Goal: Contribute content: Add original content to the website for others to see

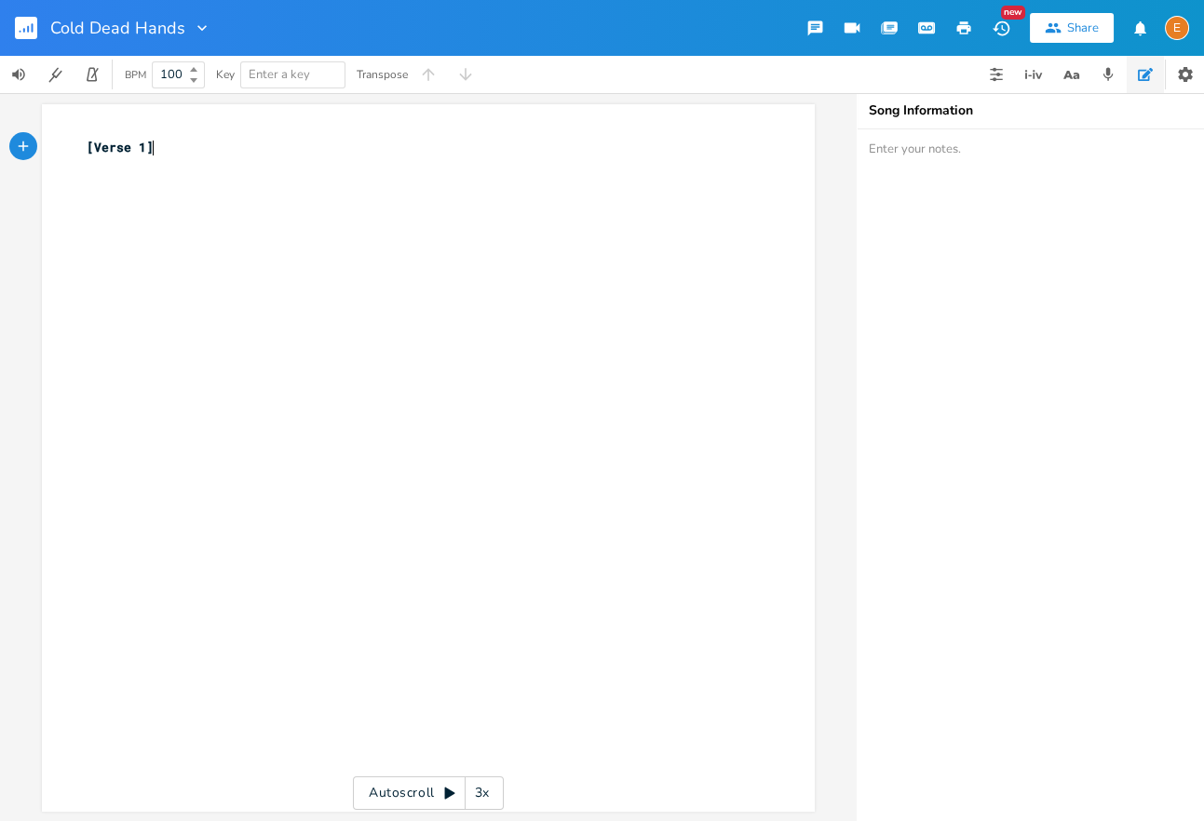
click at [28, 27] on icon "button" at bounding box center [28, 29] width 2 height 7
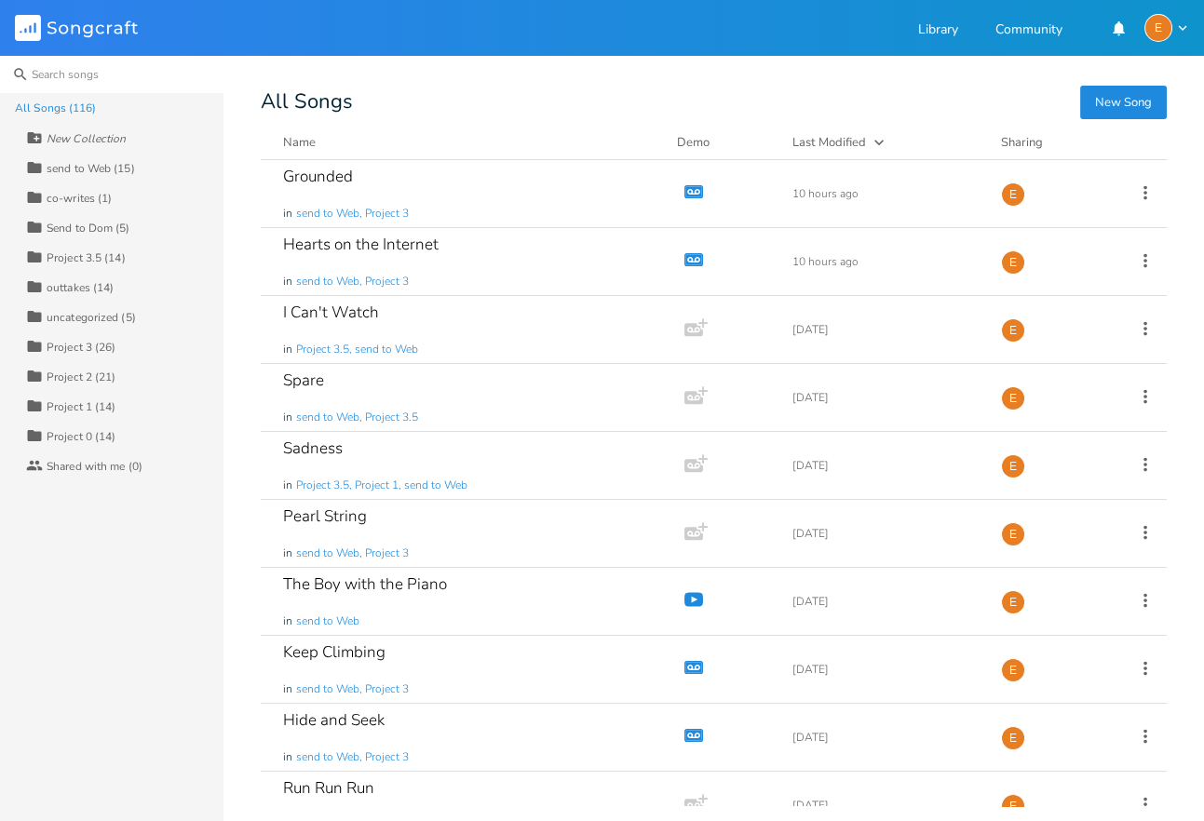
click at [75, 77] on input at bounding box center [111, 74] width 223 height 37
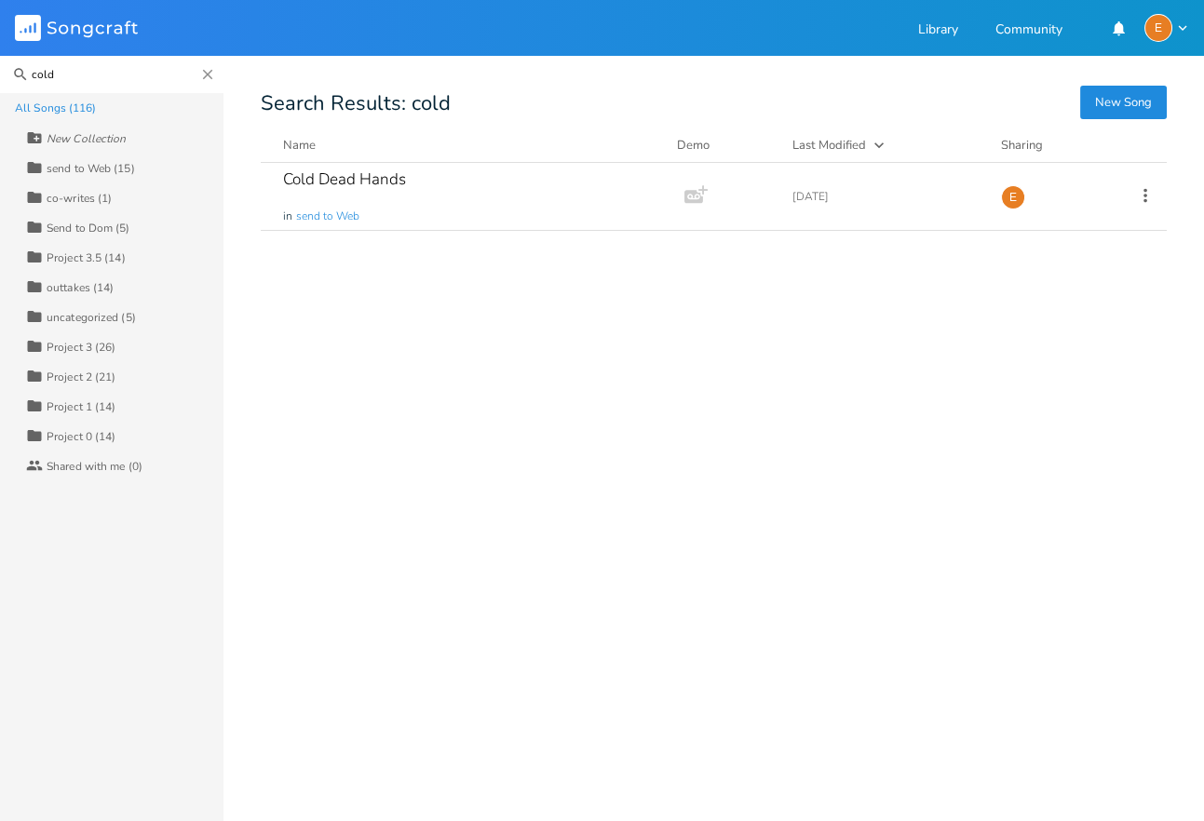
type input "cold"
click at [506, 157] on div "Name Demo Last Modified Sharing" at bounding box center [714, 149] width 906 height 27
click at [477, 192] on div "Cold Dead Hands in send to Web" at bounding box center [468, 196] width 371 height 67
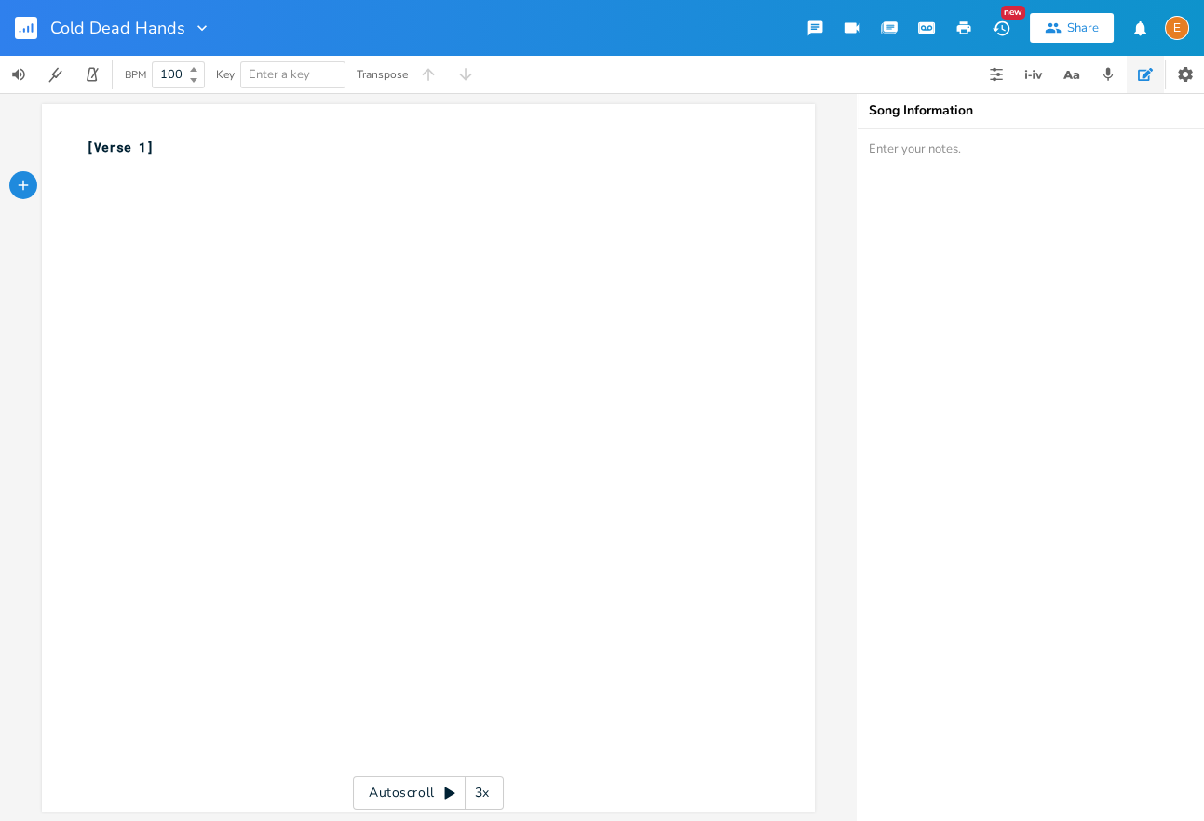
scroll to position [1, 0]
type textarea "my friends all play a game"
type textarea "thy"
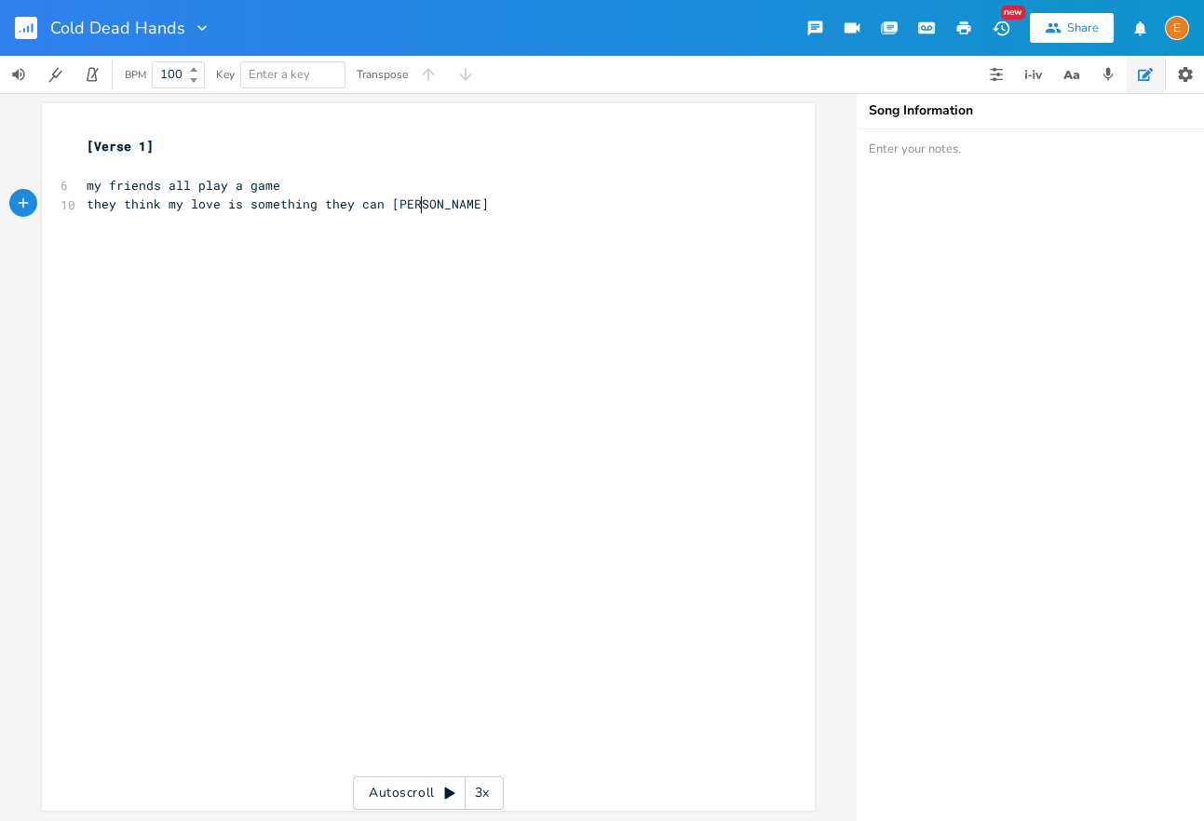
scroll to position [0, 308]
type textarea "ey think my love is something they can change"
type textarea "but who are they to say what makes this great?"
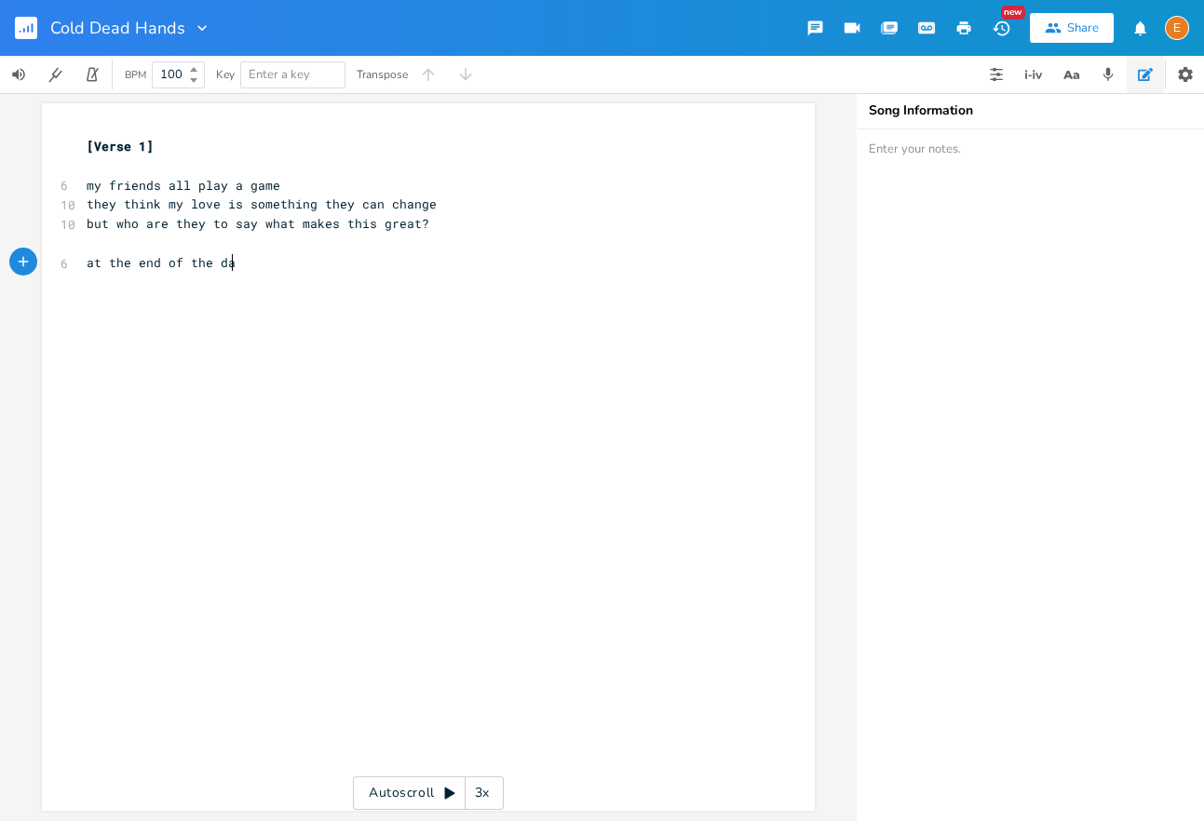
scroll to position [0, 137]
type textarea "at the end of the day"
type textarea "I am the one"
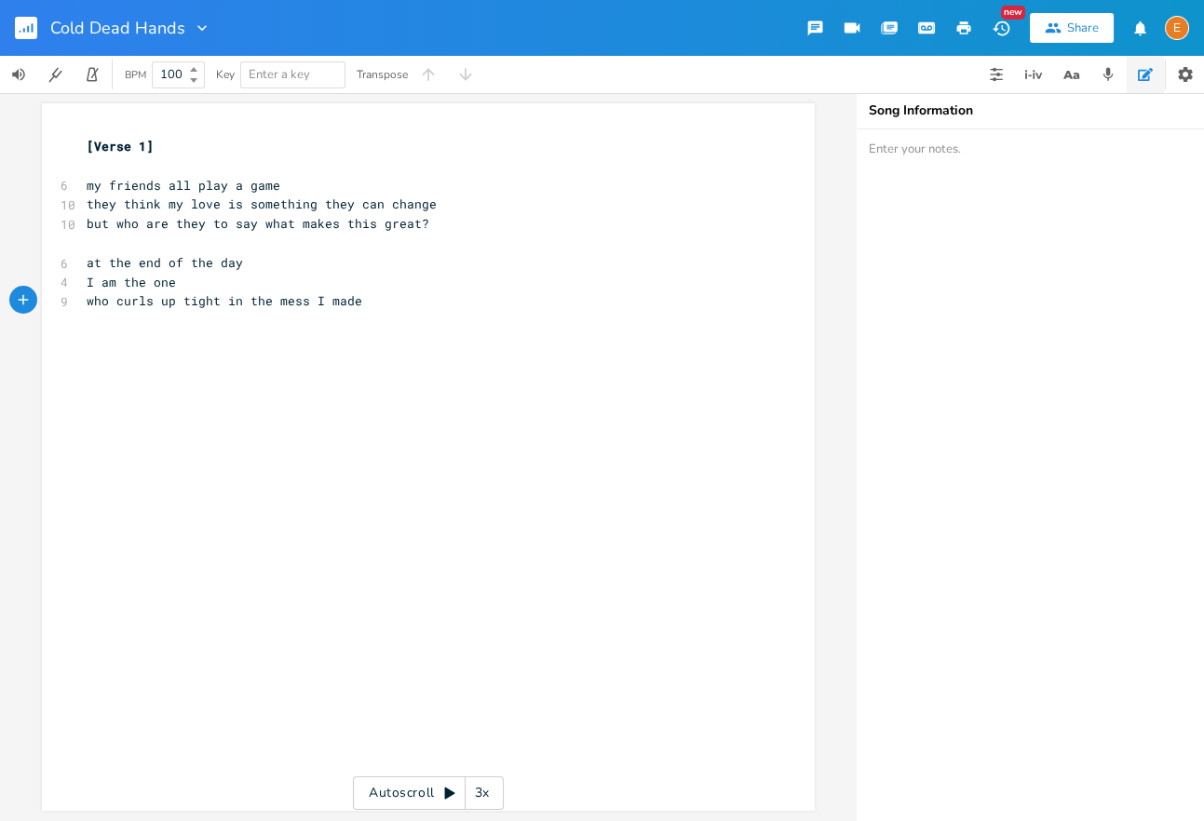
type textarea "who curls up tight in the mess I made"
type textarea "He makes a g"
type textarea "cre"
type textarea "adle with his hands"
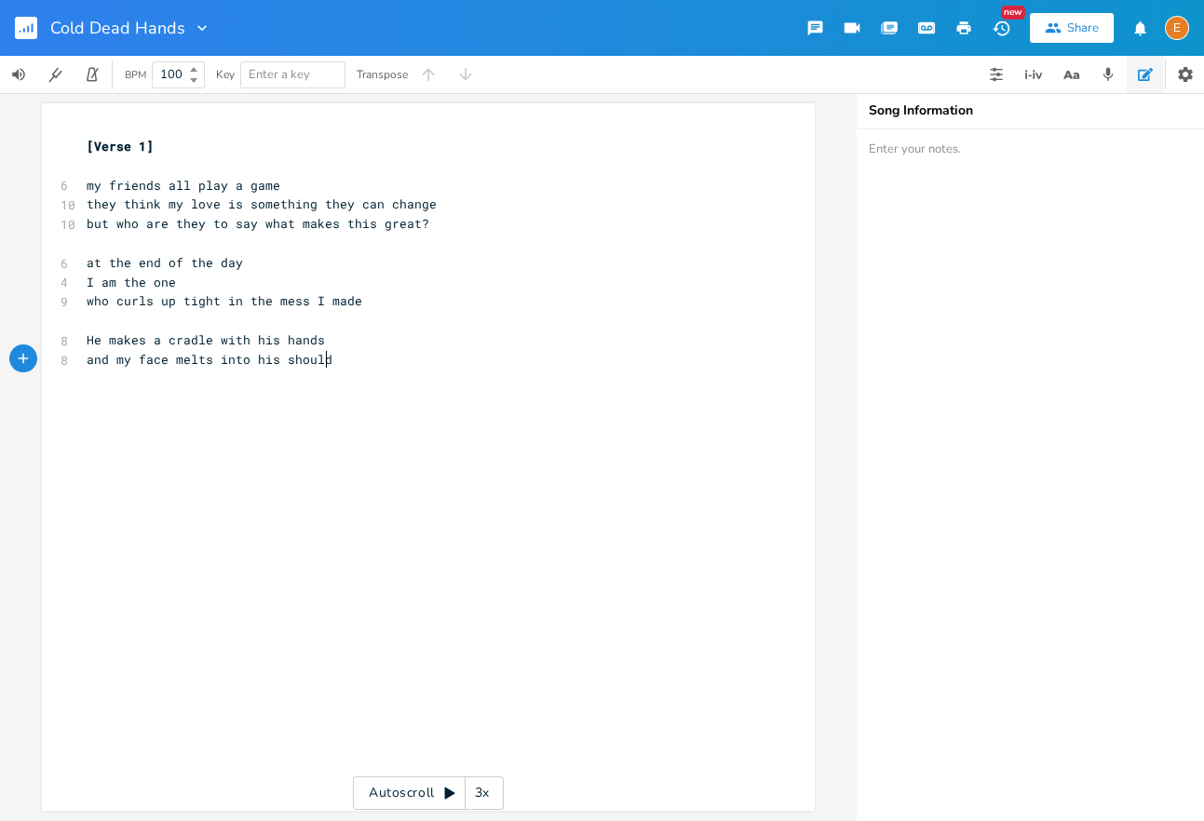
type textarea "and my face melts into his should e"
type textarea "e"
type textarea "der half away"
type textarea "ke"
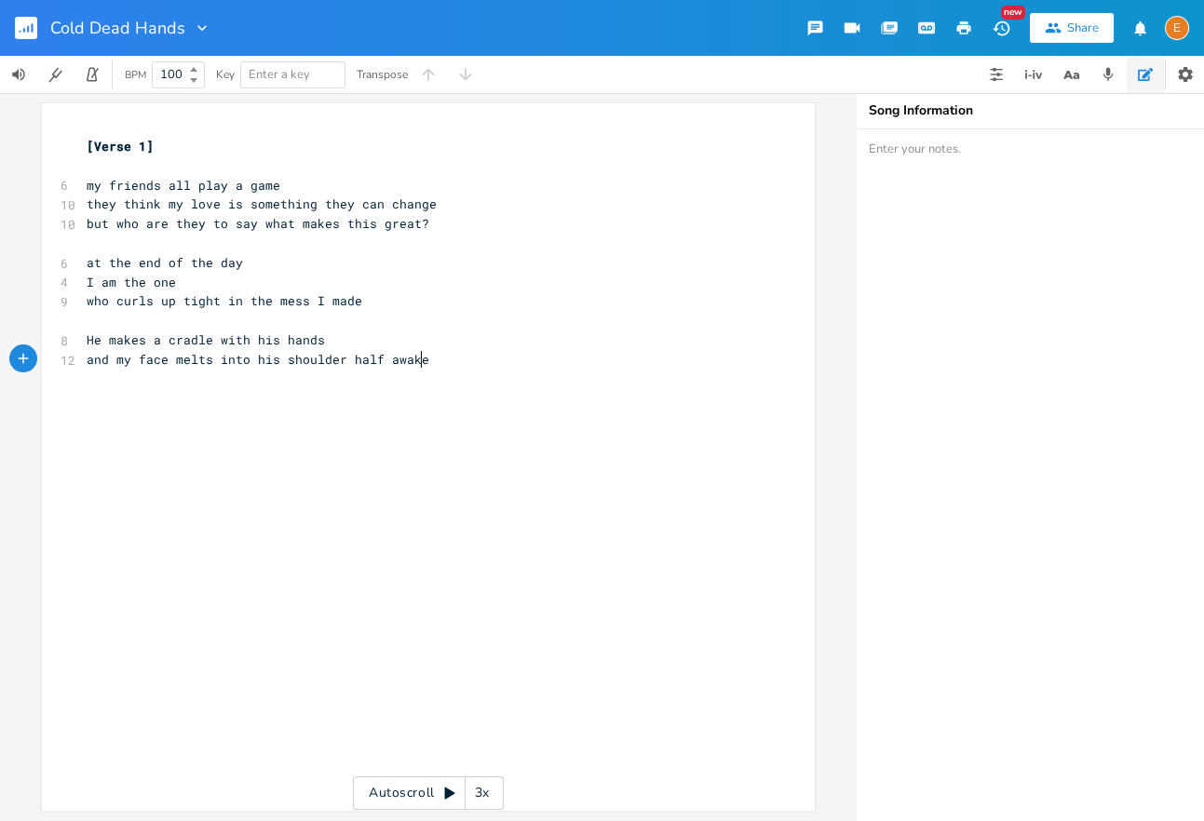
scroll to position [0, 0]
type textarea "a soft smil"
type textarea "e on his face"
type textarea "misunderstgan"
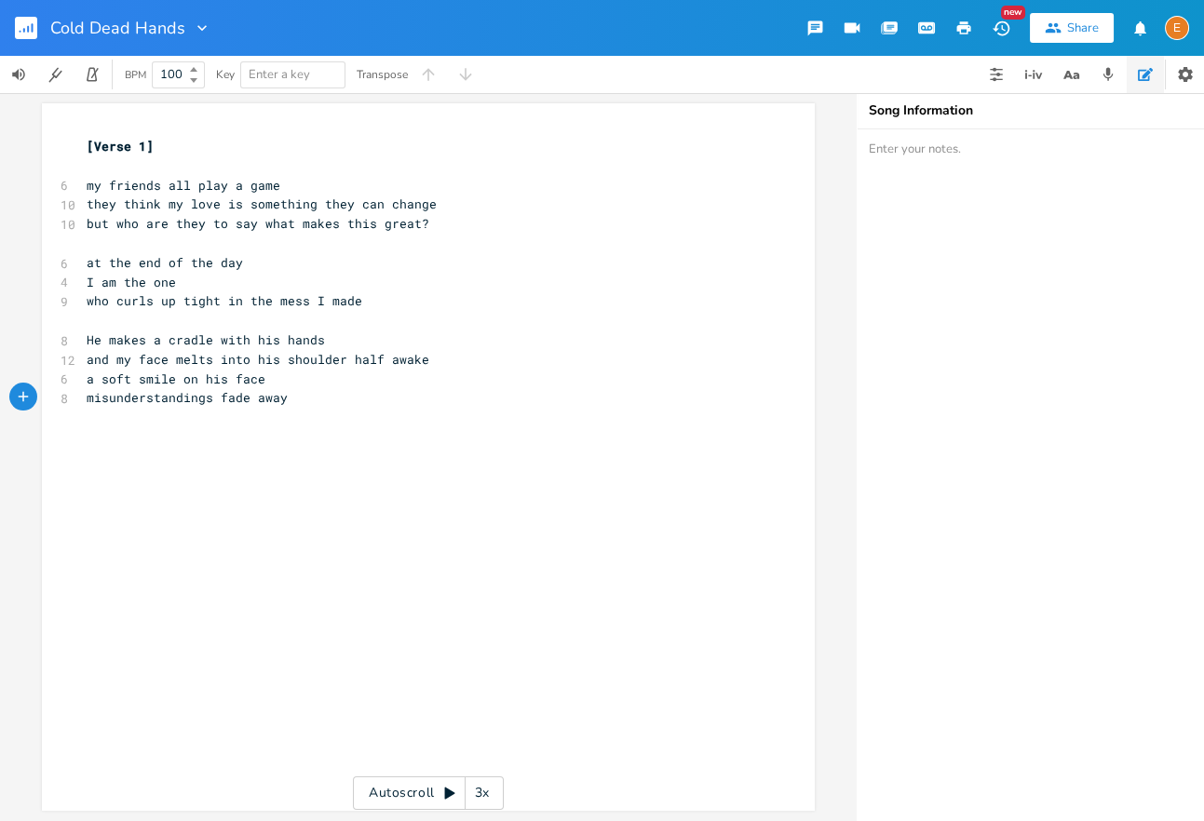
type textarea "andings fade away"
type textarea "I could very well be collag"
type textarea "tet"
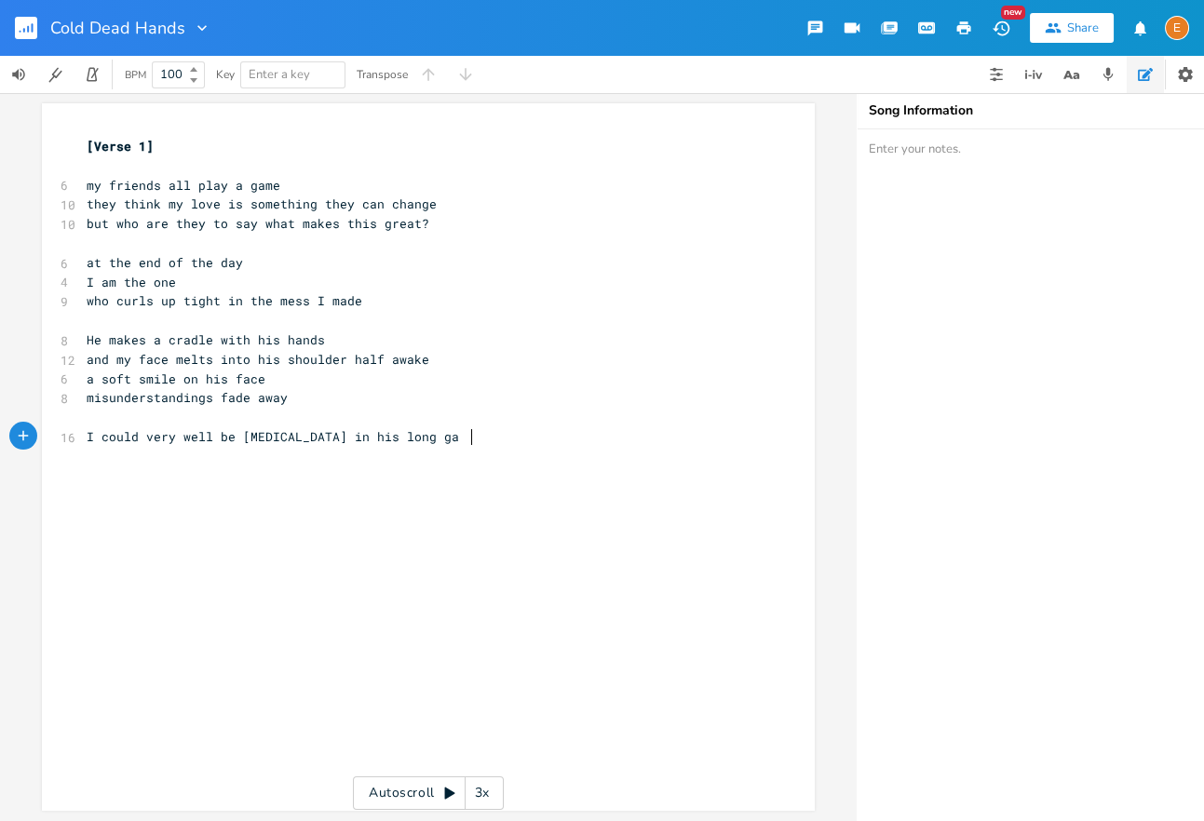
type textarea "ral damage in his long game"
type textarea "I could be [MEDICAL_DATA] in a chess playt"
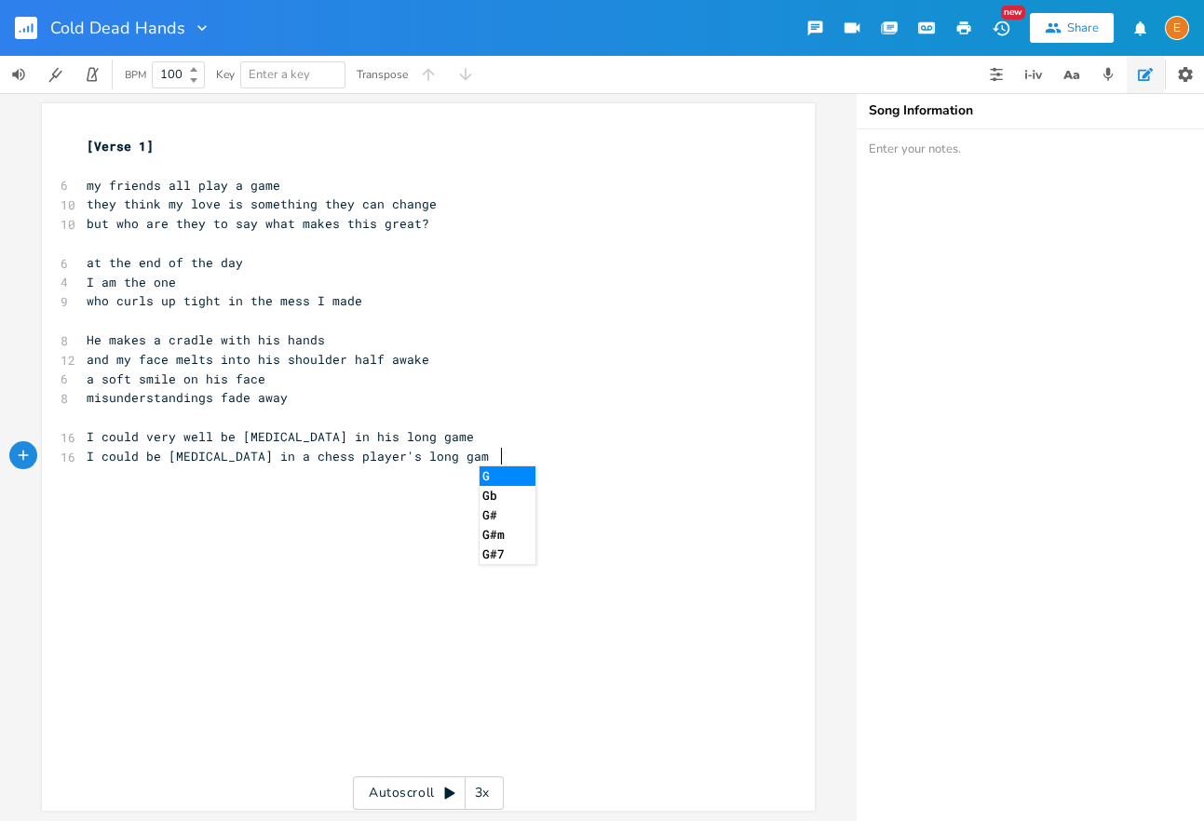
scroll to position [0, 98]
type textarea "er's long game"
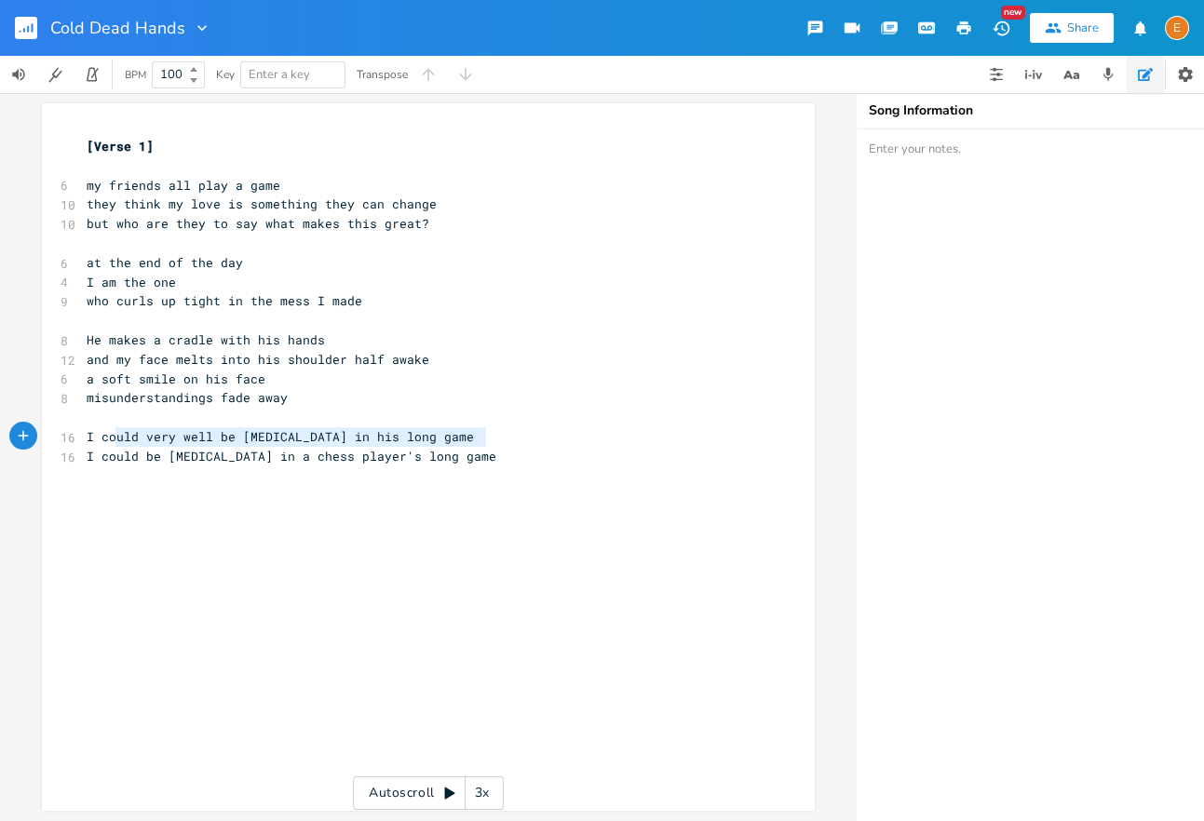
type textarea "I could very well be [MEDICAL_DATA] in his long game"
drag, startPoint x: 531, startPoint y: 436, endPoint x: 36, endPoint y: 434, distance: 494.4
click at [36, 435] on div "I could very well be [MEDICAL_DATA] in his long game x [Verse 1] ​ 6 my friends…" at bounding box center [428, 457] width 857 height 728
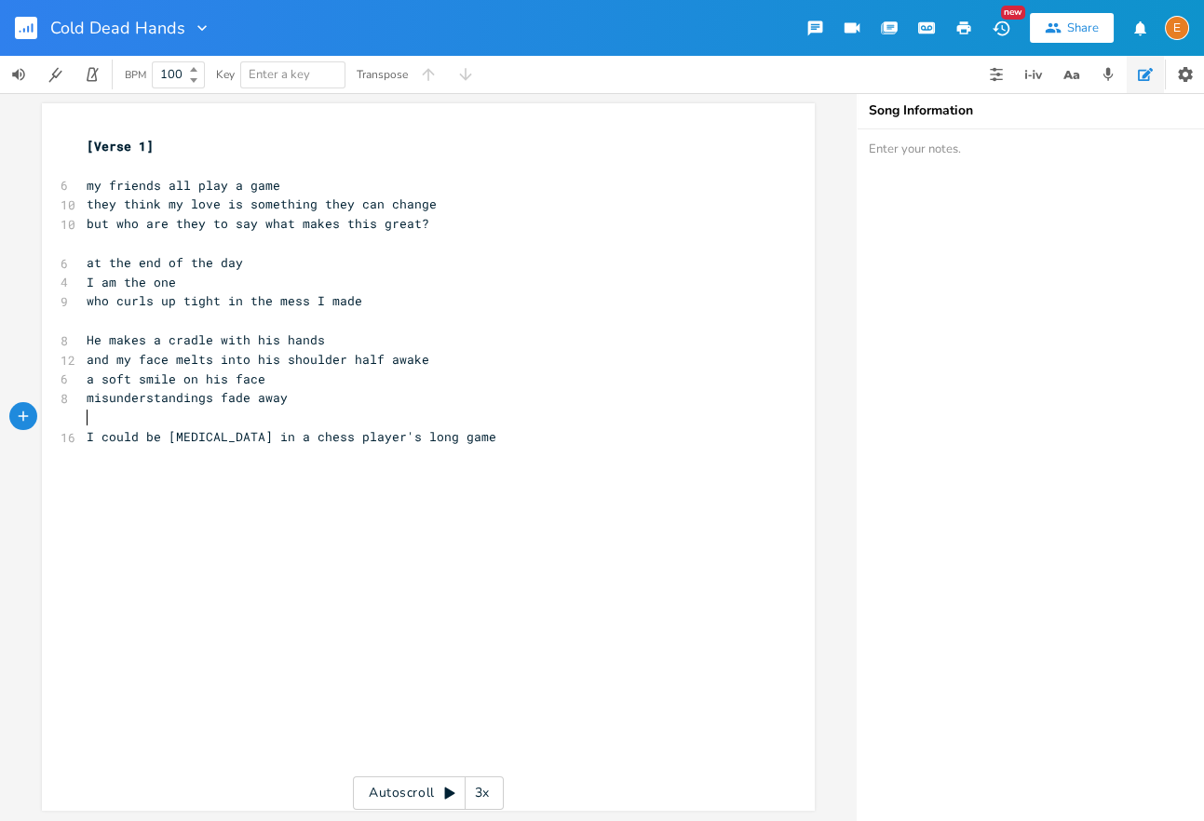
click at [531, 436] on pre "I could be [MEDICAL_DATA] in a chess player's long game" at bounding box center [419, 437] width 672 height 20
type textarea "It's a rus"
type textarea "isk I've calculated"
type textarea "let me show you"
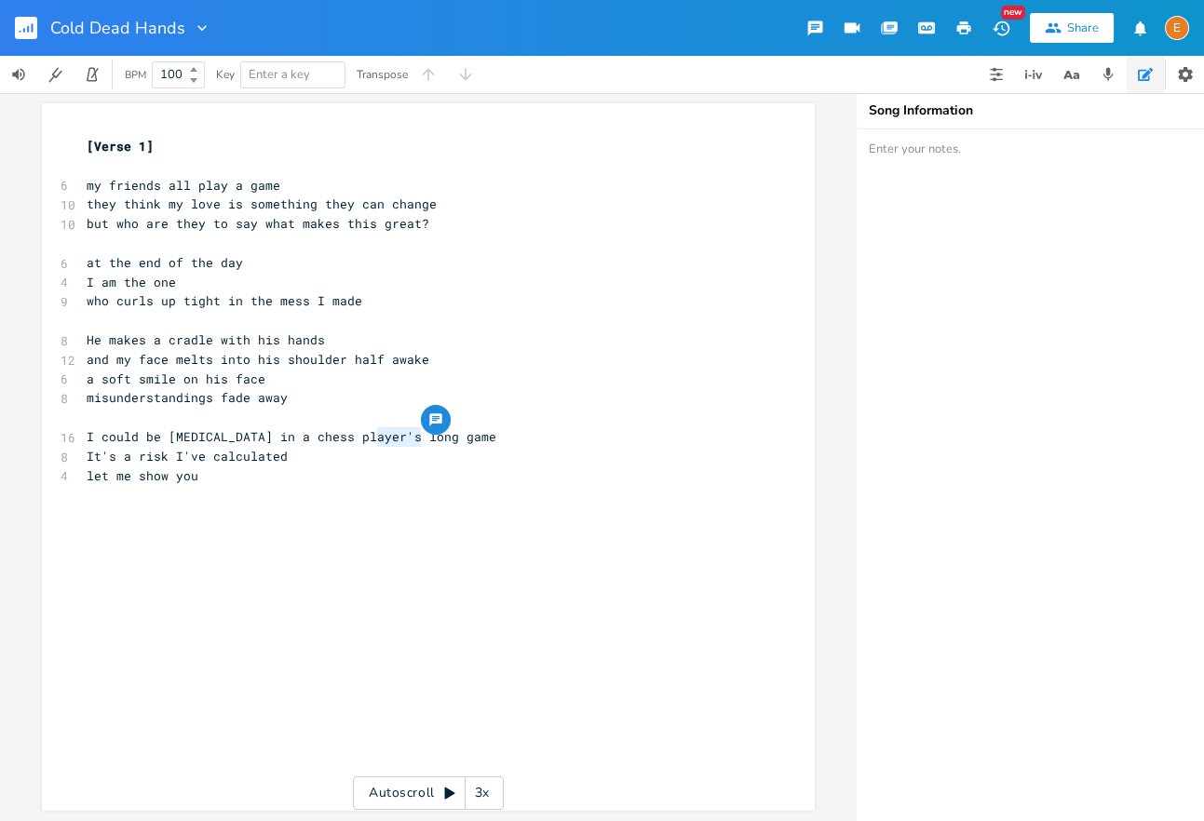
scroll to position [0, 40]
drag, startPoint x: 419, startPoint y: 439, endPoint x: 380, endPoint y: 441, distance: 39.1
click at [380, 441] on span "I could be [MEDICAL_DATA] in a chess player's long game" at bounding box center [292, 436] width 410 height 17
type textarea "master"
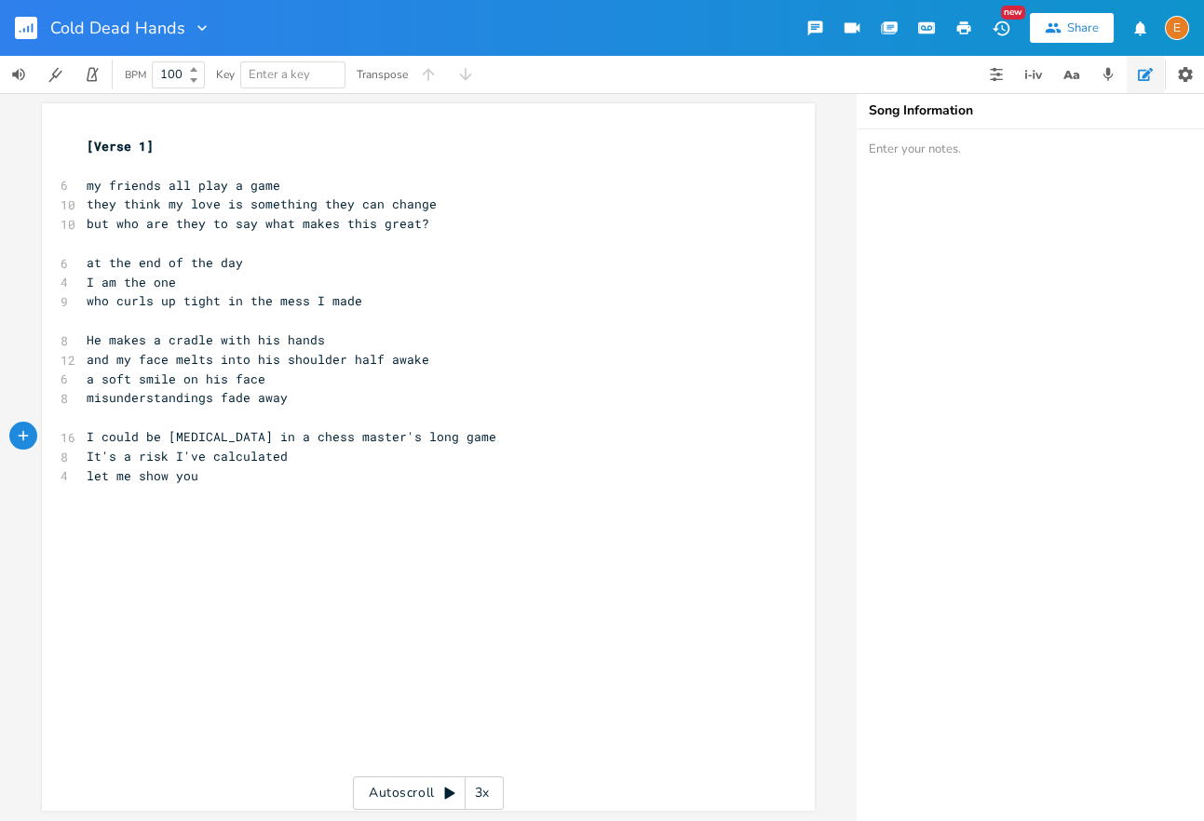
click at [236, 484] on pre "let me show you" at bounding box center [419, 476] width 672 height 20
type textarea "I can play"
click at [304, 476] on pre "let me show you I can play" at bounding box center [419, 476] width 672 height 20
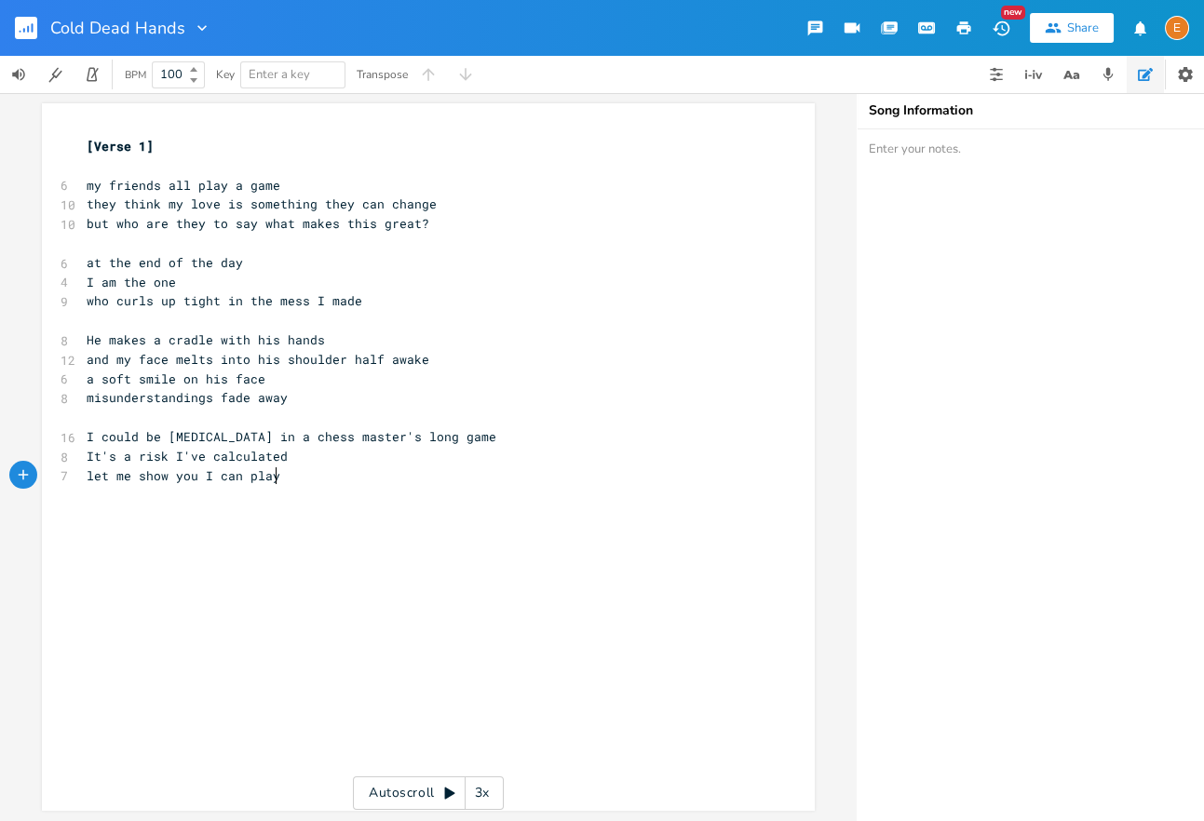
click at [344, 489] on pre "​" at bounding box center [419, 495] width 672 height 20
type textarea "my artistic suffere"
type textarea "ing is"
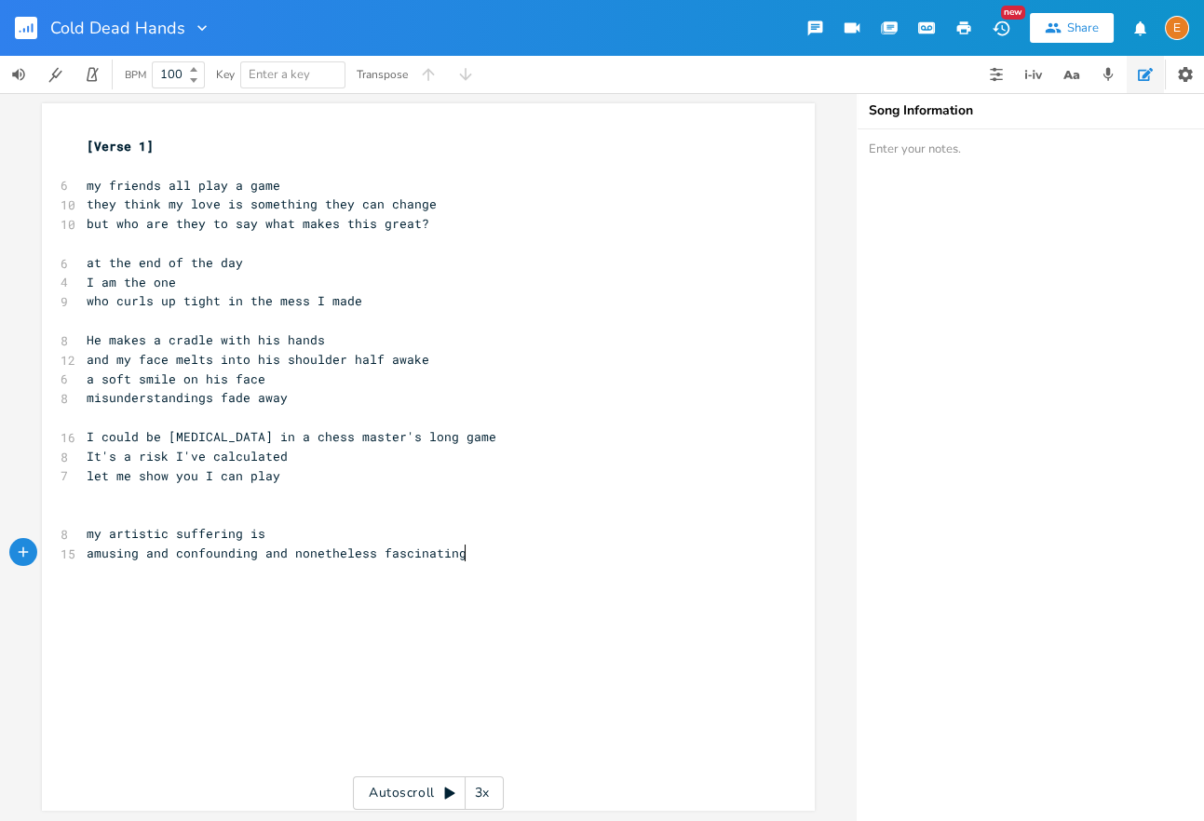
scroll to position [0, 365]
type textarea "amusing and confounding and nonetheless fascinating"
type textarea "heart"
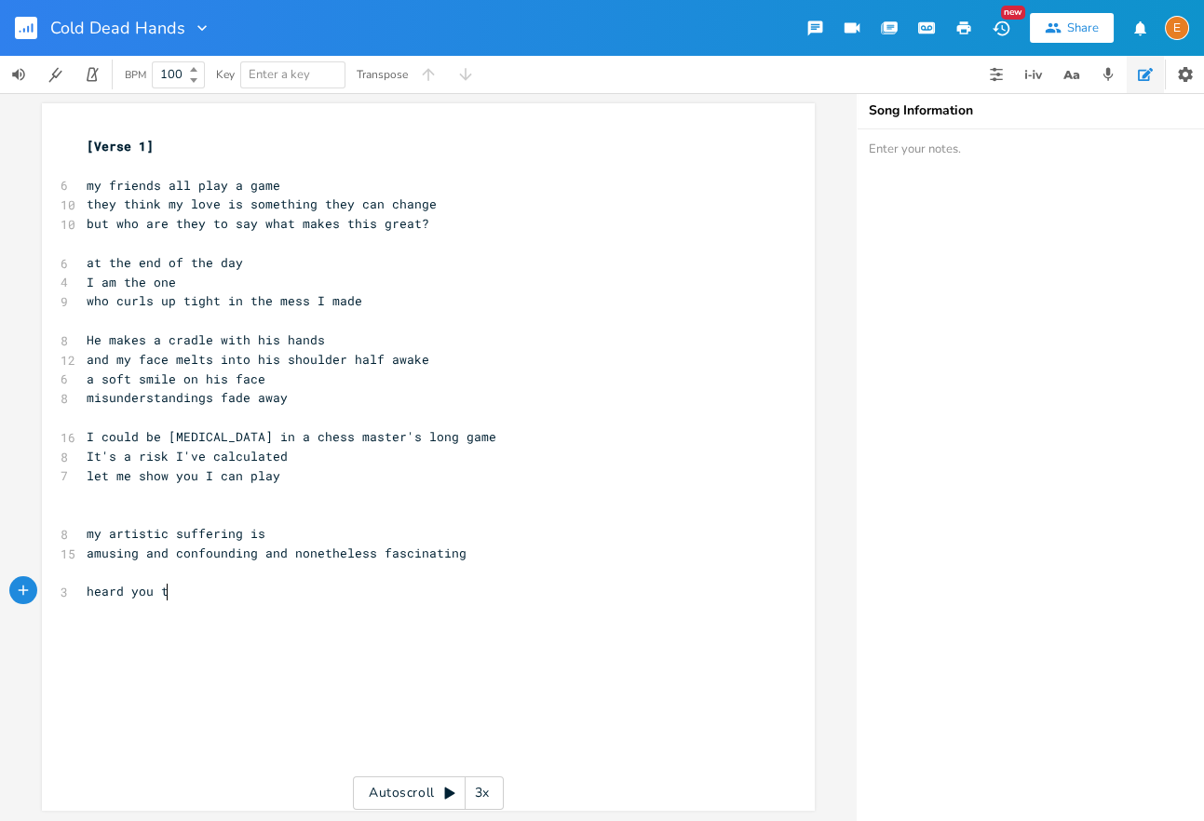
type textarea "d you to"
type textarea "wo are back at it again"
type textarea "it's shameful and fascinating"
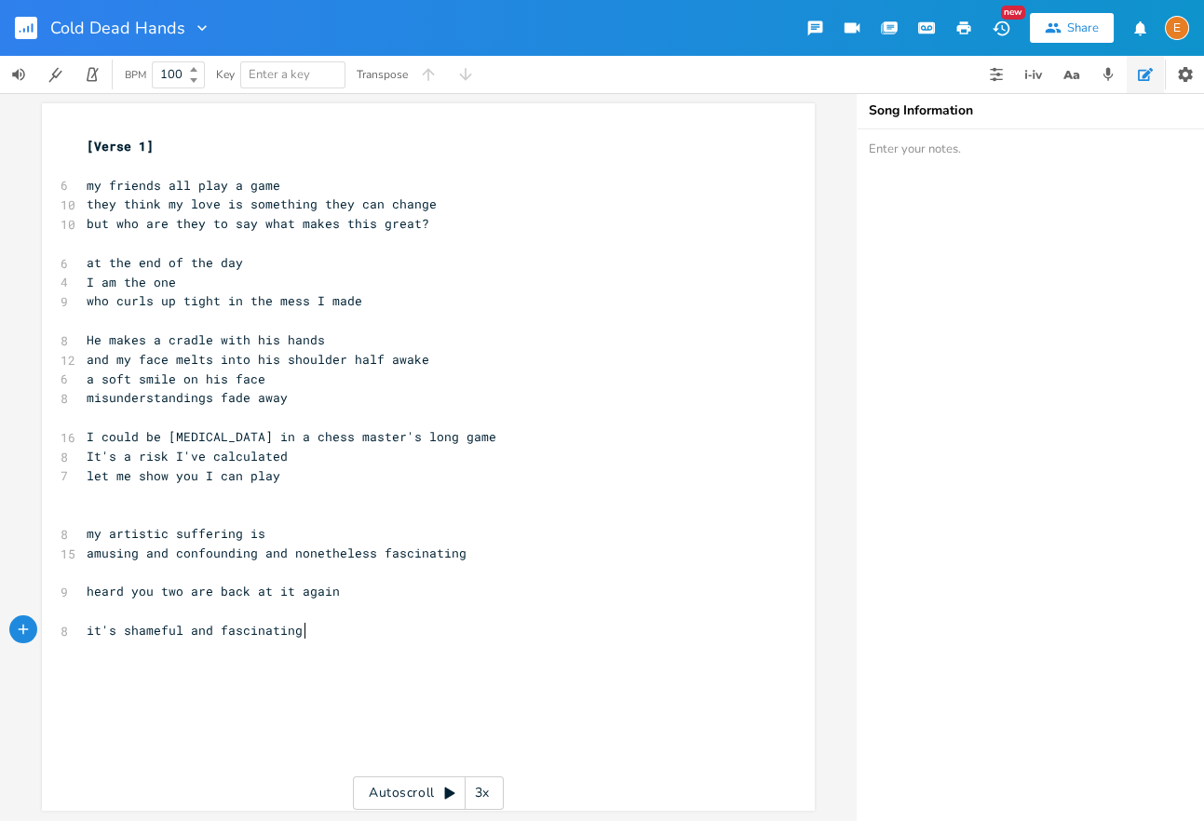
scroll to position [0, 193]
click at [179, 632] on span "it's shameful and fascinating" at bounding box center [195, 630] width 216 height 17
type textarea "/deplorabel"
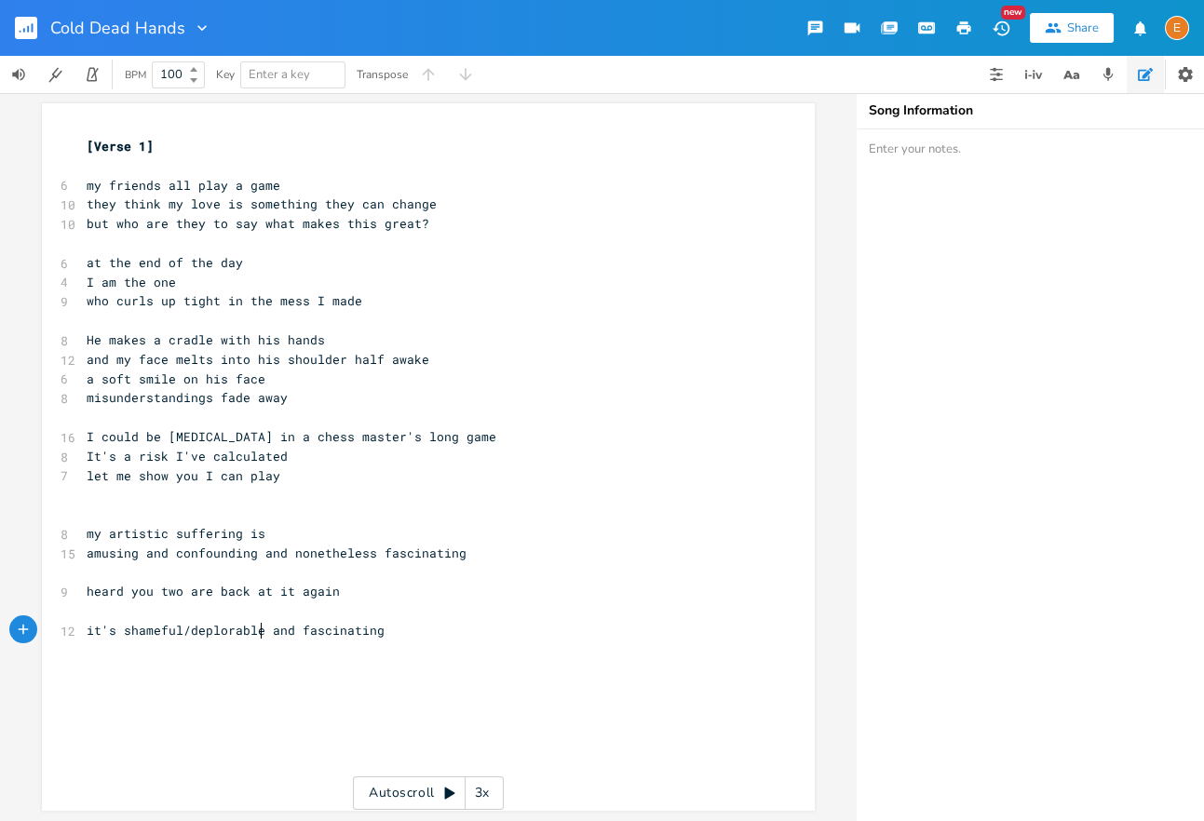
type textarea "le"
click at [31, 34] on rect "button" at bounding box center [26, 28] width 22 height 22
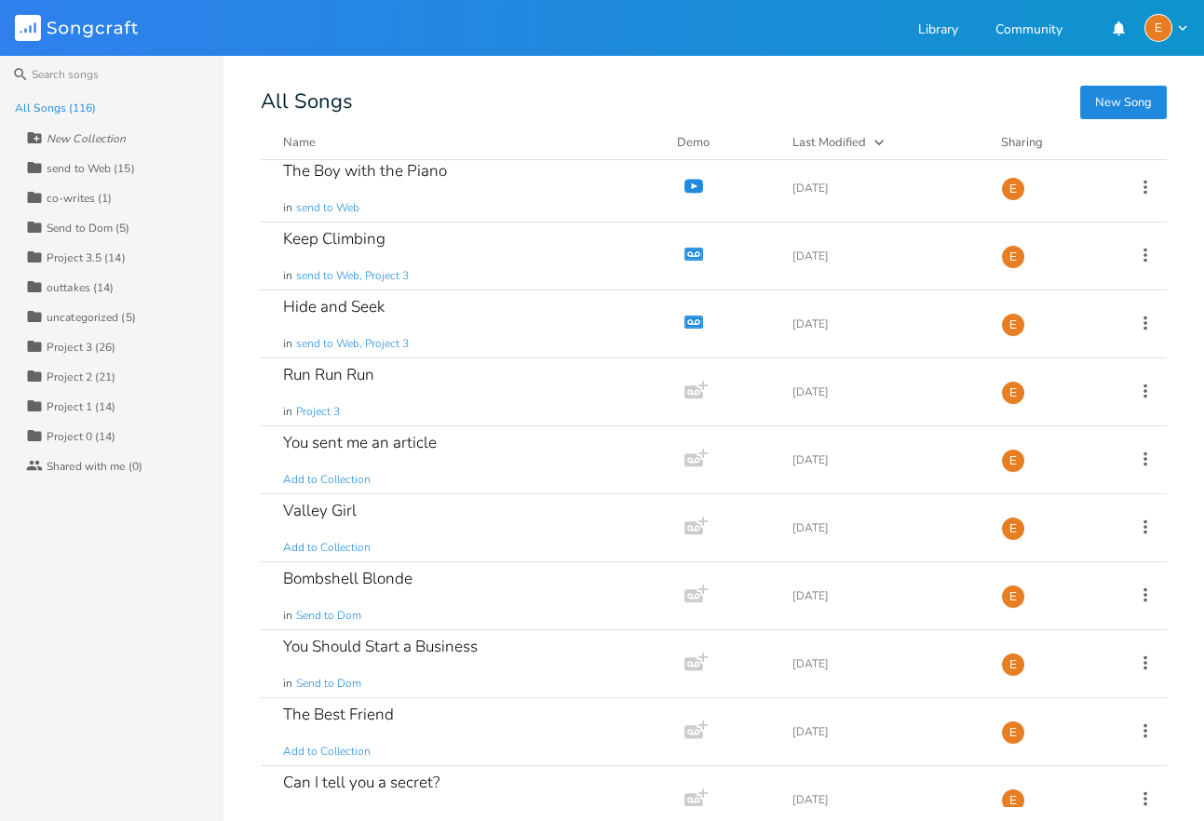
scroll to position [484, 0]
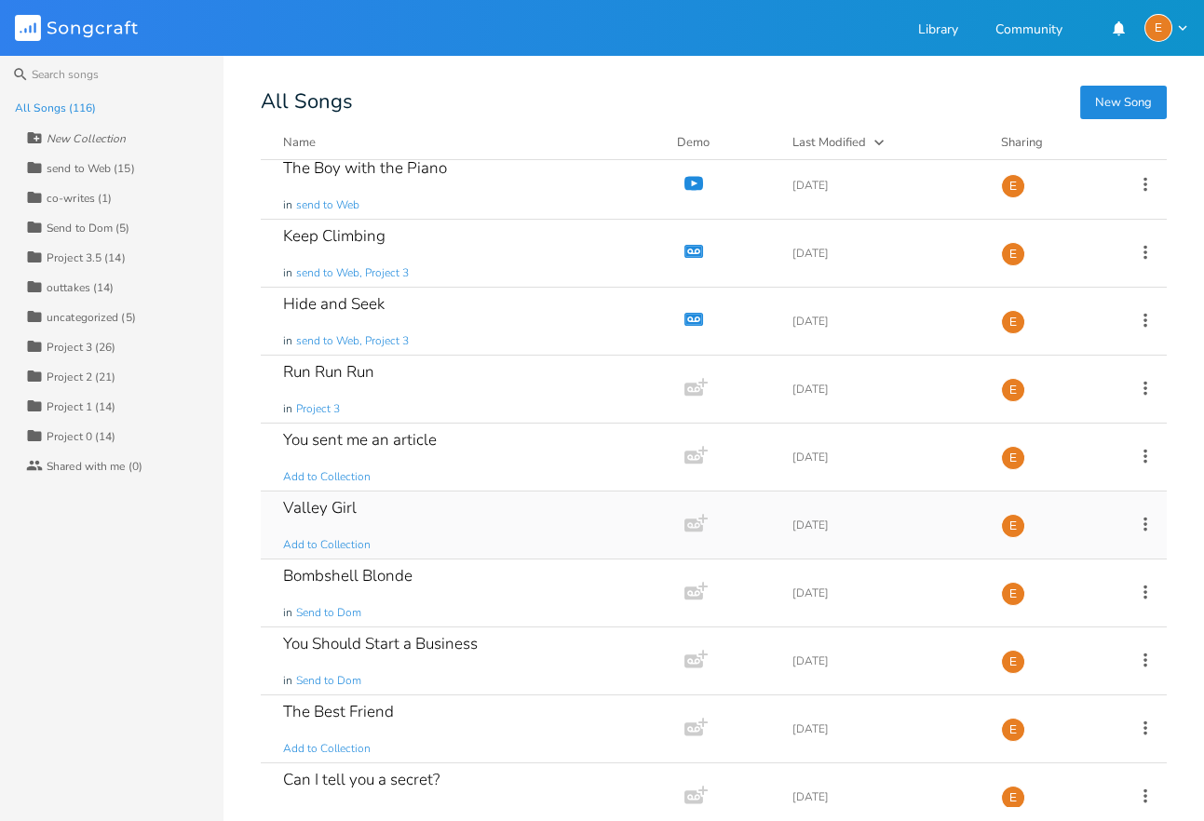
click at [431, 522] on div "Valley Girl Add to Collection" at bounding box center [468, 525] width 371 height 67
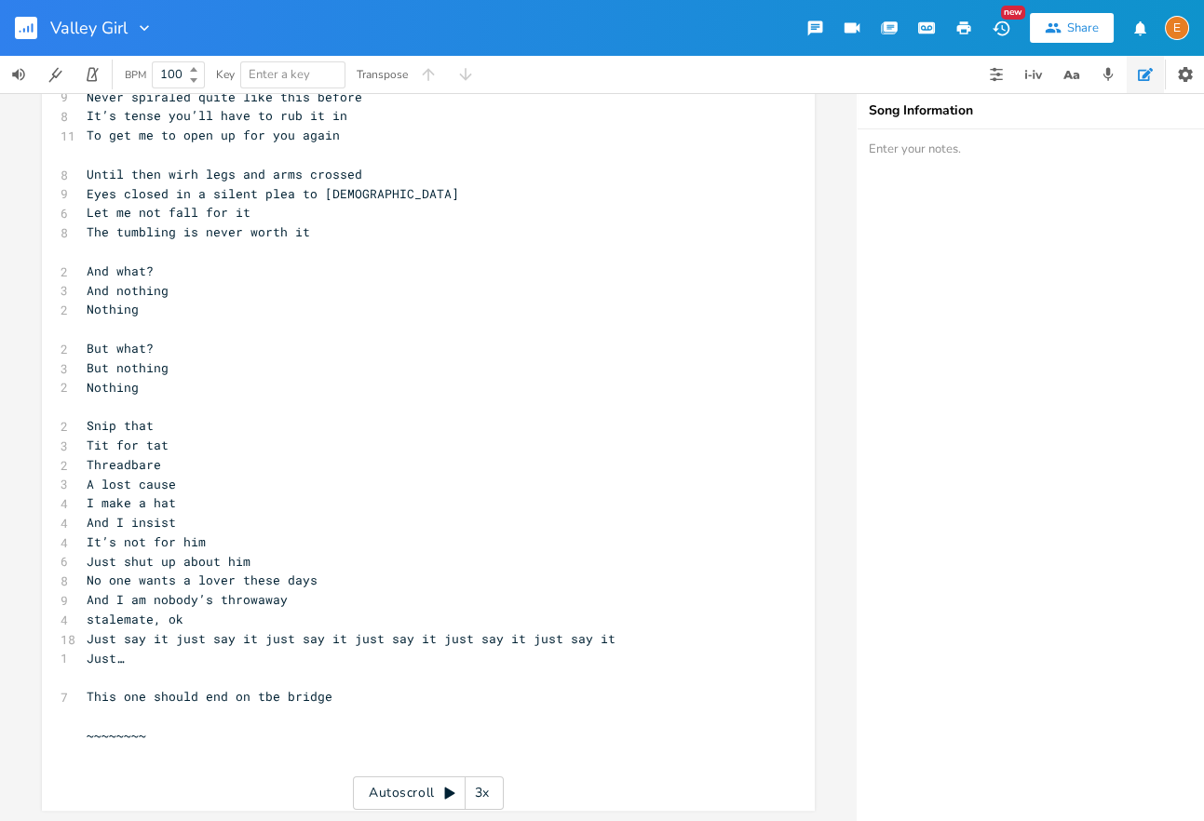
scroll to position [44, 0]
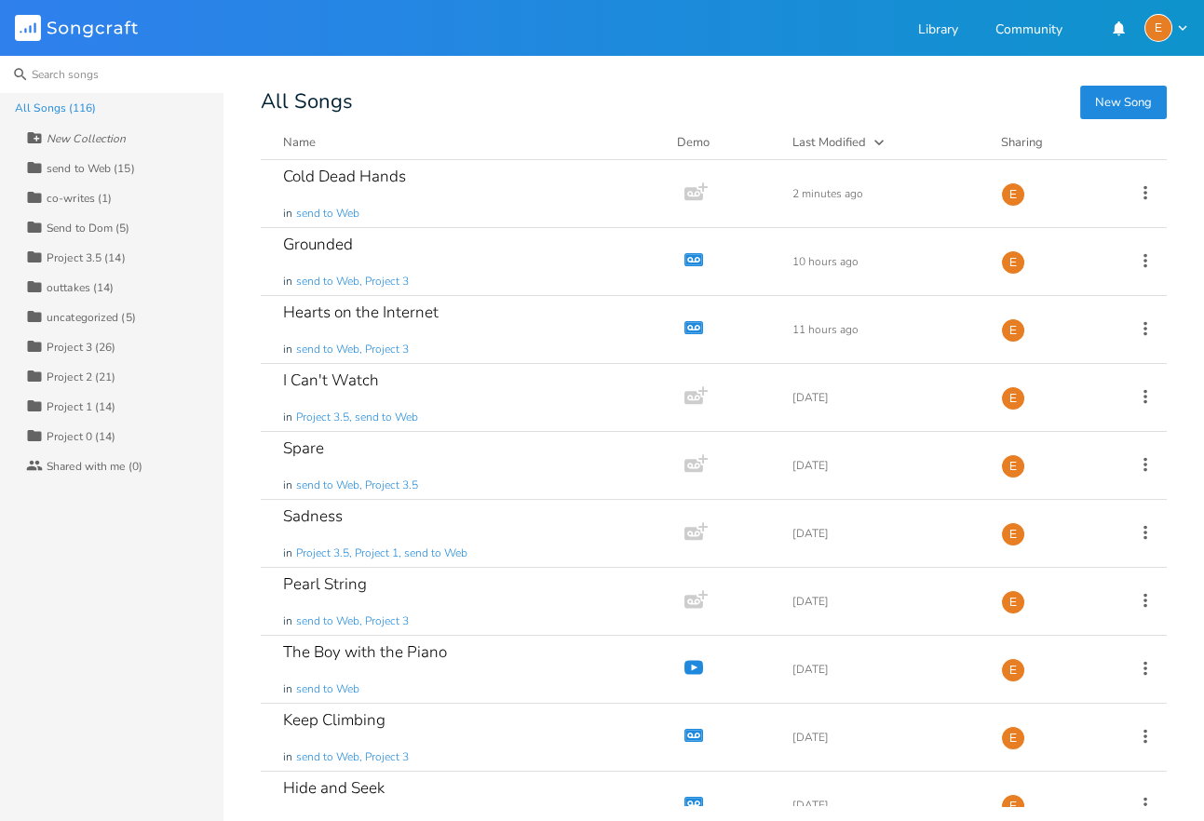
click at [129, 74] on input at bounding box center [111, 74] width 223 height 37
type input "c"
click at [65, 163] on div "send to Web (15)" at bounding box center [91, 168] width 88 height 11
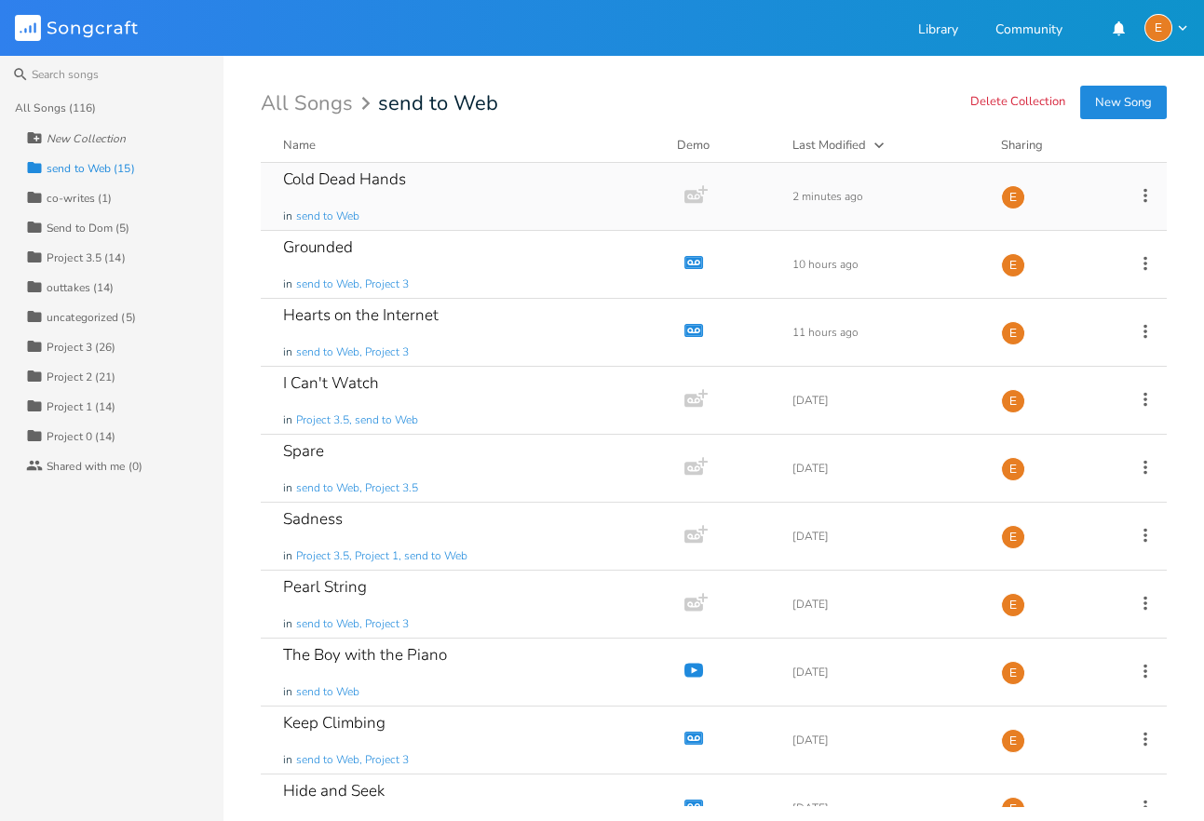
click at [1148, 189] on icon at bounding box center [1145, 195] width 20 height 20
click at [1036, 291] on span "Collection Collections" at bounding box center [1040, 286] width 74 height 13
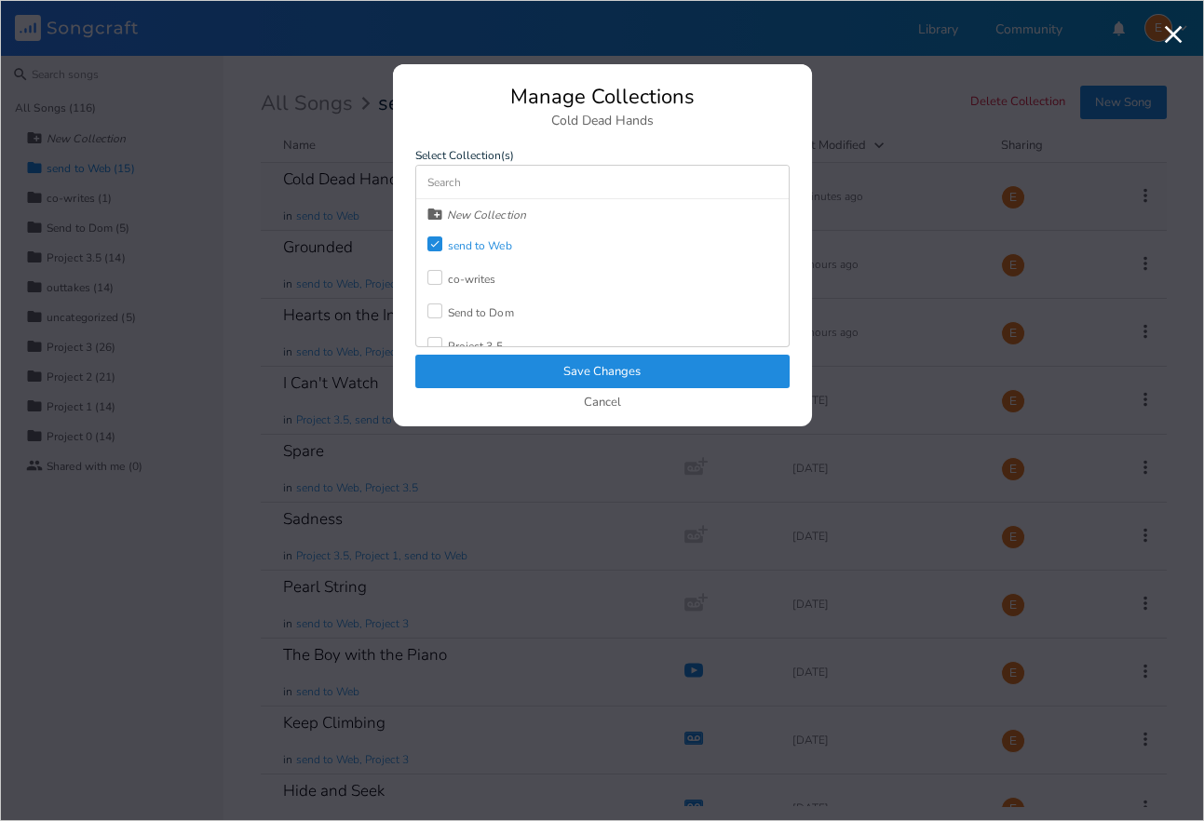
click at [438, 237] on div "Check" at bounding box center [434, 243] width 15 height 15
click at [559, 370] on button "Save Changes" at bounding box center [602, 372] width 374 height 34
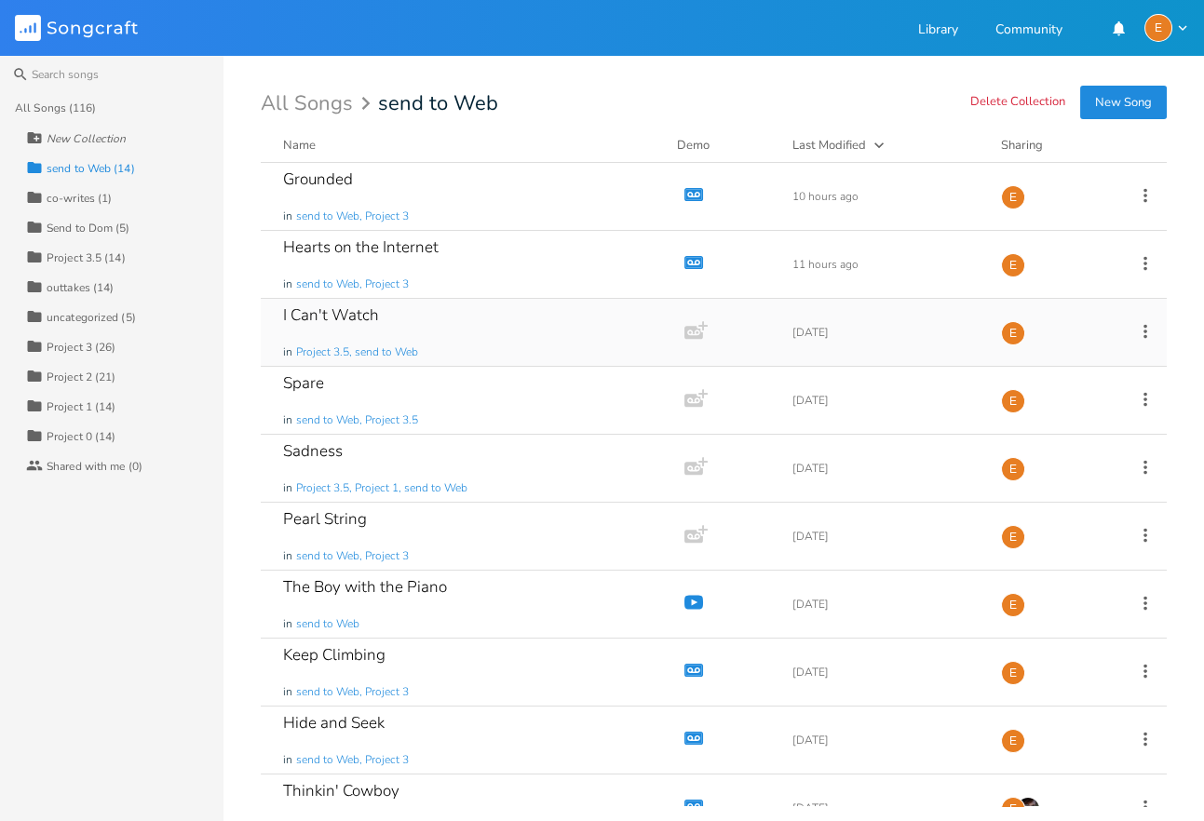
click at [460, 311] on div "I Can't Watch in Project 3.5, send to Web" at bounding box center [468, 332] width 371 height 67
click at [398, 457] on div "Sadness in Project 3.5, Project 1, send to Web" at bounding box center [468, 468] width 371 height 67
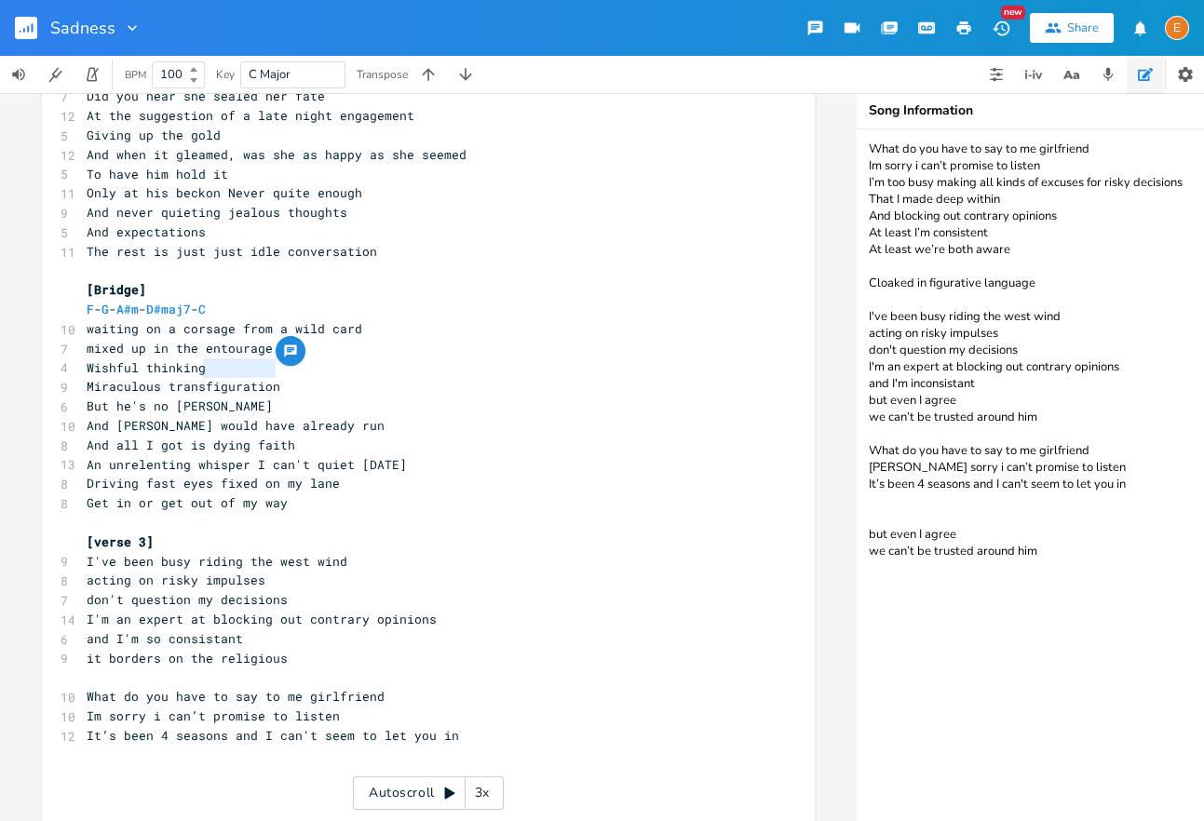
scroll to position [0, 58]
drag, startPoint x: 309, startPoint y: 368, endPoint x: 209, endPoint y: 367, distance: 99.6
click at [209, 377] on pre "Miraculous transfiguration" at bounding box center [419, 387] width 672 height 20
type textarea "ormation"
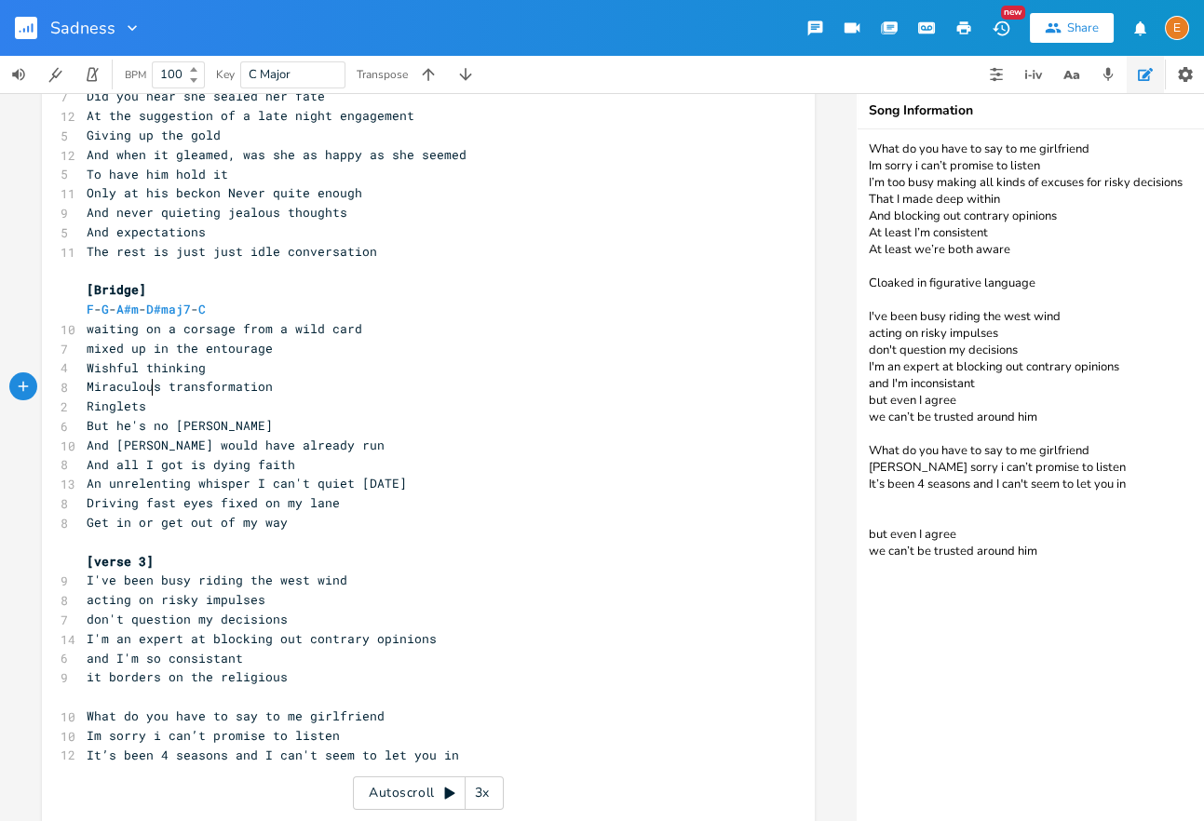
scroll to position [0, 58]
type textarea "Ringlets adn"
type textarea "nd a redl"
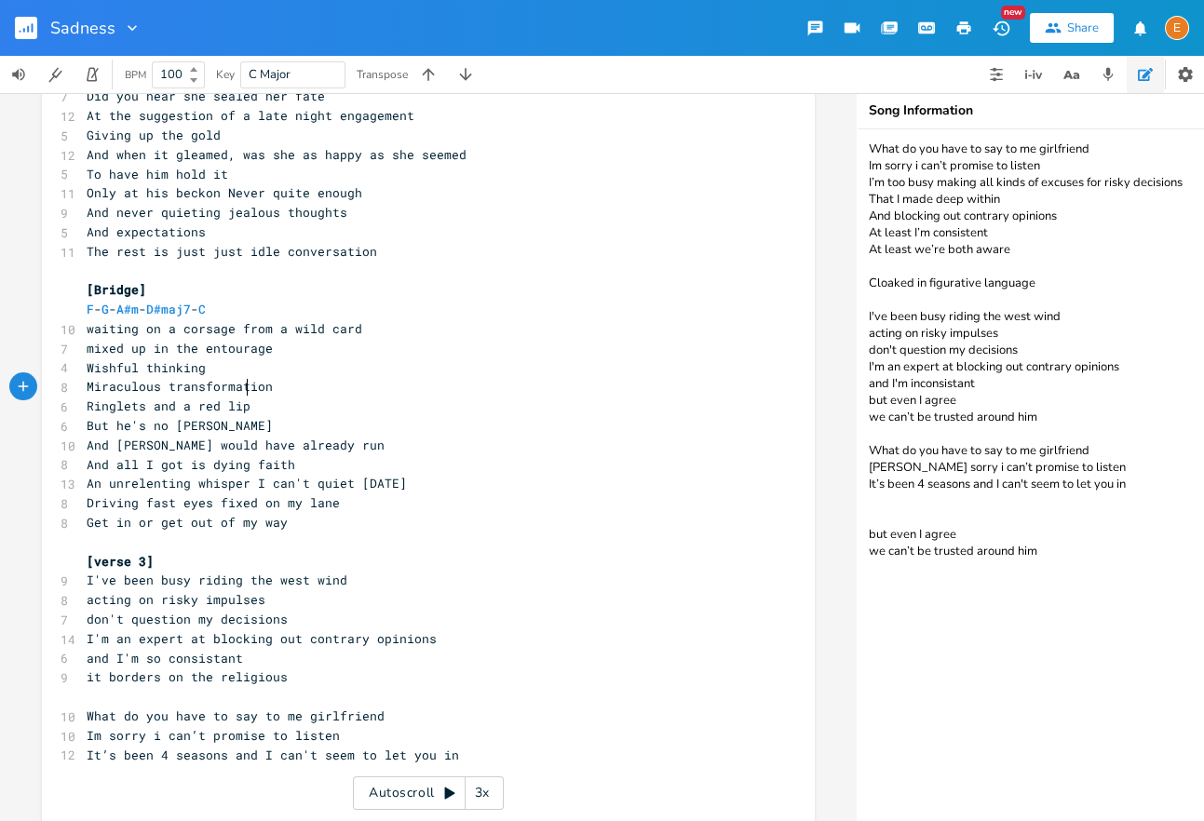
type textarea "lip"
click at [287, 397] on pre "Ringlets and a red lip" at bounding box center [419, 407] width 672 height 20
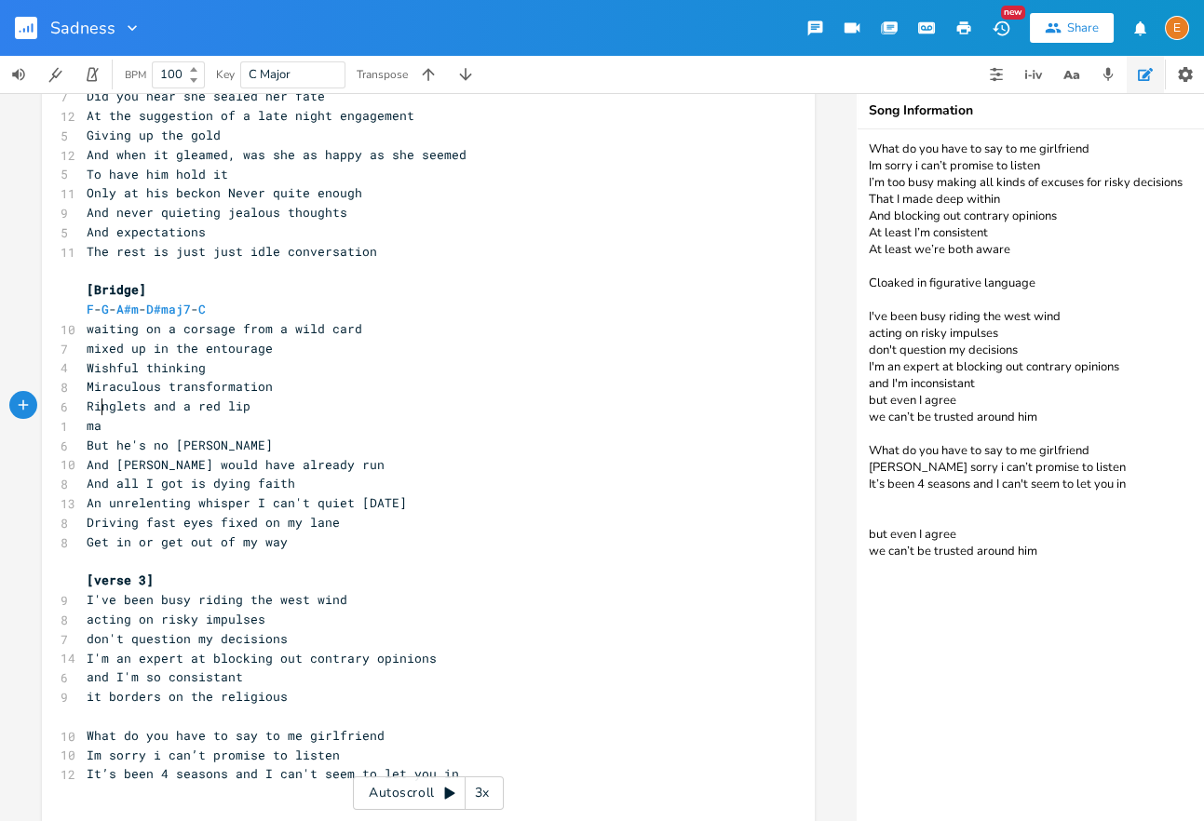
type textarea "mad"
type textarea "ke me faild"
type textarea "ed temptress"
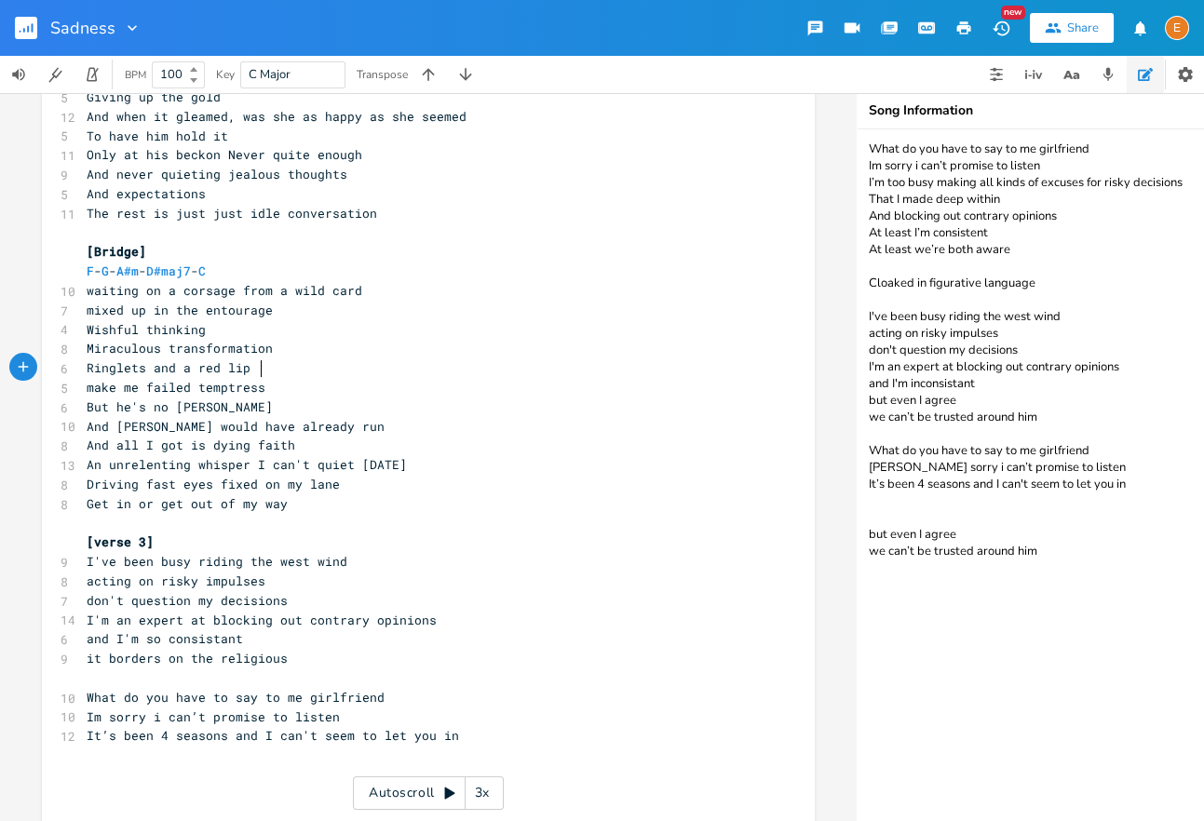
click at [414, 378] on pre "make me failed temptress" at bounding box center [419, 388] width 672 height 20
click at [411, 358] on pre "Ringlets and a red lip" at bounding box center [419, 368] width 672 height 20
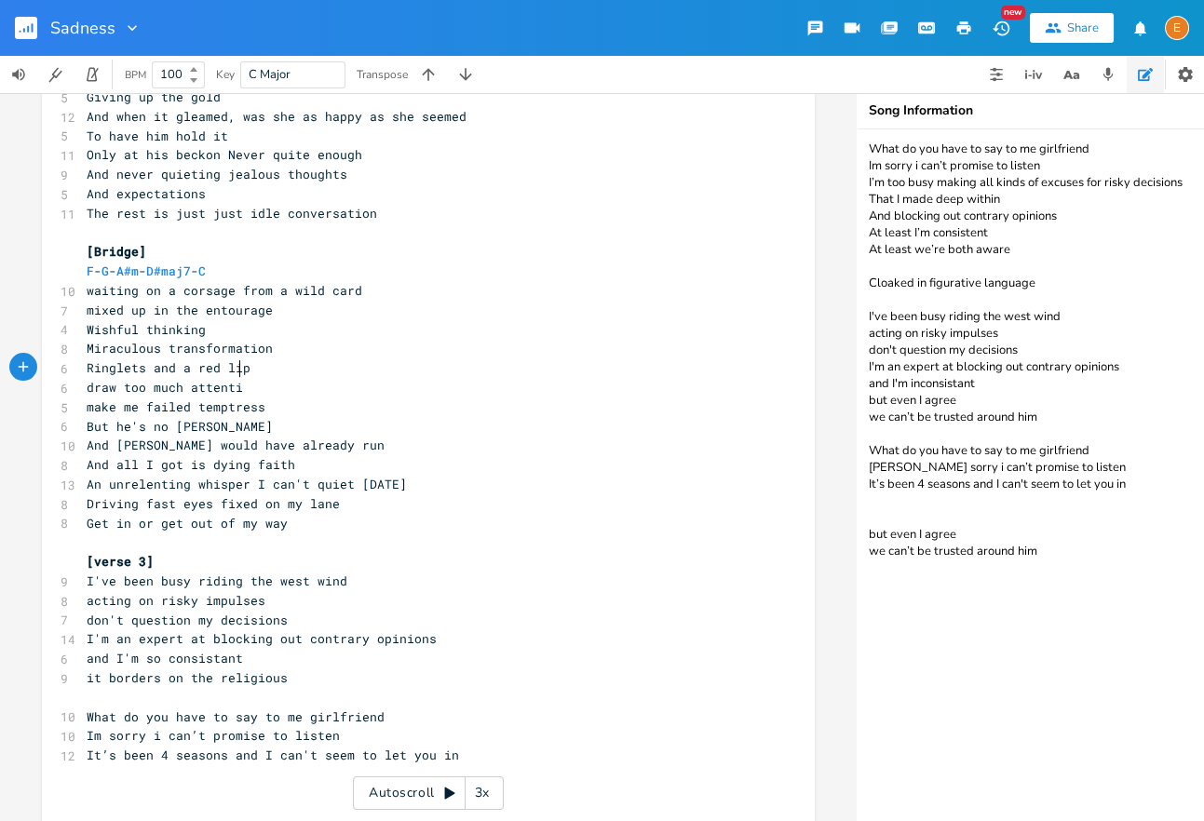
type textarea "draw too much attention"
type textarea "e me"
drag, startPoint x: 139, startPoint y: 383, endPoint x: 107, endPoint y: 386, distance: 31.9
click at [106, 398] on span "make me failed temptress" at bounding box center [176, 406] width 179 height 17
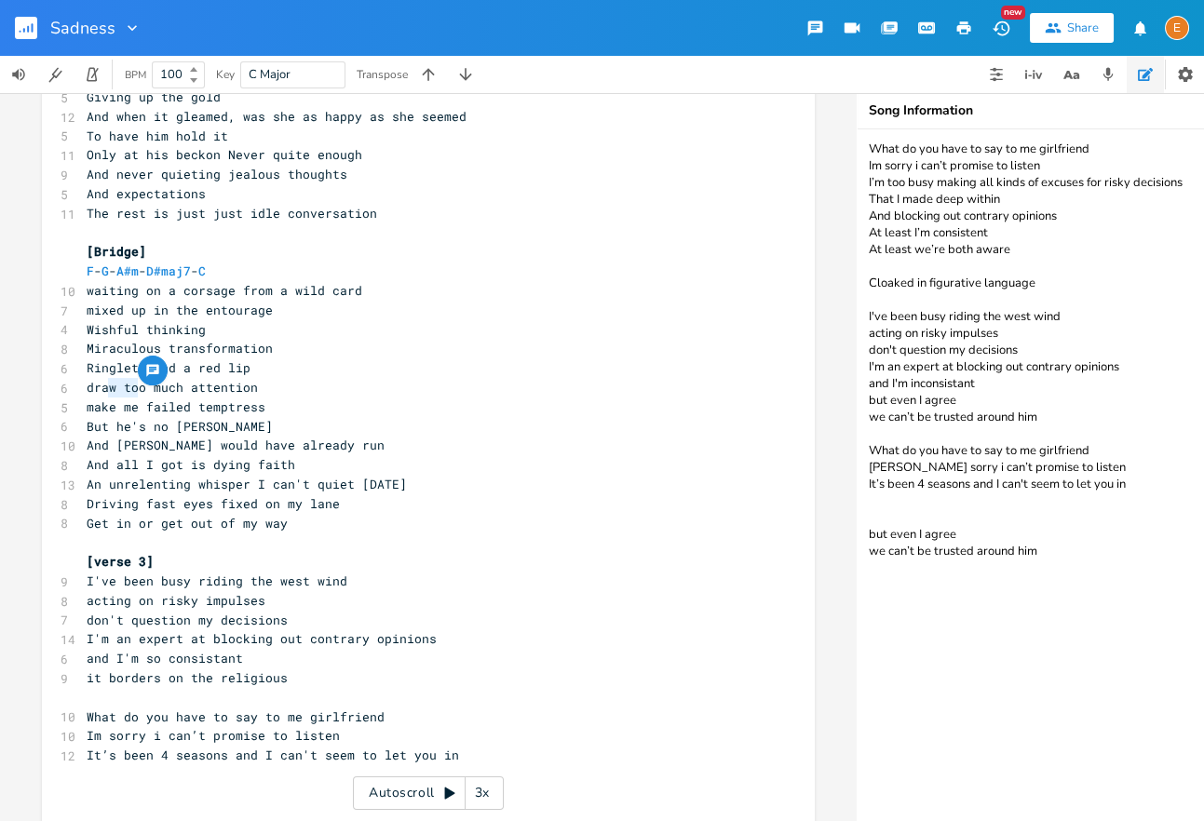
click at [112, 398] on span "make me failed temptress" at bounding box center [176, 406] width 179 height 17
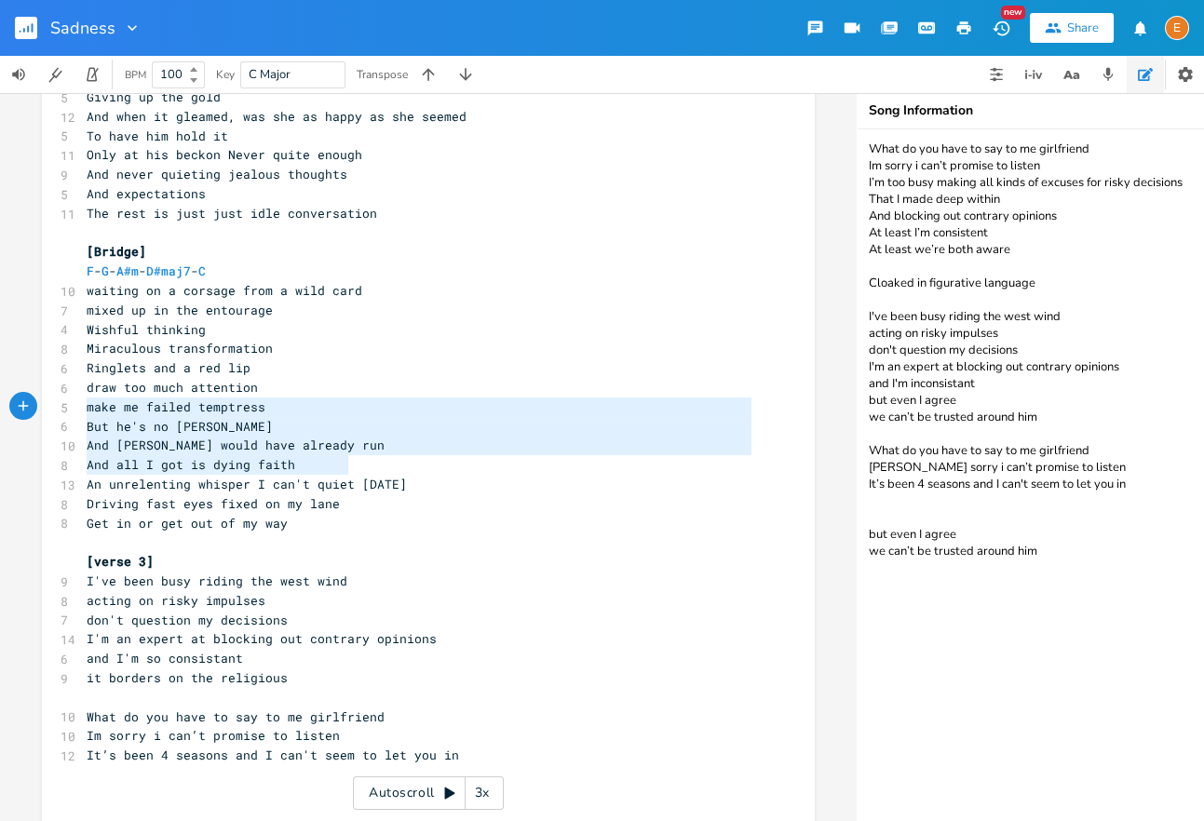
scroll to position [61, 237]
drag, startPoint x: 349, startPoint y: 469, endPoint x: 81, endPoint y: 414, distance: 273.7
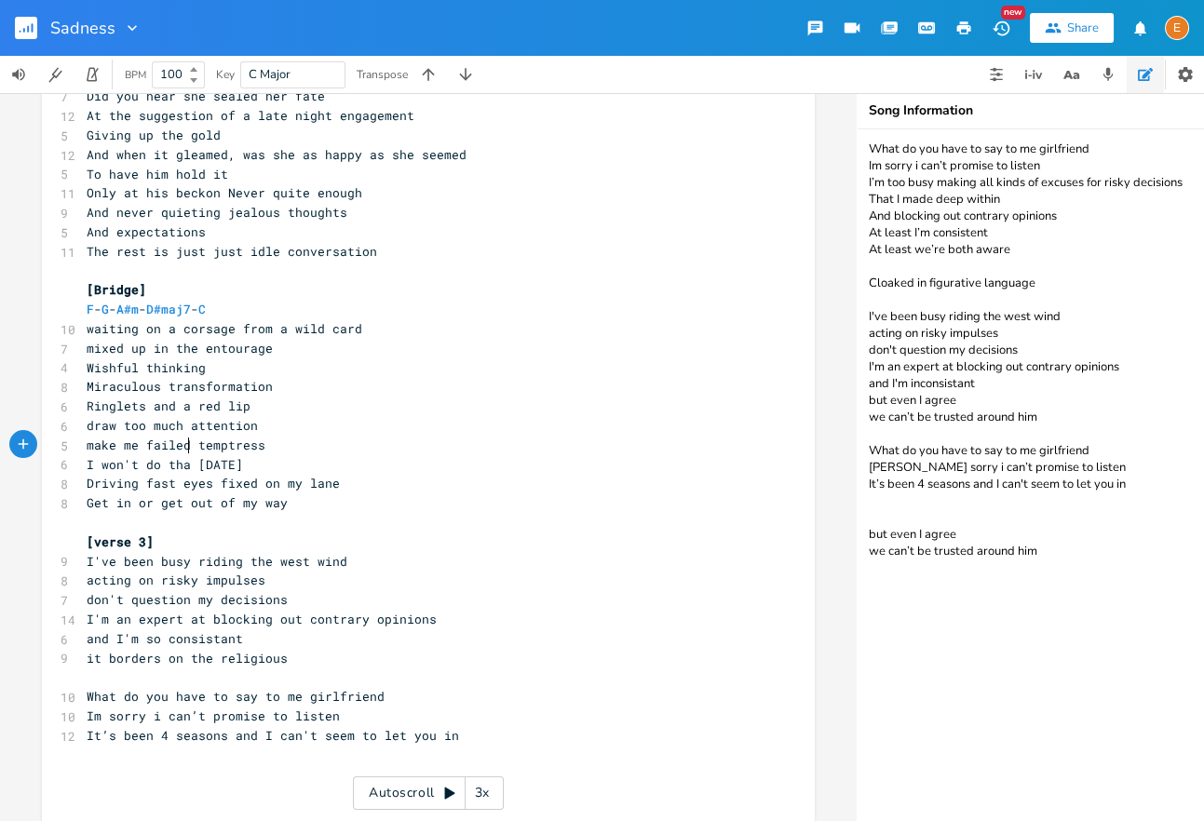
type textarea "I won't do that"
click at [139, 456] on span "I won't do that [DATE]" at bounding box center [169, 464] width 164 height 17
type textarea "bring myself to"
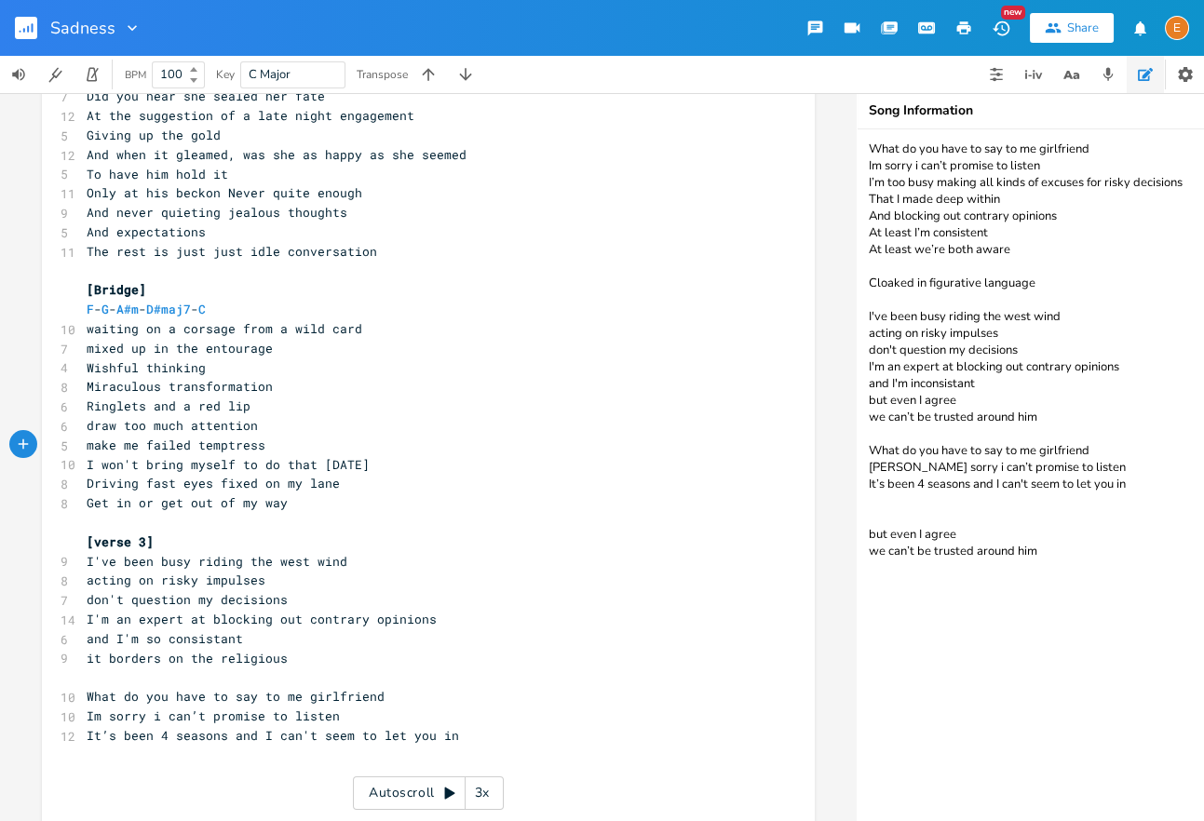
click at [446, 455] on pre "I won't bring myself to do that [DATE]" at bounding box center [419, 465] width 672 height 20
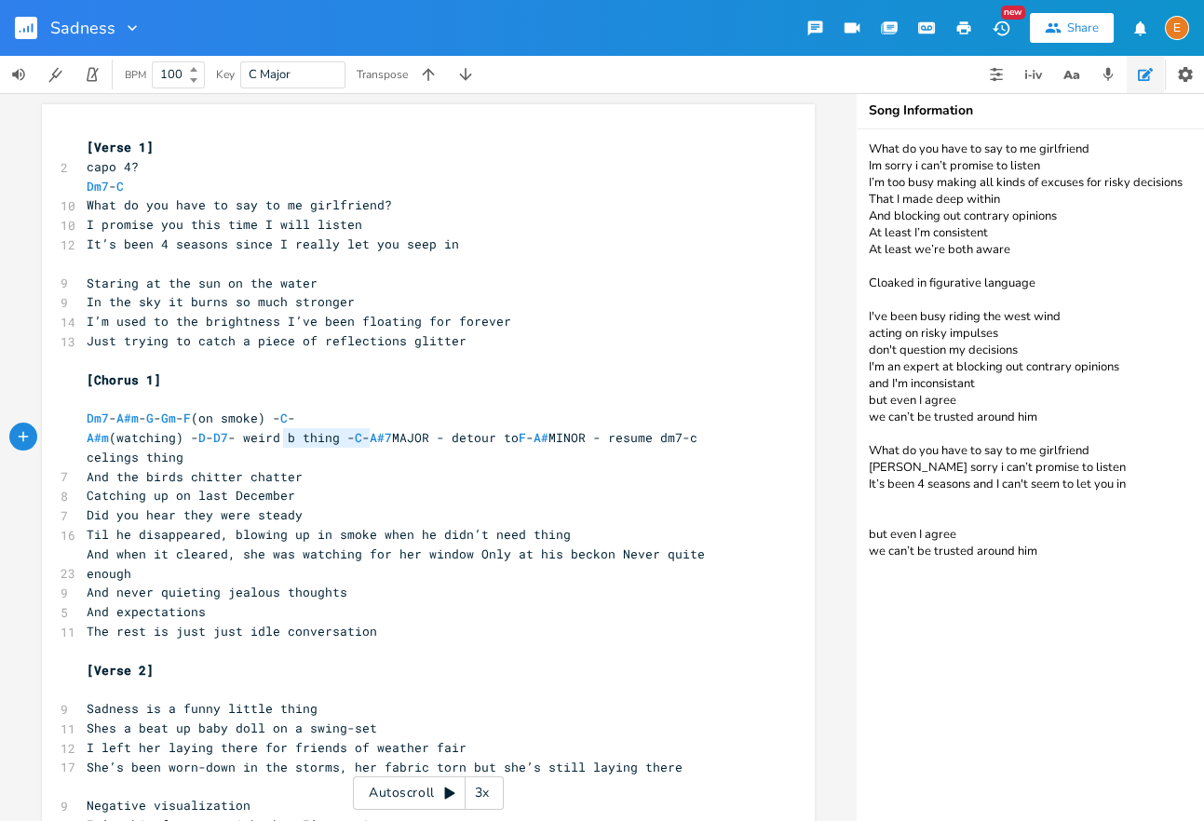
scroll to position [5, 88]
drag, startPoint x: 371, startPoint y: 435, endPoint x: 277, endPoint y: 441, distance: 93.3
click at [277, 441] on span "A#m (watching) - D - D7 - weird b thing - C - A#7 MAJOR - detour to F - A# MINO…" at bounding box center [396, 447] width 618 height 36
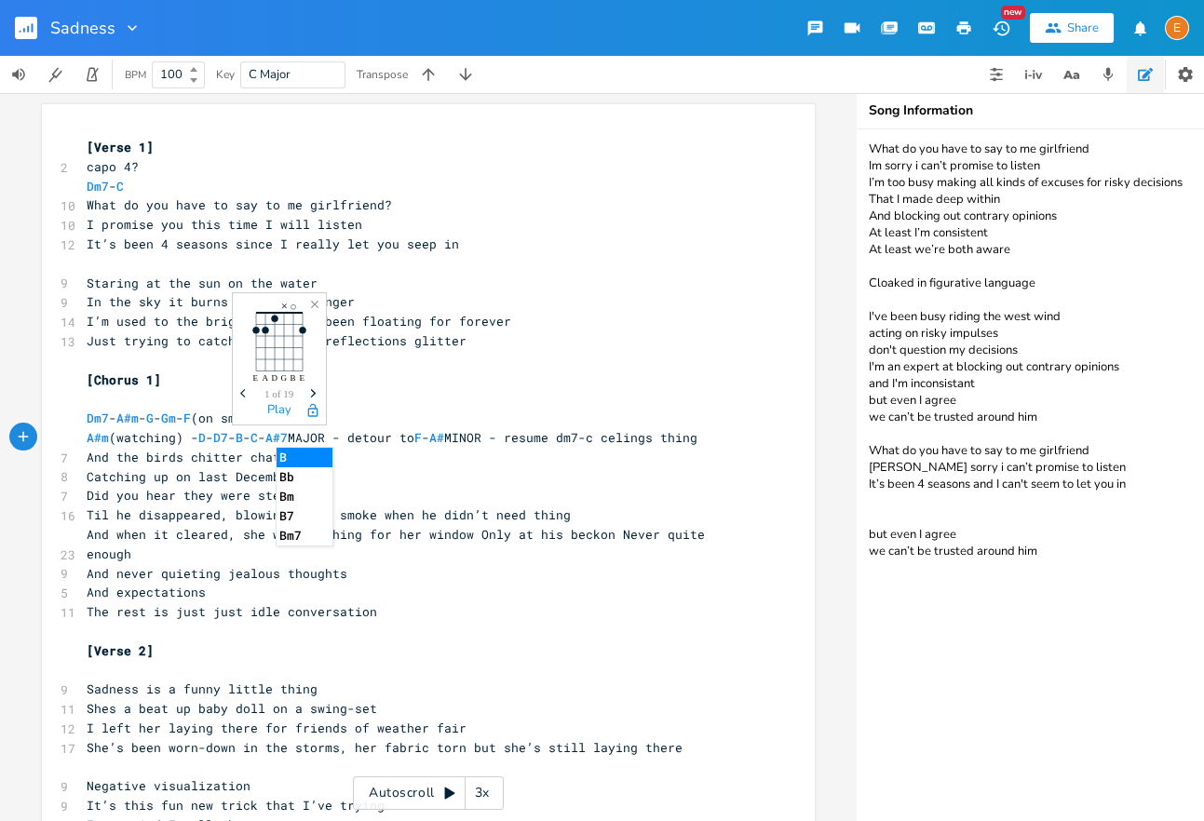
type textarea "B7"
click at [426, 396] on pre "​" at bounding box center [419, 399] width 672 height 20
click at [250, 439] on span "B7" at bounding box center [243, 438] width 15 height 18
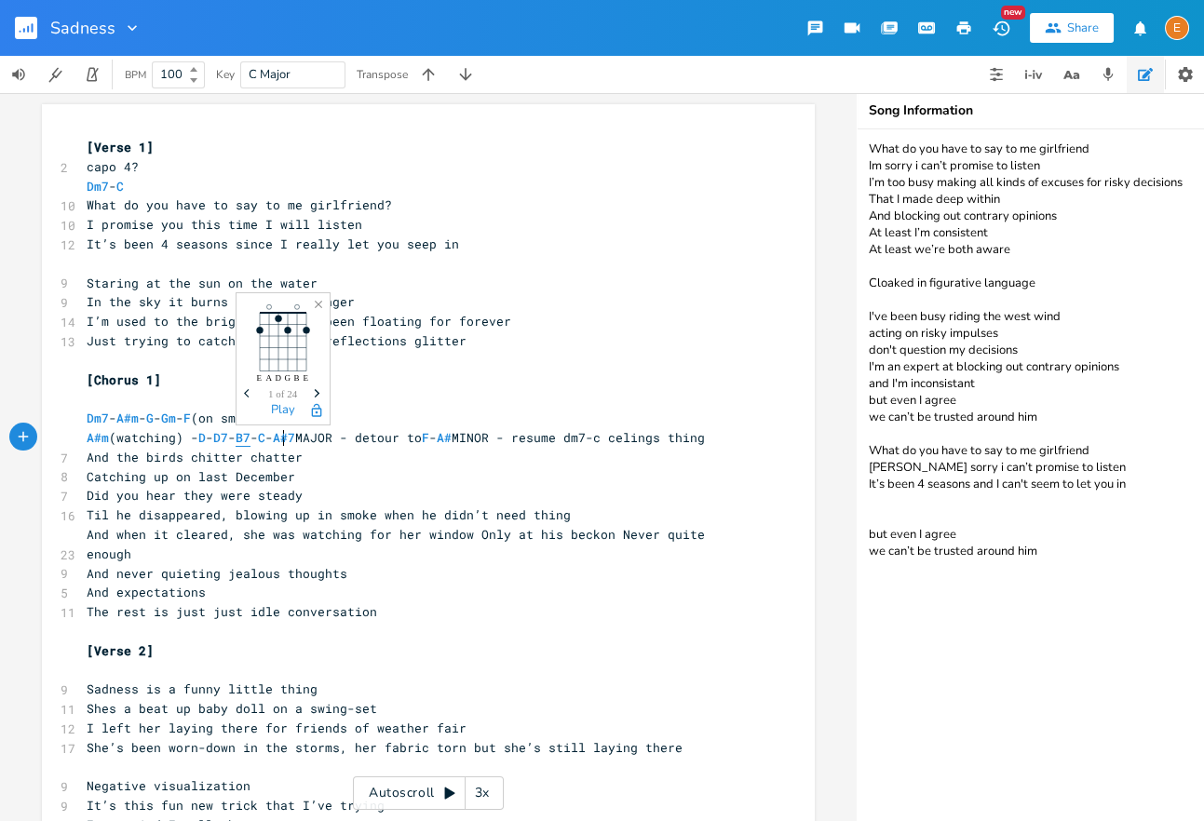
type textarea "B7"
click at [250, 439] on span "B7" at bounding box center [243, 438] width 15 height 18
click at [228, 436] on span "D7" at bounding box center [220, 438] width 15 height 18
click at [101, 421] on span "Dm7" at bounding box center [98, 419] width 22 height 18
type textarea "Dm7"
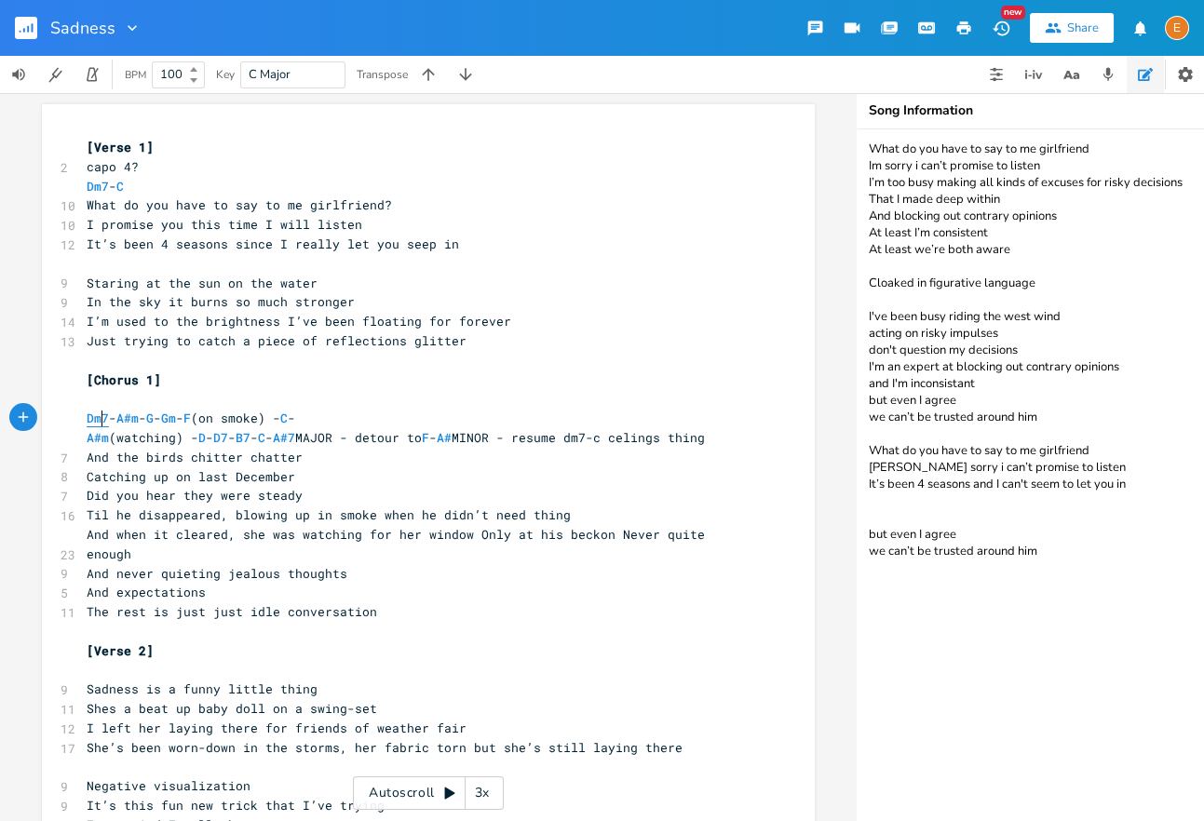
scroll to position [5, 32]
click at [101, 421] on span "Dm7" at bounding box center [98, 419] width 22 height 18
click at [139, 415] on span "A#m" at bounding box center [127, 419] width 22 height 18
type textarea "m"
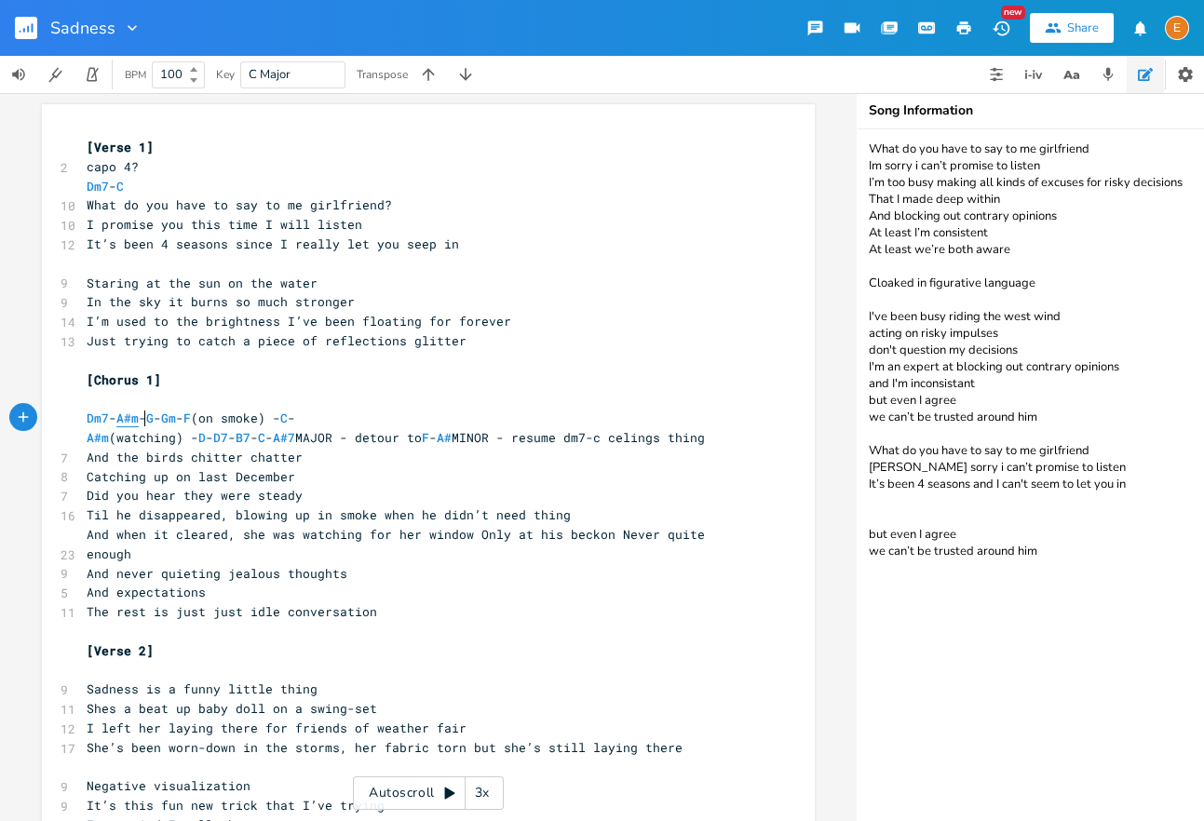
click at [139, 415] on span "A#m" at bounding box center [127, 419] width 22 height 18
click at [101, 423] on span "Dm7" at bounding box center [98, 419] width 22 height 18
type textarea "Dm7"
click at [101, 423] on span "Dm7" at bounding box center [98, 419] width 22 height 18
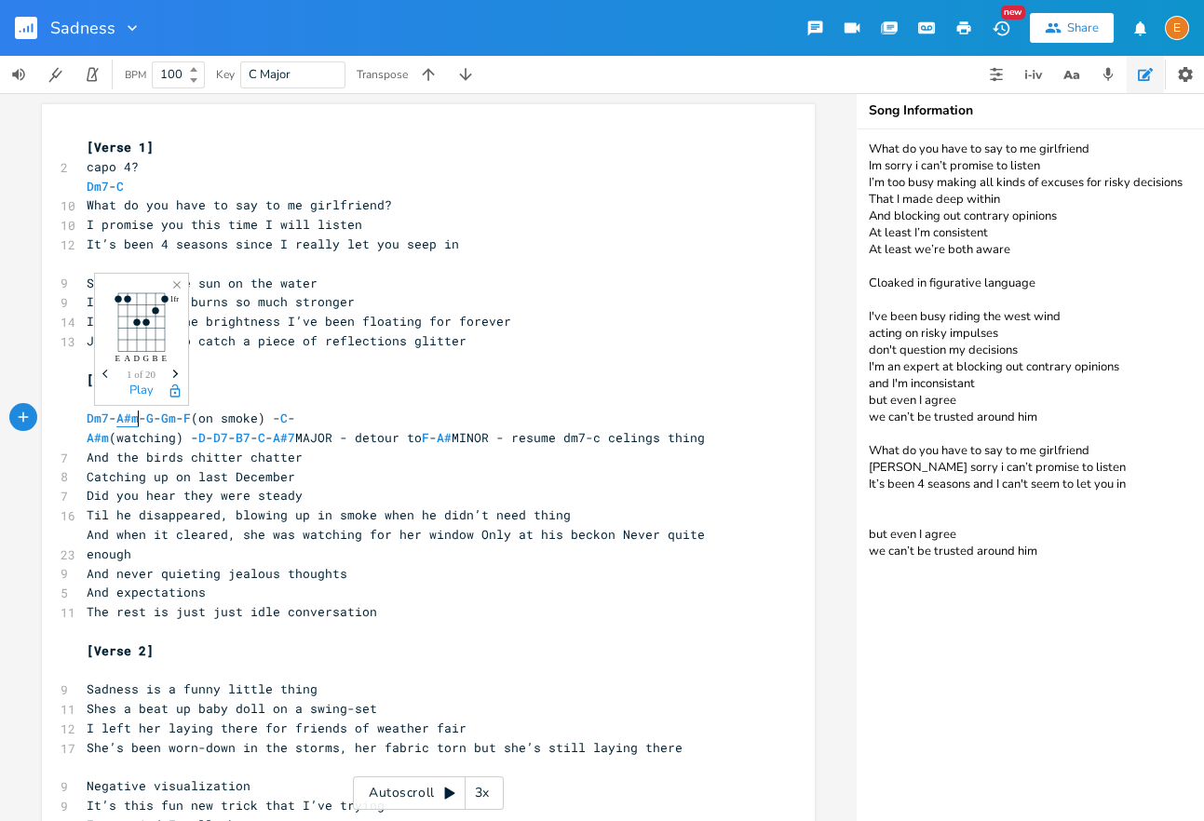
click at [136, 423] on span "A#m" at bounding box center [127, 419] width 22 height 18
type textarea "A"
click at [136, 423] on span "A#m" at bounding box center [127, 419] width 22 height 18
click at [139, 426] on span "A#m" at bounding box center [127, 419] width 22 height 18
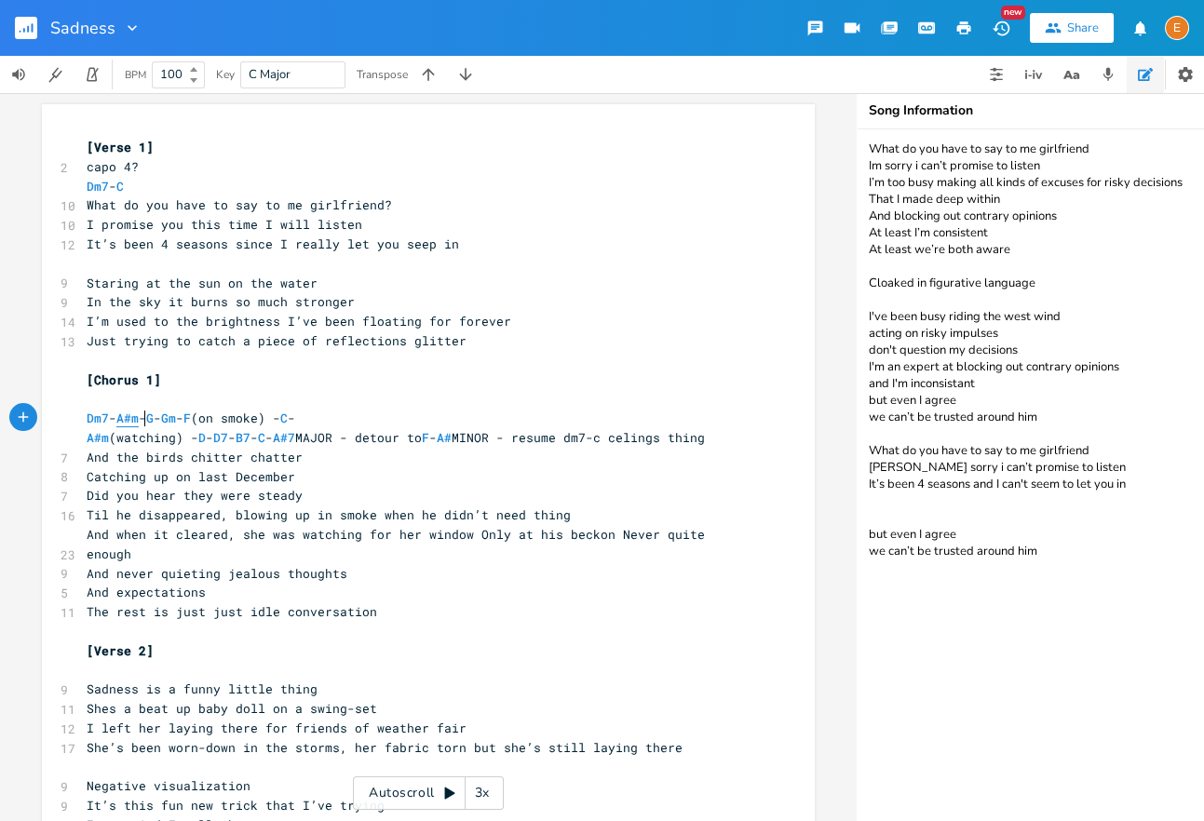
type textarea "m"
click at [139, 426] on span "A#m" at bounding box center [127, 419] width 22 height 18
click at [154, 423] on span "G" at bounding box center [149, 419] width 7 height 18
type textarea "G"
click at [154, 423] on span "G" at bounding box center [149, 419] width 7 height 18
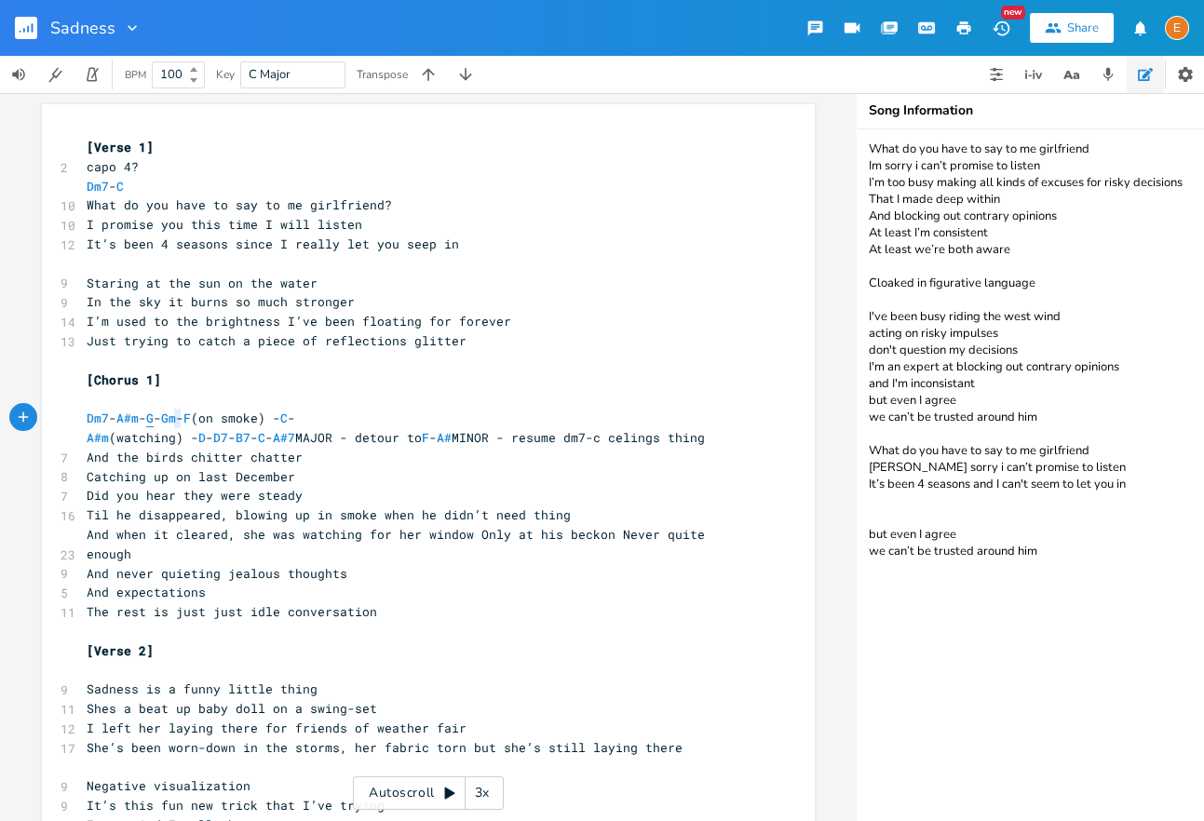
scroll to position [5, 9]
click at [176, 423] on span "Gm" at bounding box center [168, 419] width 15 height 18
type textarea "Gm"
click at [176, 423] on span "Gm" at bounding box center [168, 419] width 15 height 18
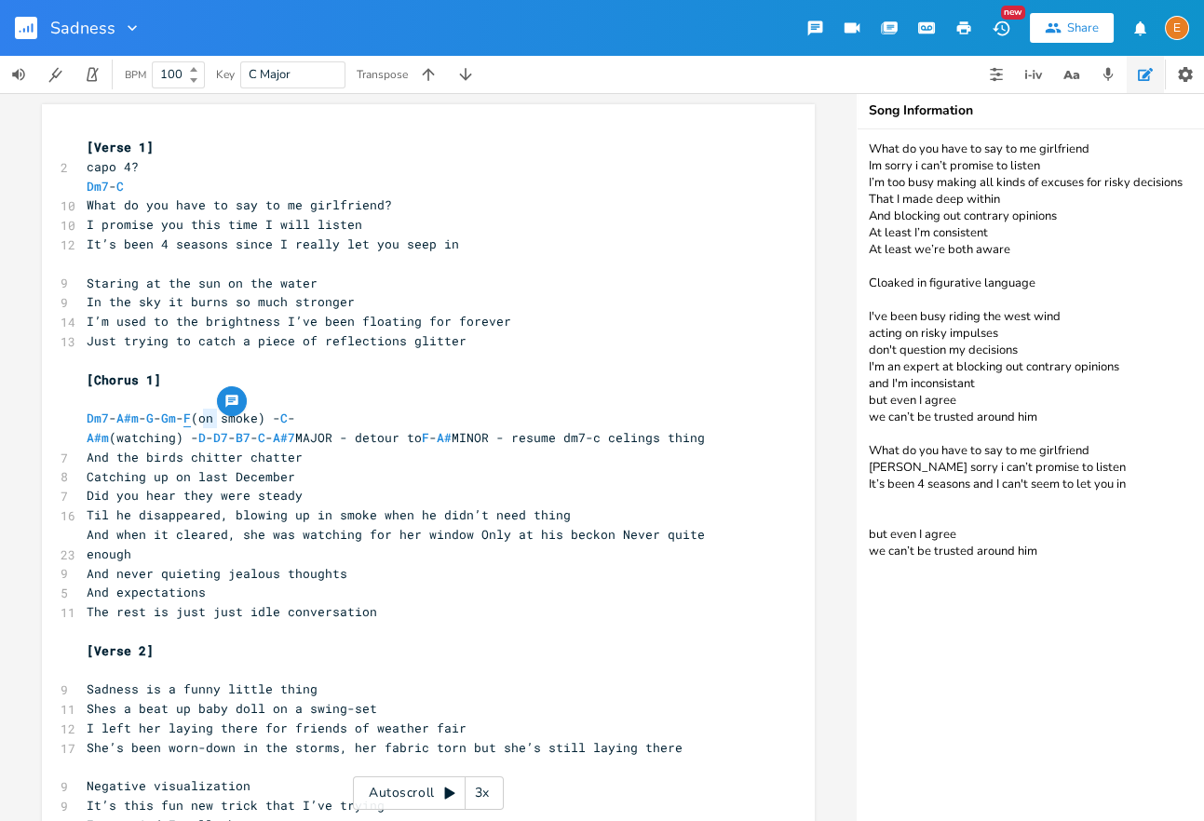
click at [191, 420] on span "F" at bounding box center [186, 419] width 7 height 18
type textarea "F"
click at [191, 420] on span "F" at bounding box center [186, 419] width 7 height 18
click at [288, 420] on span "C" at bounding box center [283, 419] width 7 height 18
type textarea "C"
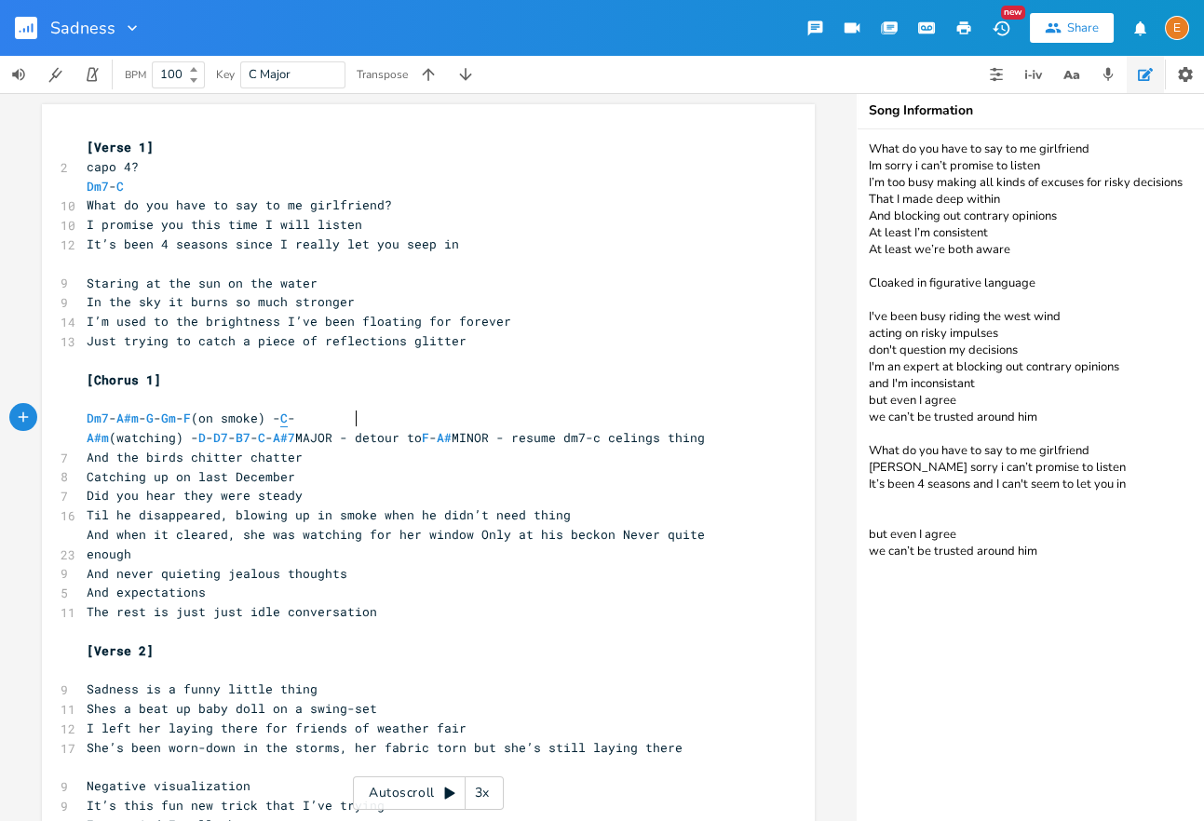
click at [288, 420] on span "C" at bounding box center [283, 419] width 7 height 18
click at [98, 439] on span "A#m" at bounding box center [98, 438] width 22 height 18
type textarea "#"
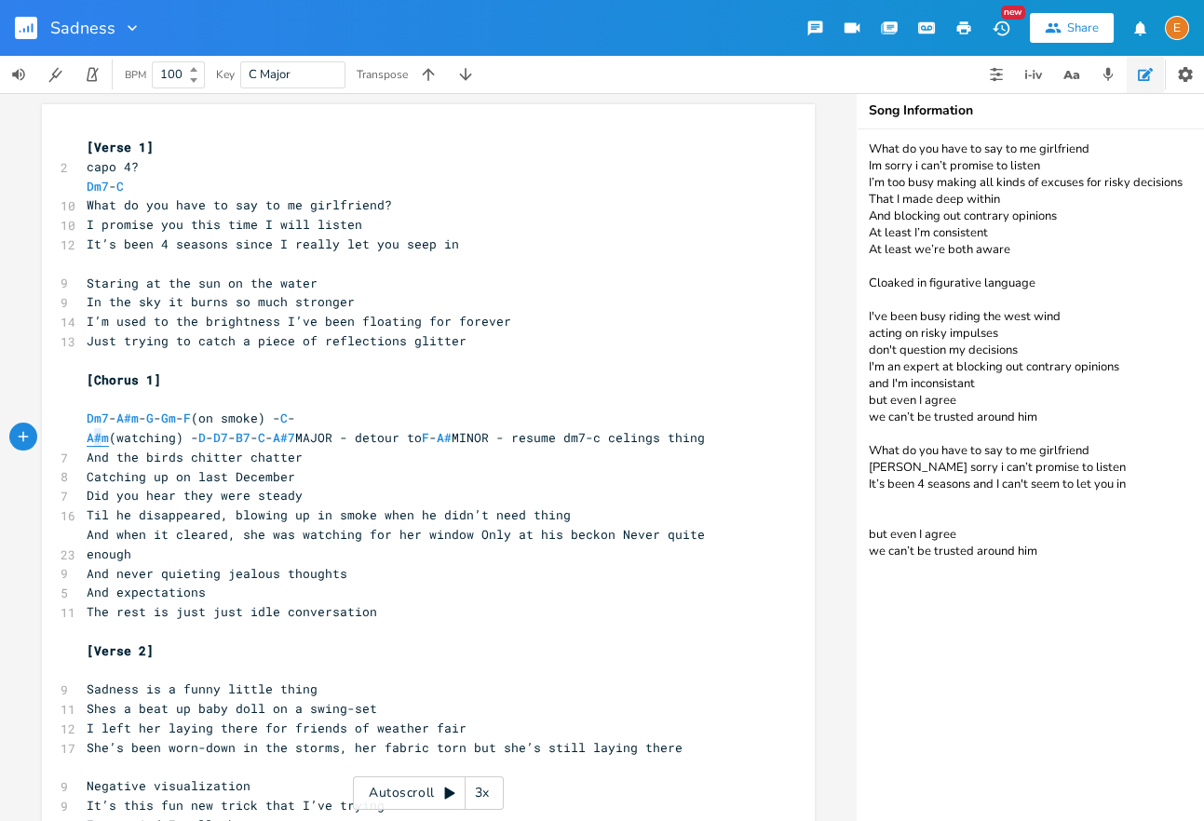
click at [98, 439] on span "A#m" at bounding box center [98, 438] width 22 height 18
click at [206, 437] on span "D" at bounding box center [201, 438] width 7 height 18
type textarea "D"
click at [206, 437] on span "D" at bounding box center [201, 438] width 7 height 18
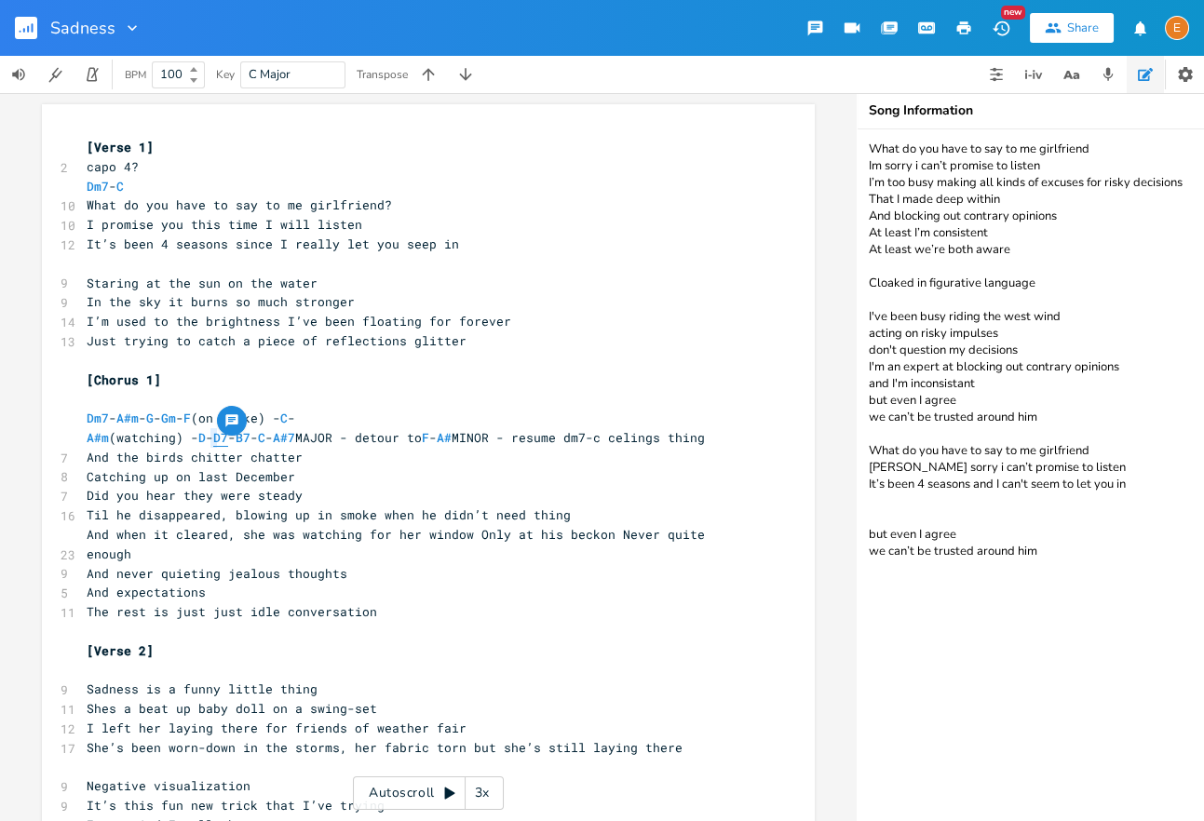
click at [228, 437] on span "D7" at bounding box center [220, 438] width 15 height 18
type textarea "D7"
click at [228, 437] on span "D7" at bounding box center [220, 438] width 15 height 18
click at [250, 438] on span "B7" at bounding box center [243, 438] width 15 height 18
type textarea "B7"
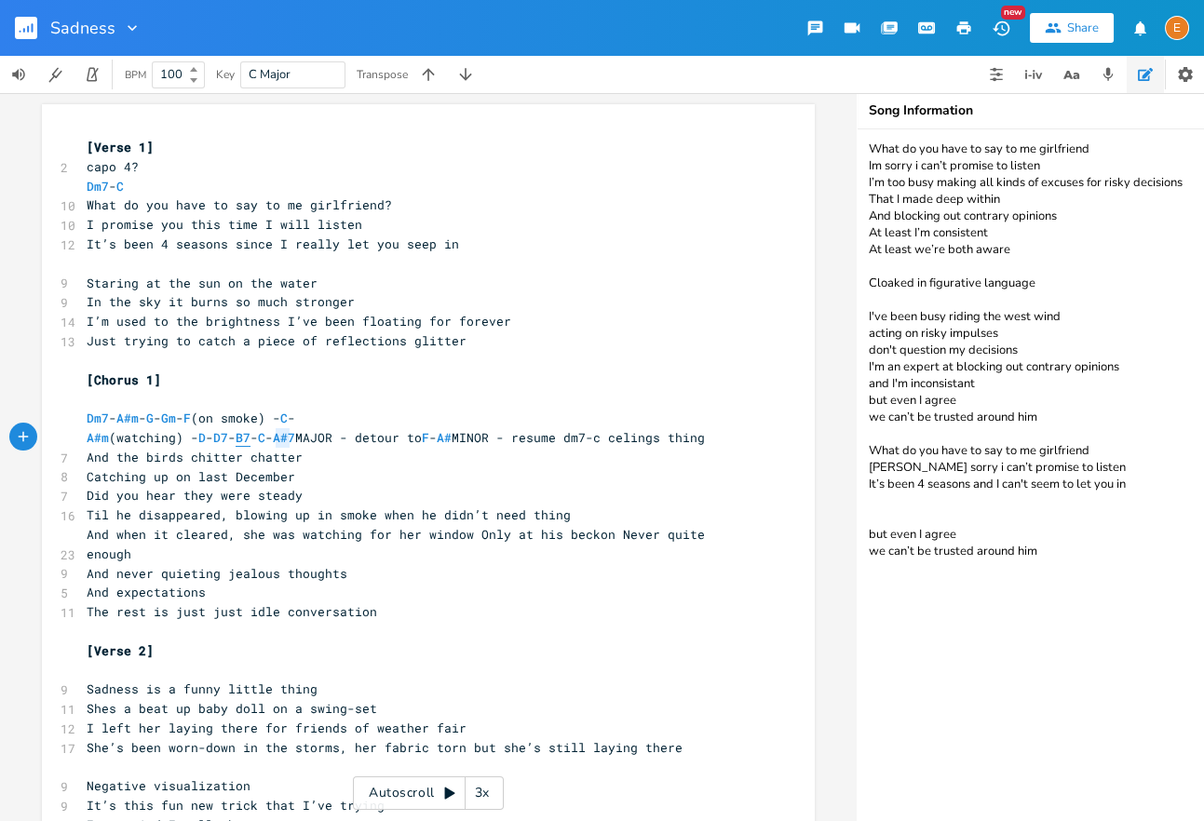
click at [250, 438] on span "B7" at bounding box center [243, 438] width 15 height 18
click at [265, 441] on span "C" at bounding box center [261, 438] width 7 height 18
type textarea "C"
click at [265, 441] on span "C" at bounding box center [261, 438] width 7 height 18
click at [295, 440] on span "A#7" at bounding box center [284, 438] width 22 height 18
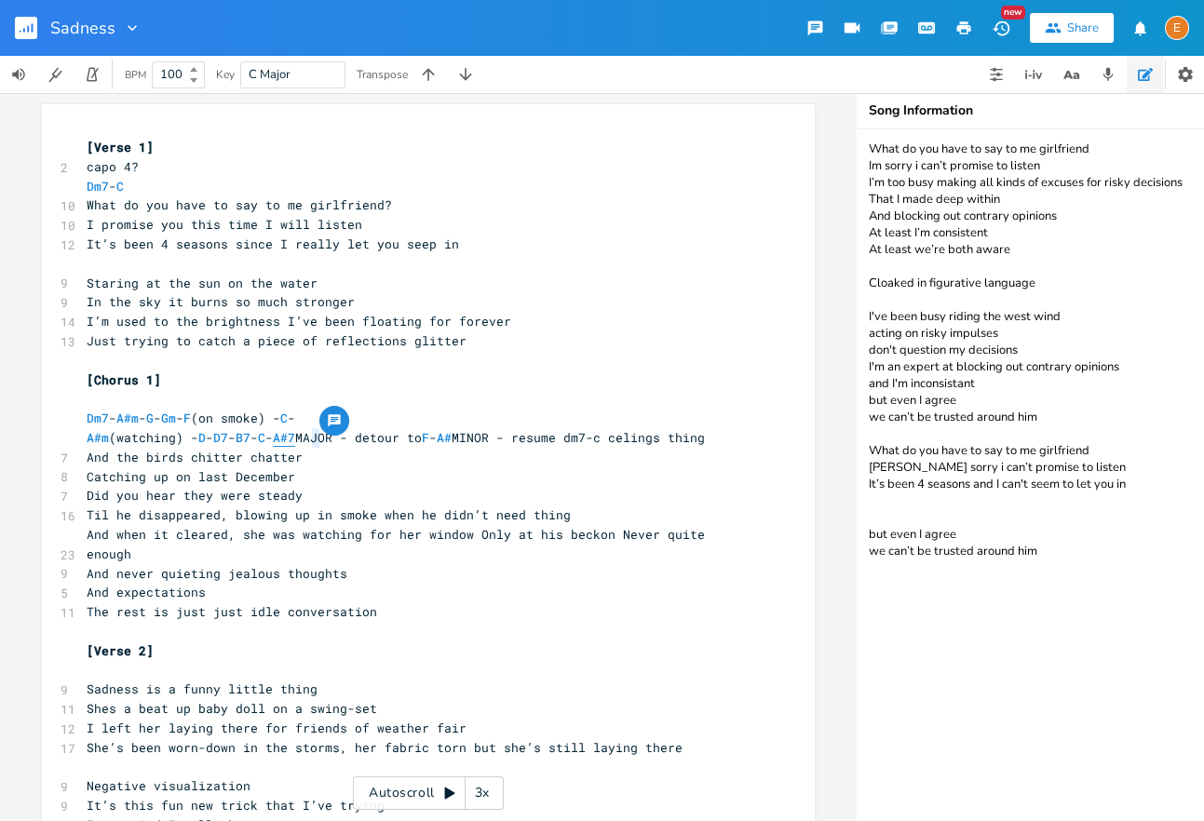
type textarea "#"
click at [295, 440] on span "A#7" at bounding box center [284, 438] width 22 height 18
click at [429, 438] on span "F" at bounding box center [425, 438] width 7 height 18
type textarea "F"
click at [429, 438] on span "F" at bounding box center [425, 438] width 7 height 18
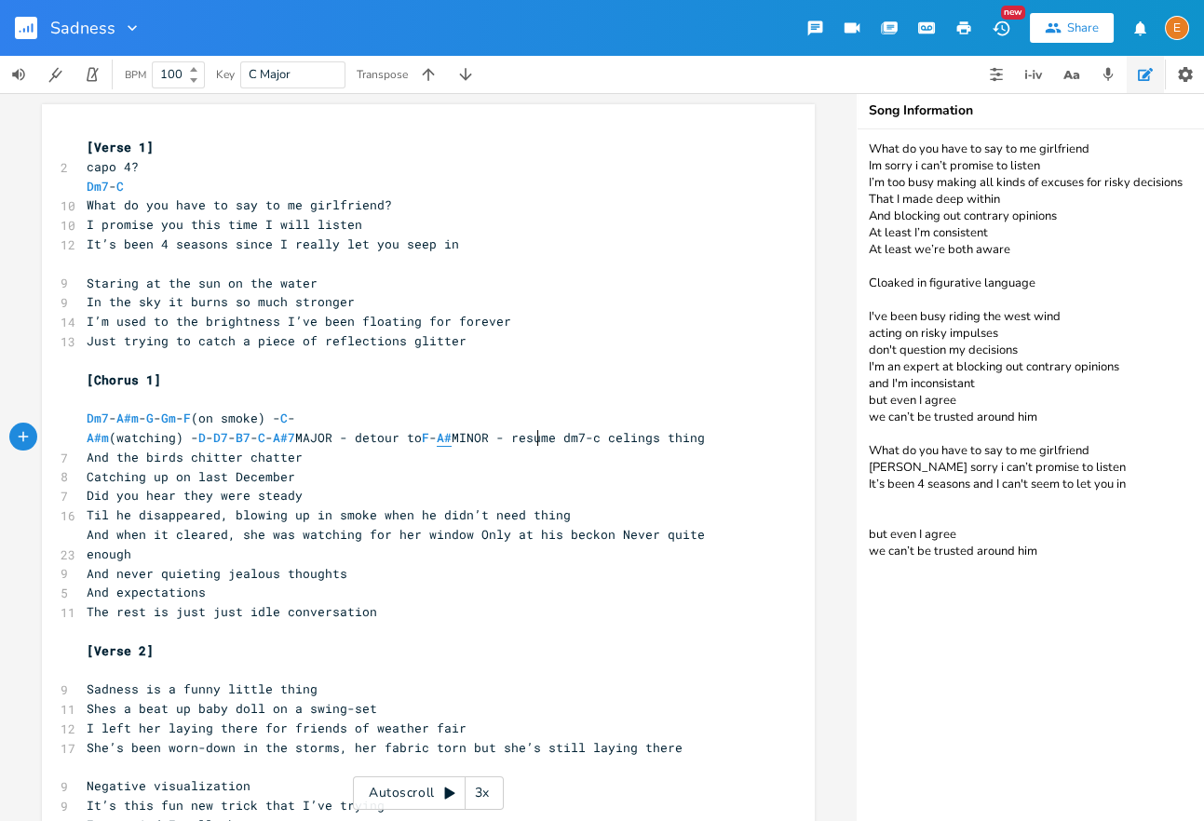
click at [452, 439] on span "A#" at bounding box center [444, 438] width 15 height 18
type textarea "#"
click at [452, 439] on span "A#" at bounding box center [444, 438] width 15 height 18
click at [472, 448] on pre "A#m (watching) - D - D7 - B7 - C - A#7 MAJOR - detour to F - A# MINOR - resume …" at bounding box center [419, 438] width 672 height 20
type textarea "- resume dm7-c"
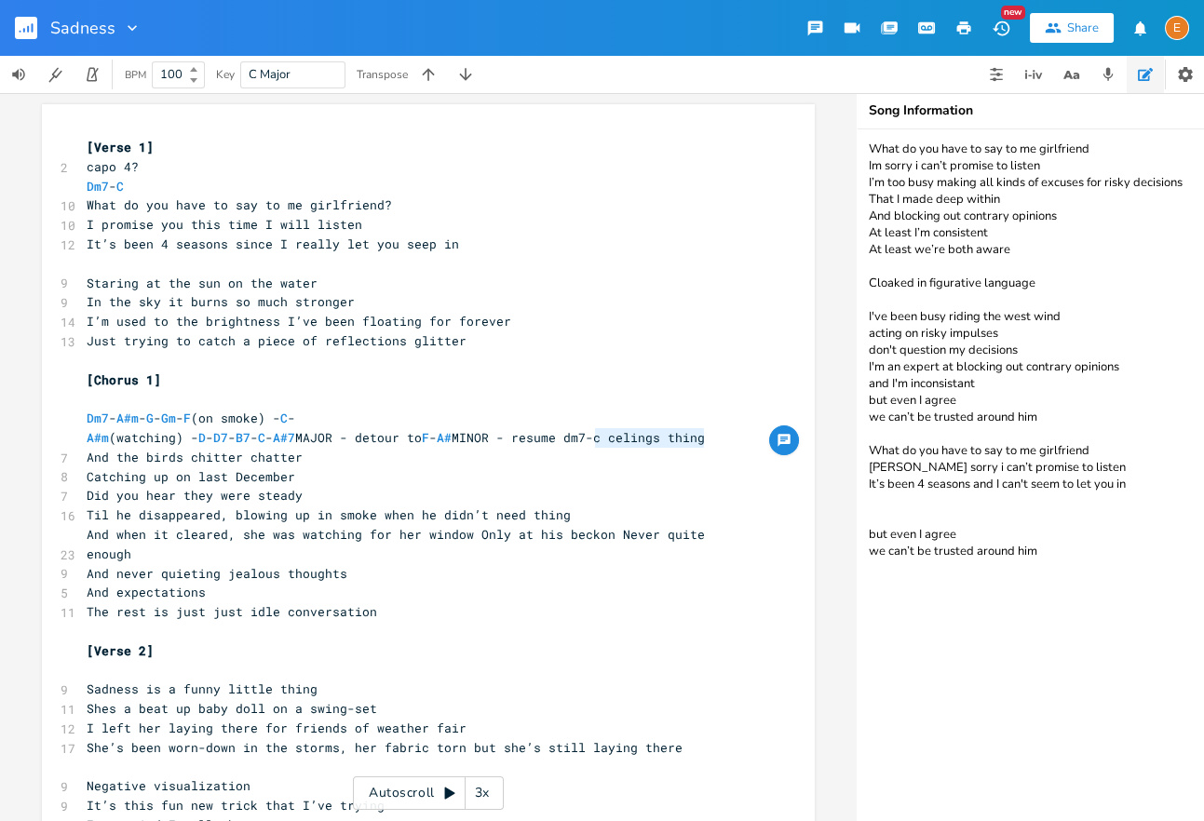
drag, startPoint x: 719, startPoint y: 438, endPoint x: 594, endPoint y: 440, distance: 124.8
click at [594, 440] on pre "A#m (watching) - D - D7 - B7 - C - A#7 MAJOR - detour to F - A# MINOR - resume …" at bounding box center [419, 438] width 672 height 20
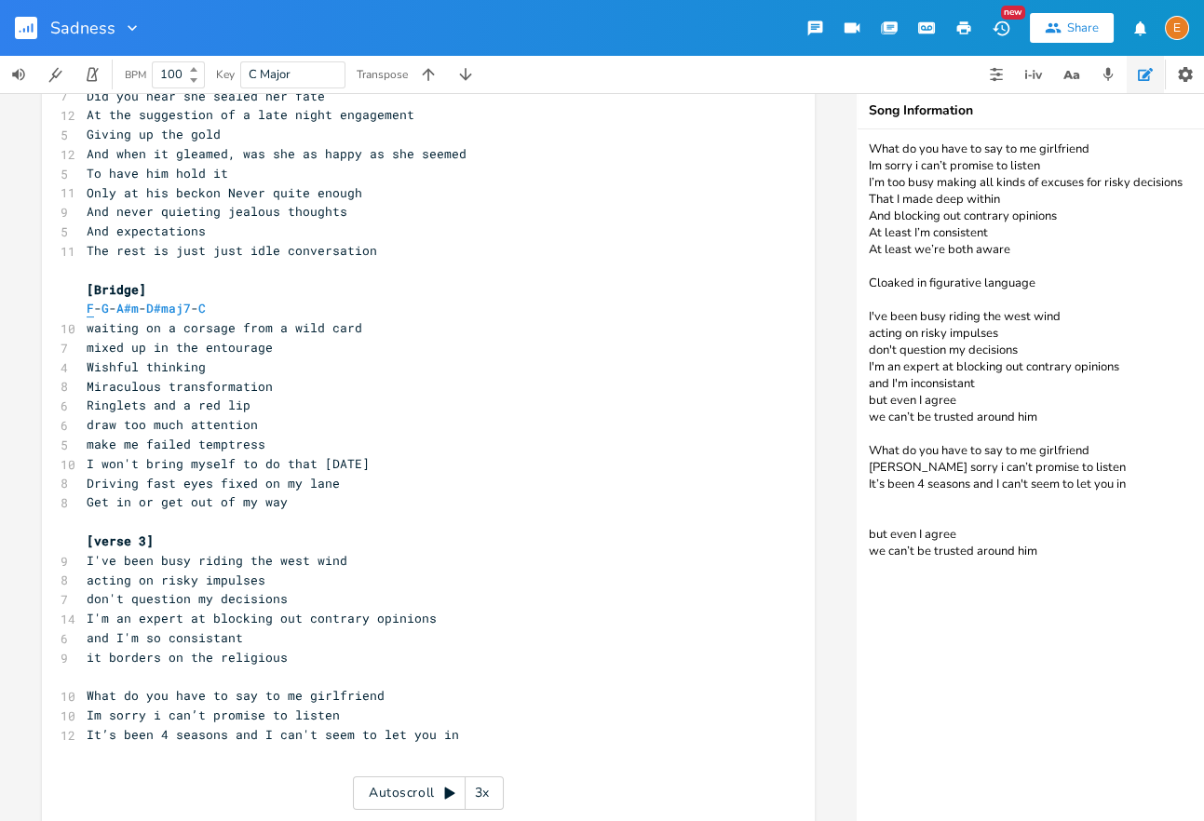
click at [91, 300] on span "F" at bounding box center [90, 309] width 7 height 18
type textarea "F"
click at [91, 300] on span "F" at bounding box center [90, 309] width 7 height 18
click at [109, 300] on span "G" at bounding box center [104, 309] width 7 height 18
type textarea "G"
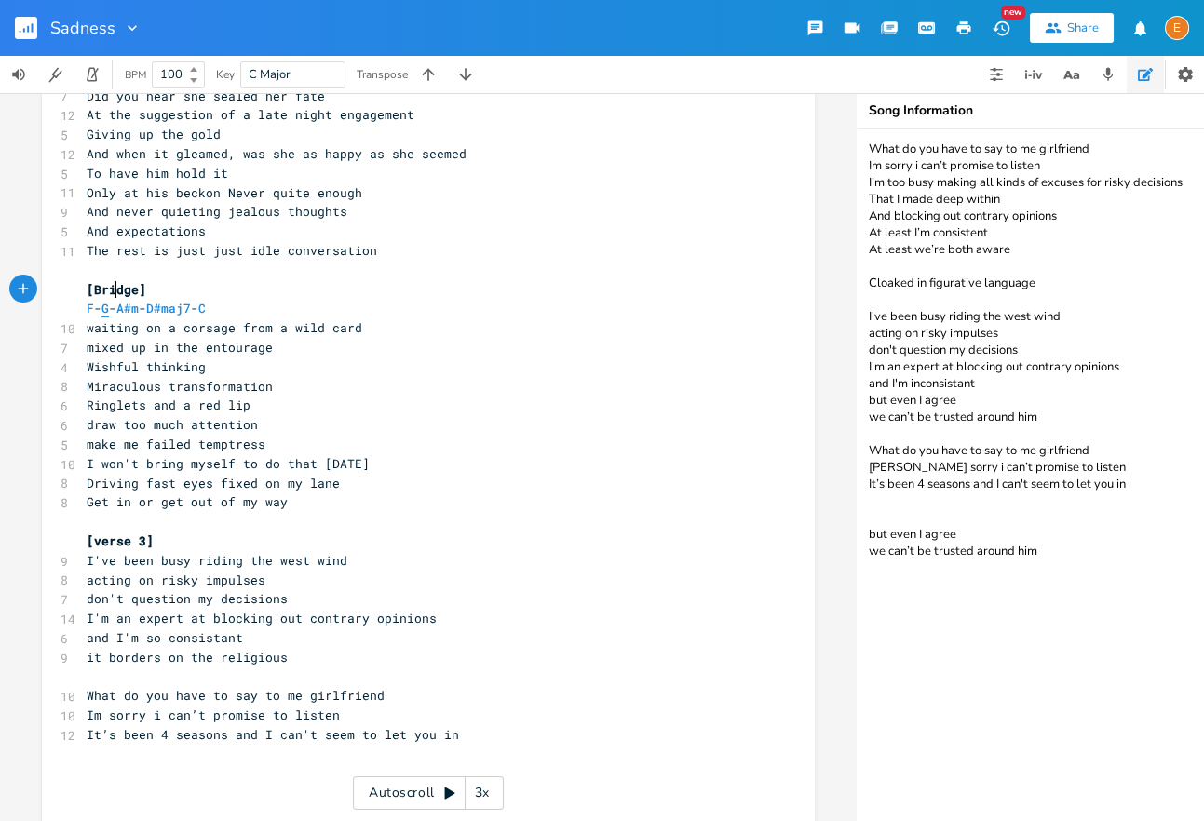
click at [109, 300] on span "G" at bounding box center [104, 309] width 7 height 18
click at [139, 300] on span "A#m" at bounding box center [127, 309] width 22 height 18
type textarea "#"
click at [139, 300] on span "A#m" at bounding box center [127, 309] width 22 height 18
click at [191, 300] on span "D#maj7" at bounding box center [168, 309] width 45 height 18
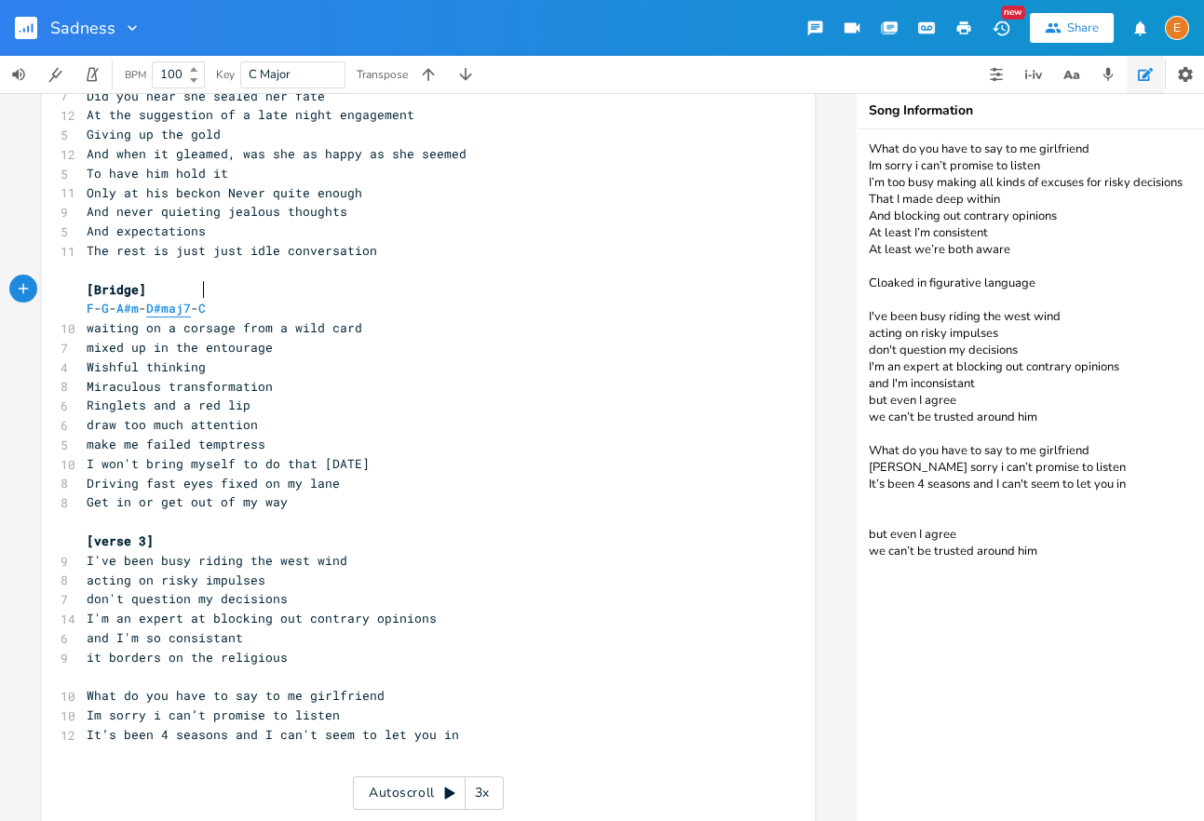
click at [191, 300] on span "D#maj7" at bounding box center [168, 309] width 45 height 18
type textarea "maj7"
click at [191, 300] on span "D#maj7" at bounding box center [168, 309] width 45 height 18
click at [206, 300] on span "C" at bounding box center [201, 309] width 7 height 18
type textarea "C"
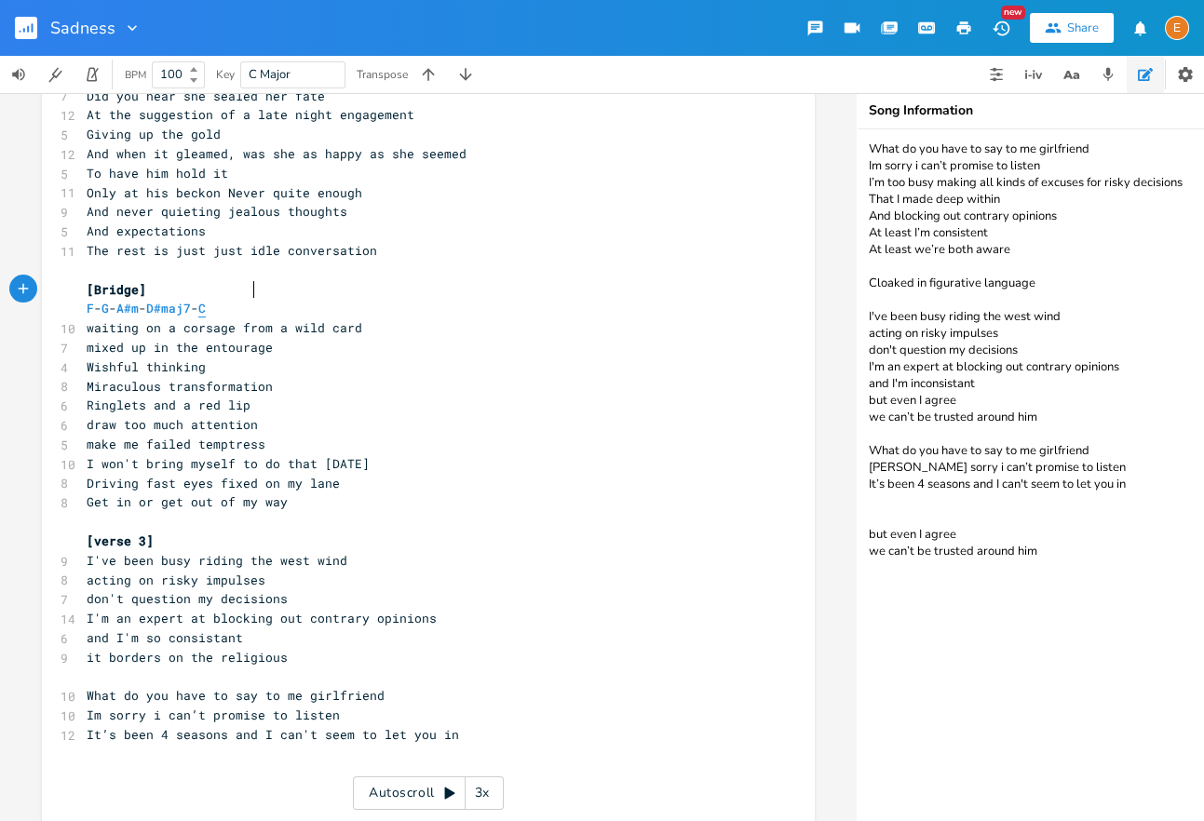
click at [206, 300] on span "C" at bounding box center [201, 309] width 7 height 18
click at [90, 300] on span "F" at bounding box center [90, 309] width 7 height 18
type textarea "F"
click at [90, 300] on span "F" at bounding box center [90, 309] width 7 height 18
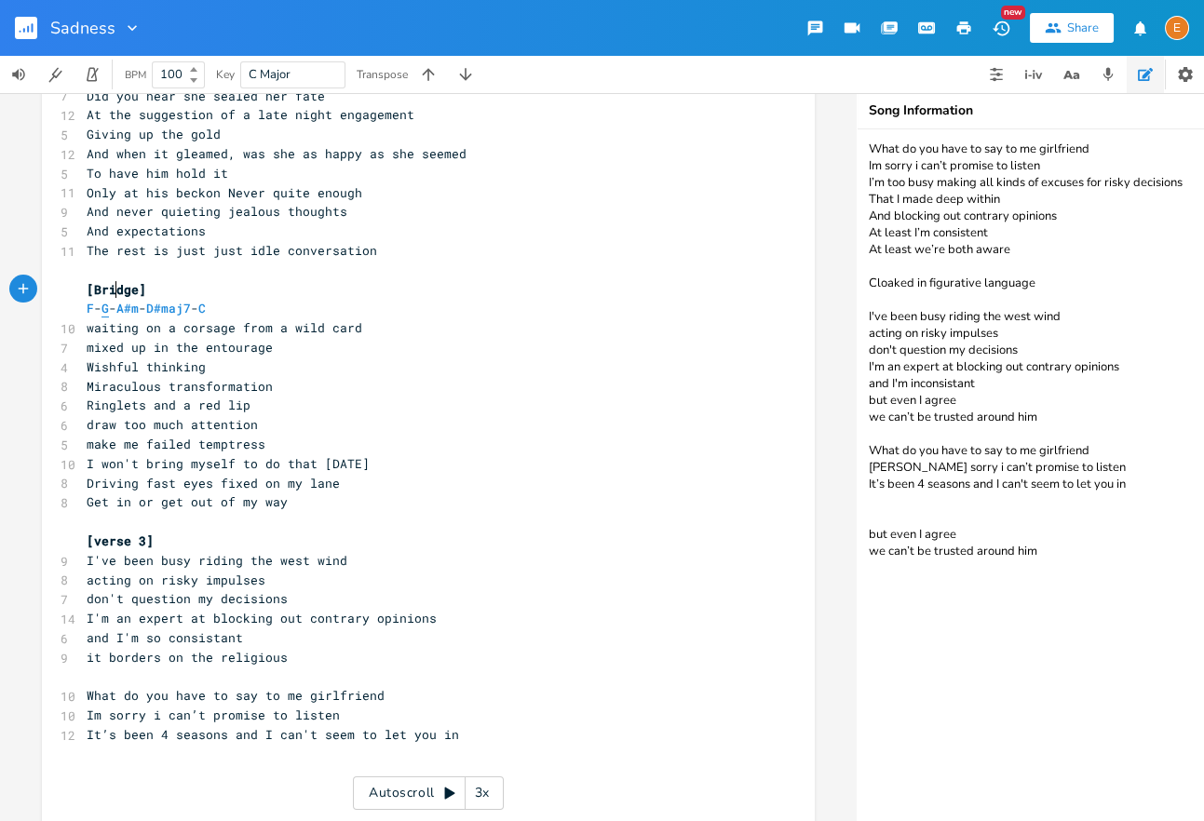
click at [109, 300] on span "G" at bounding box center [104, 309] width 7 height 18
type textarea "G"
click at [109, 300] on span "G" at bounding box center [104, 309] width 7 height 18
click at [139, 300] on span "A#m" at bounding box center [127, 309] width 22 height 18
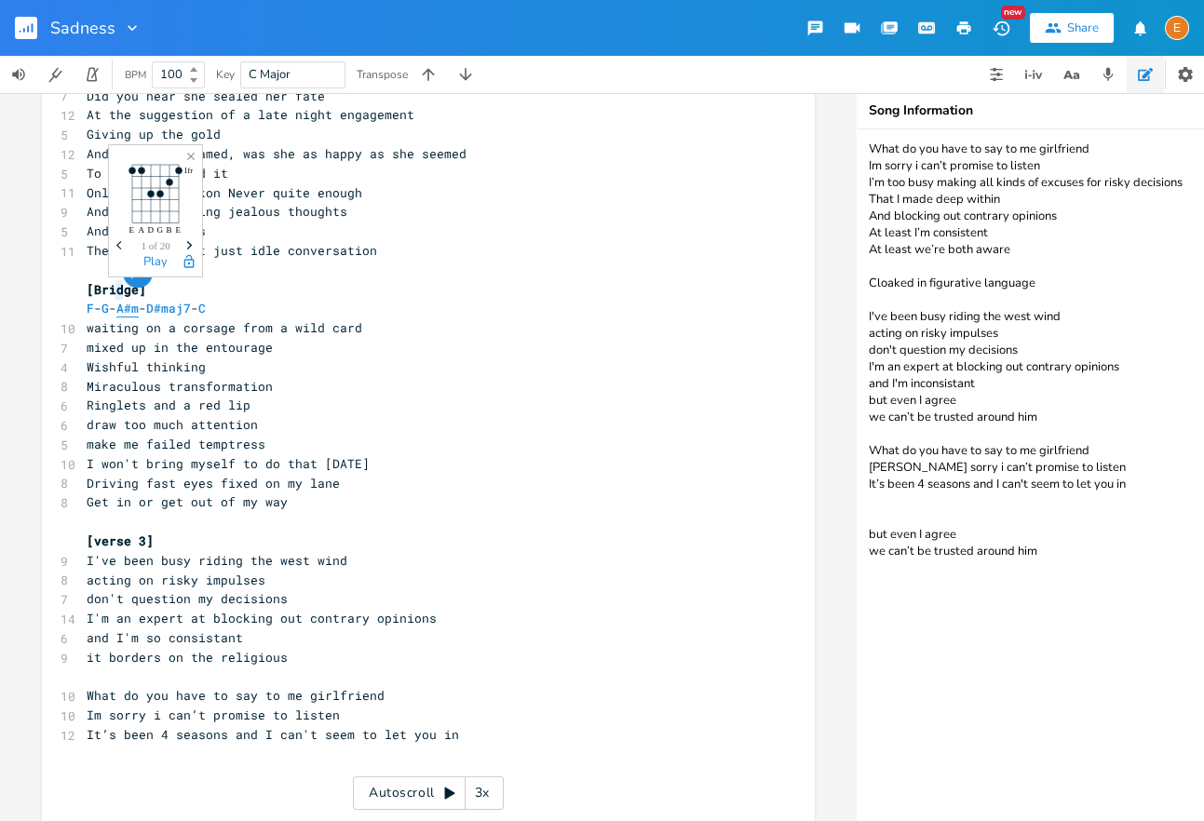
scroll to position [5, 0]
type textarea "m"
click at [139, 300] on span "A#m" at bounding box center [127, 309] width 22 height 18
click at [191, 300] on span "D#maj7" at bounding box center [168, 309] width 45 height 18
type textarea "maj7"
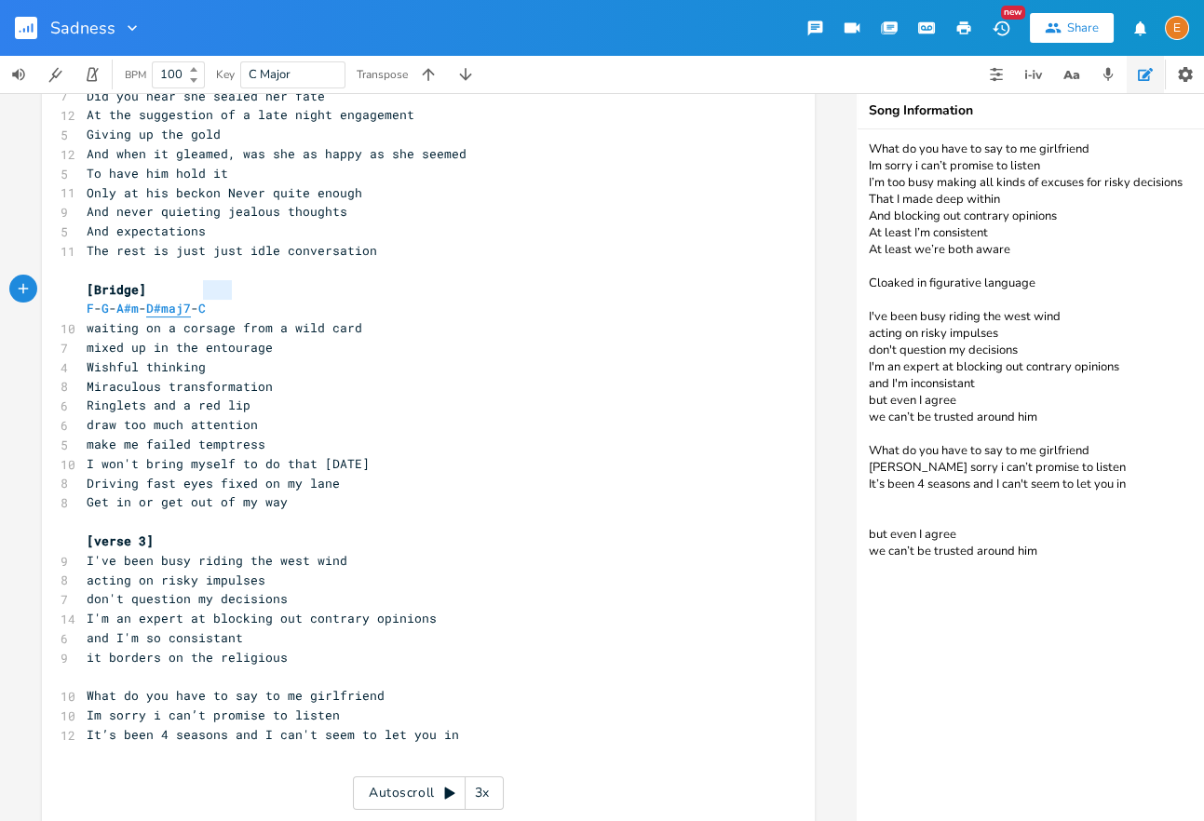
click at [191, 300] on span "D#maj7" at bounding box center [168, 309] width 45 height 18
click at [206, 300] on span "C" at bounding box center [201, 309] width 7 height 18
type textarea "C"
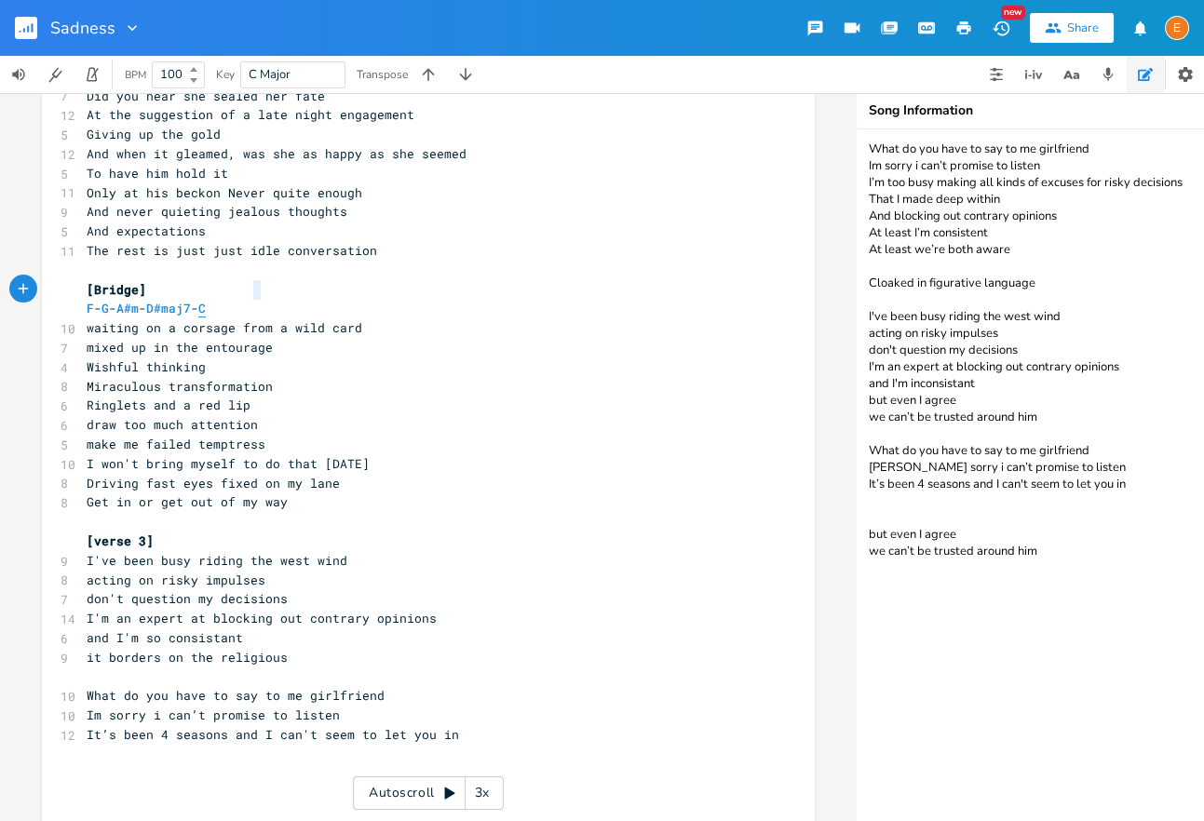
click at [206, 300] on span "C" at bounding box center [201, 309] width 7 height 18
drag, startPoint x: 368, startPoint y: 446, endPoint x: 102, endPoint y: 447, distance: 265.3
click at [102, 454] on pre "I won't bring myself to do that [DATE]" at bounding box center [419, 464] width 672 height 20
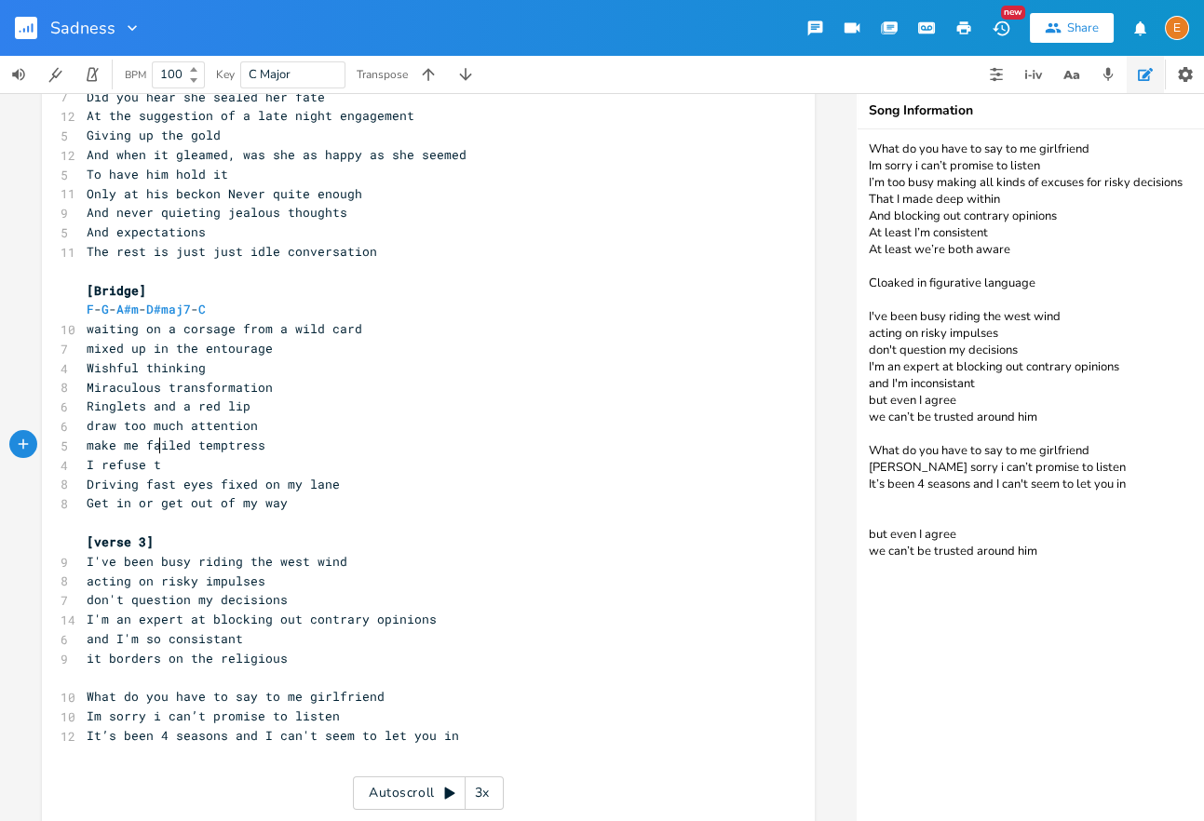
type textarea "refuse tot"
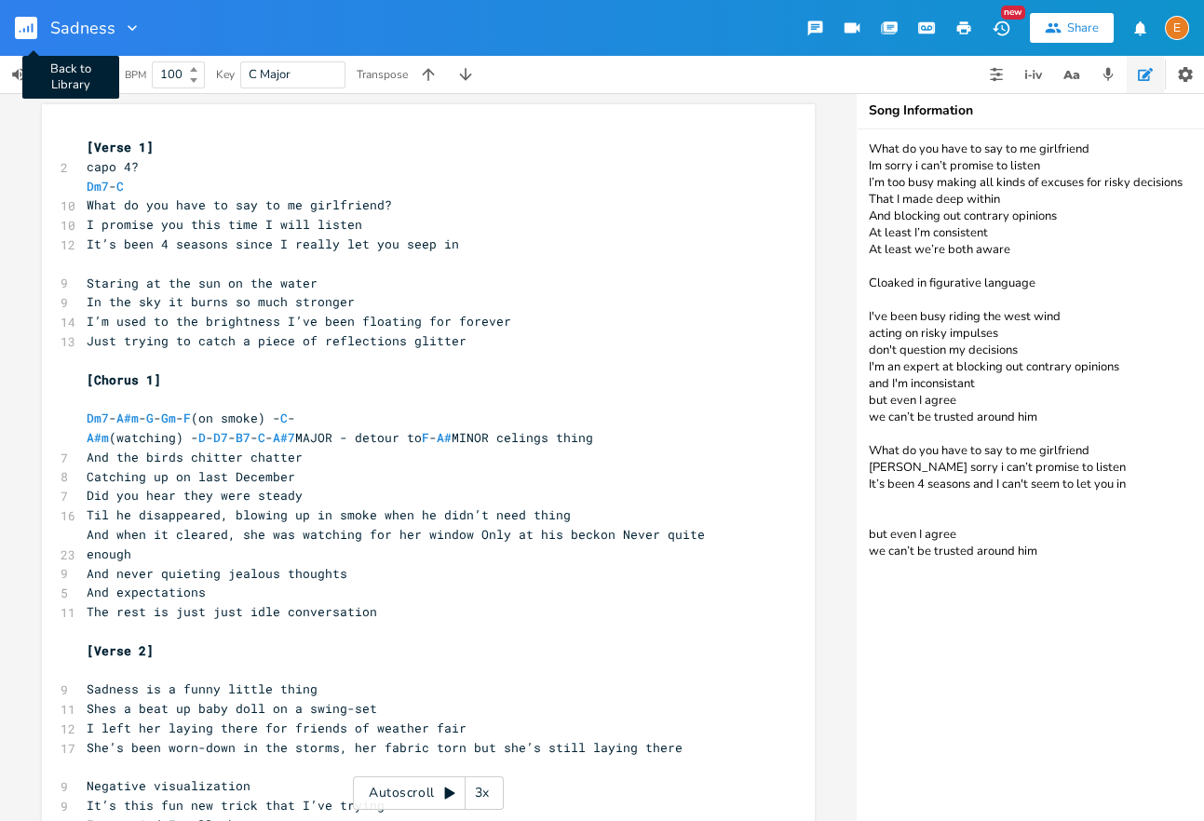
type textarea "do that to me [DATE]"
click at [20, 18] on rect "button" at bounding box center [26, 28] width 22 height 22
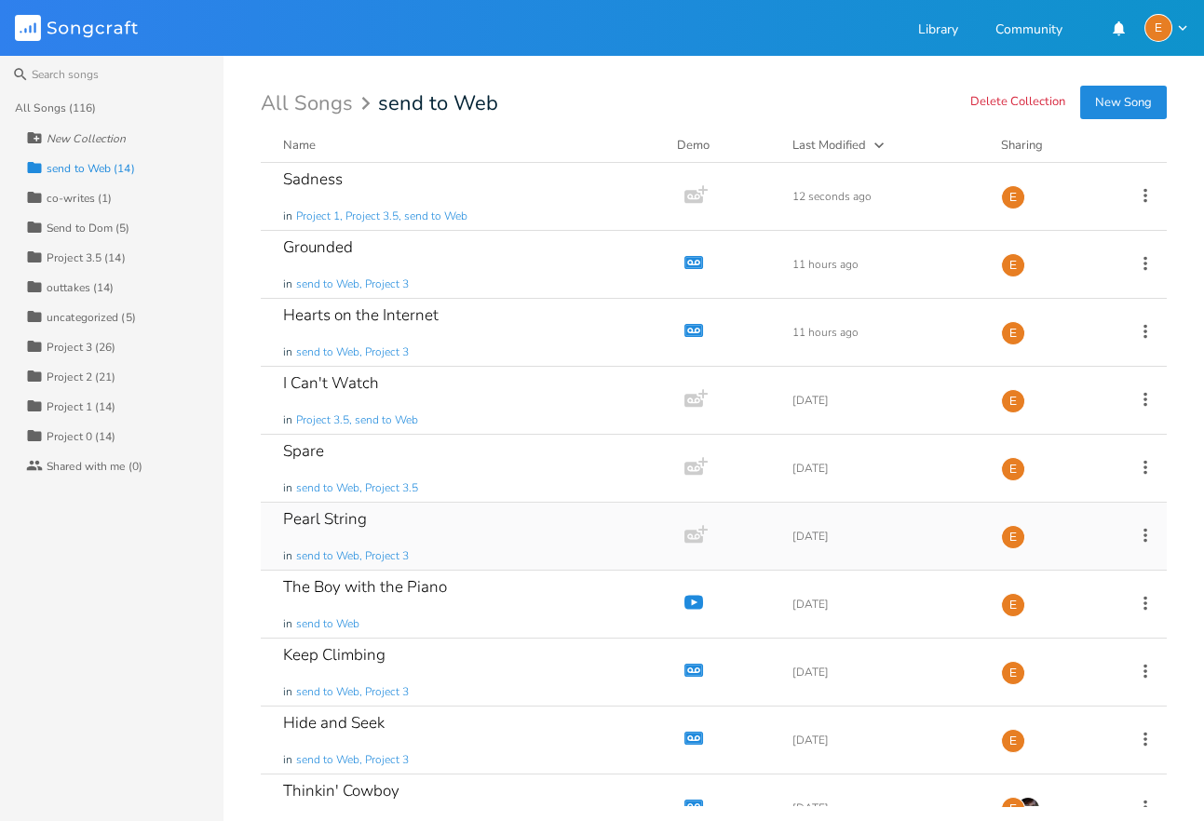
scroll to position [305, 0]
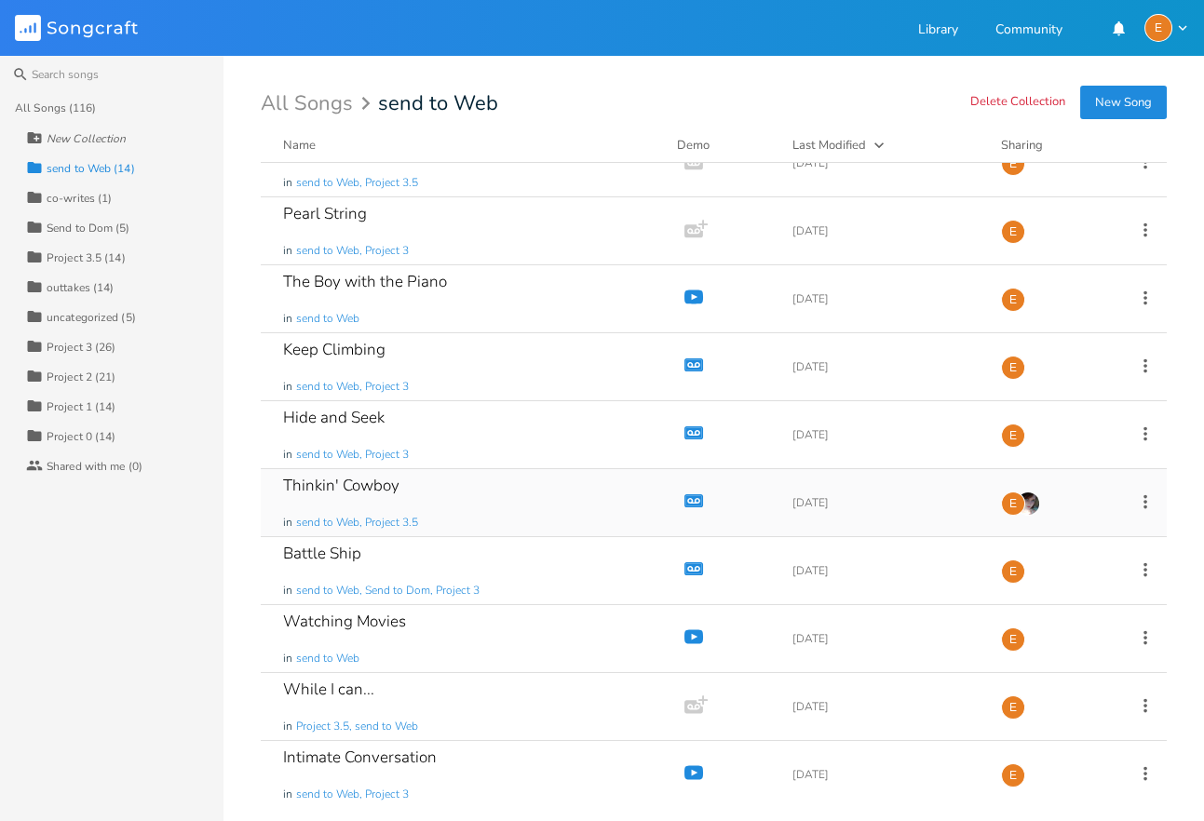
click at [536, 514] on div "Thinkin' Cowboy in send to Web, Project 3.5" at bounding box center [468, 502] width 371 height 67
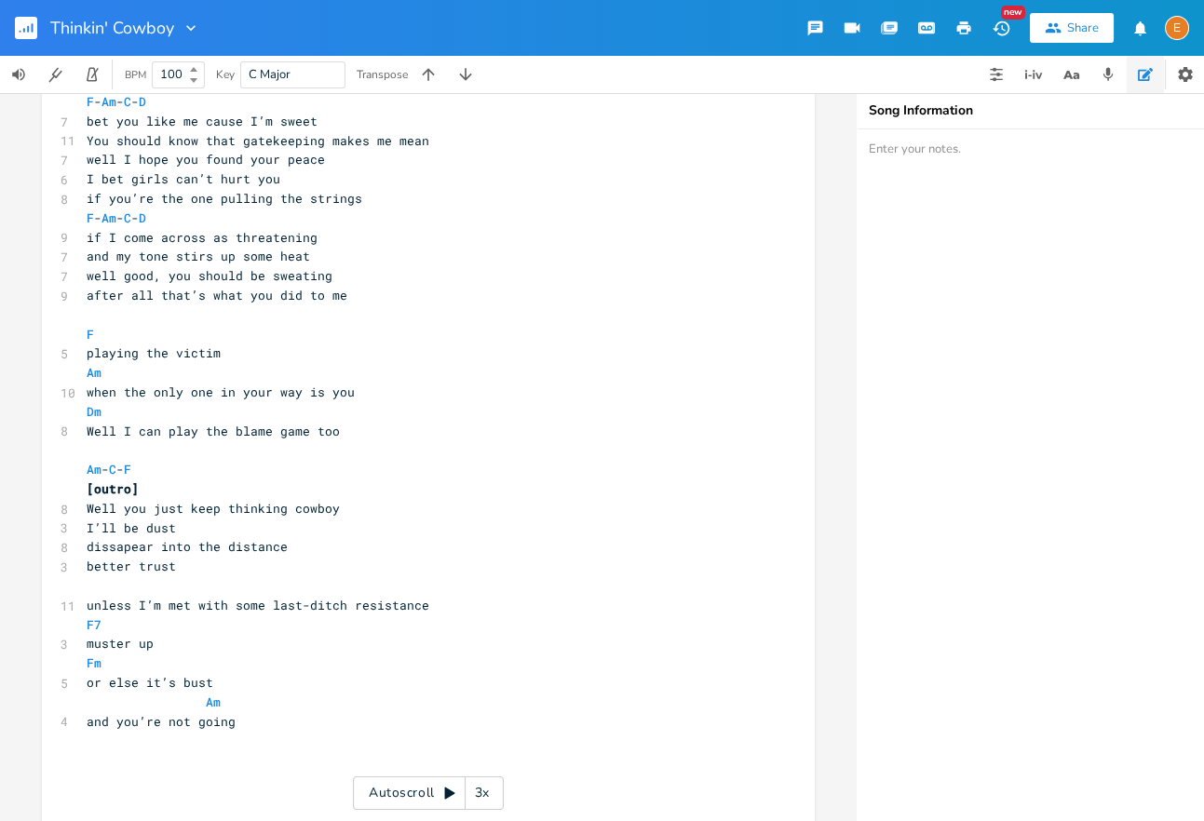
scroll to position [1094, 0]
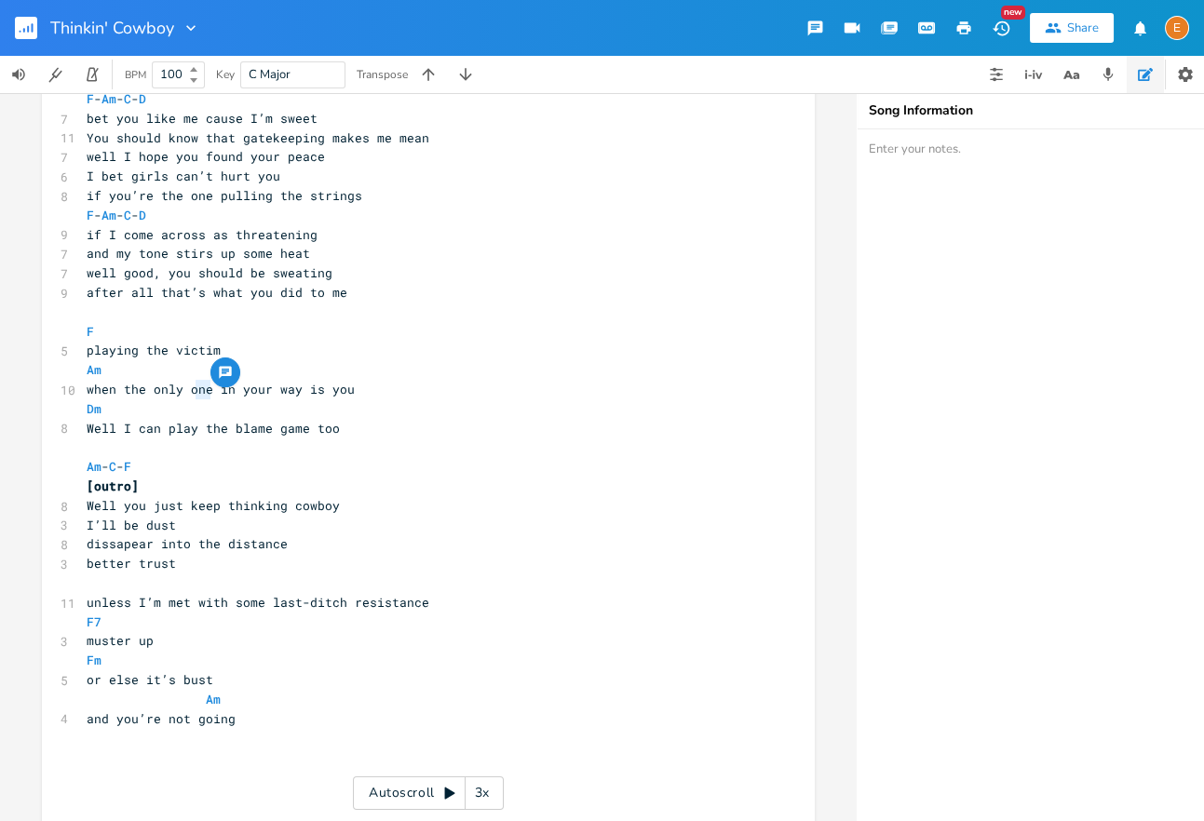
type textarea "one"
drag, startPoint x: 209, startPoint y: 388, endPoint x: 191, endPoint y: 389, distance: 18.6
click at [191, 389] on span "when the only one in your way is you" at bounding box center [221, 389] width 268 height 17
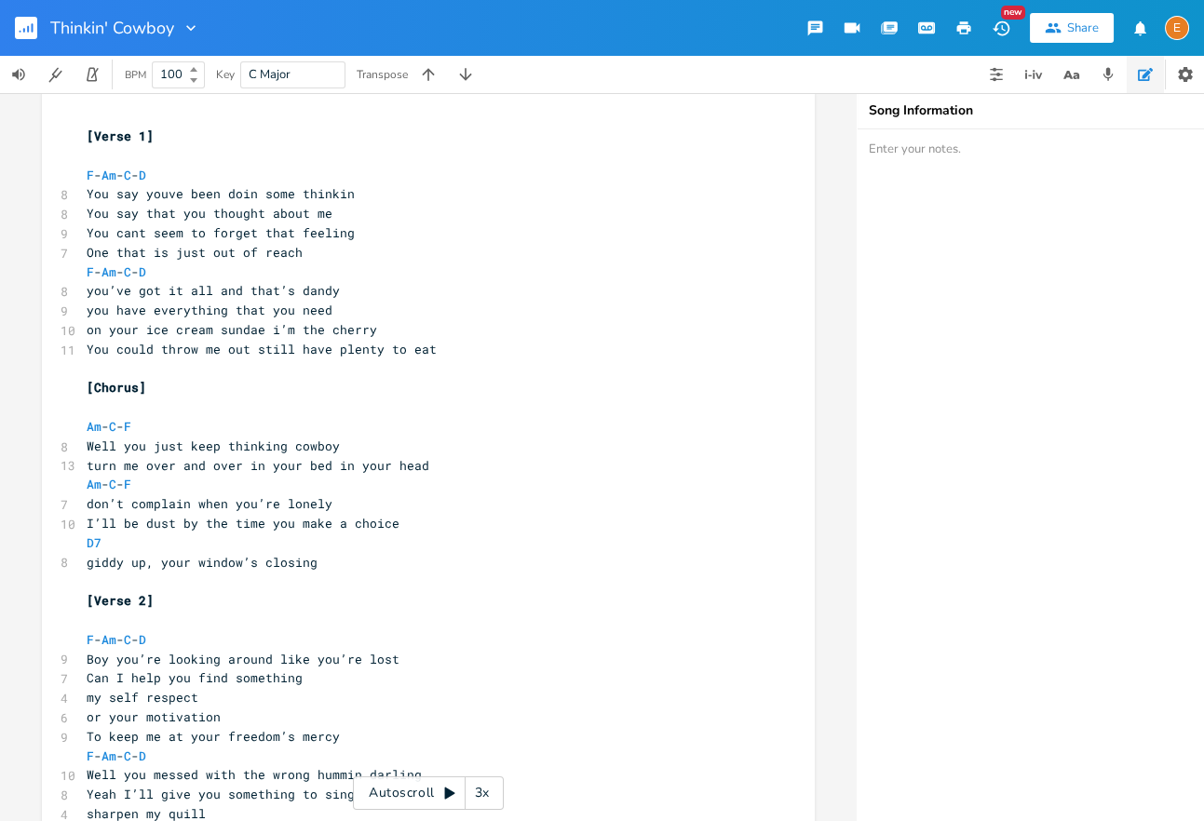
scroll to position [0, 0]
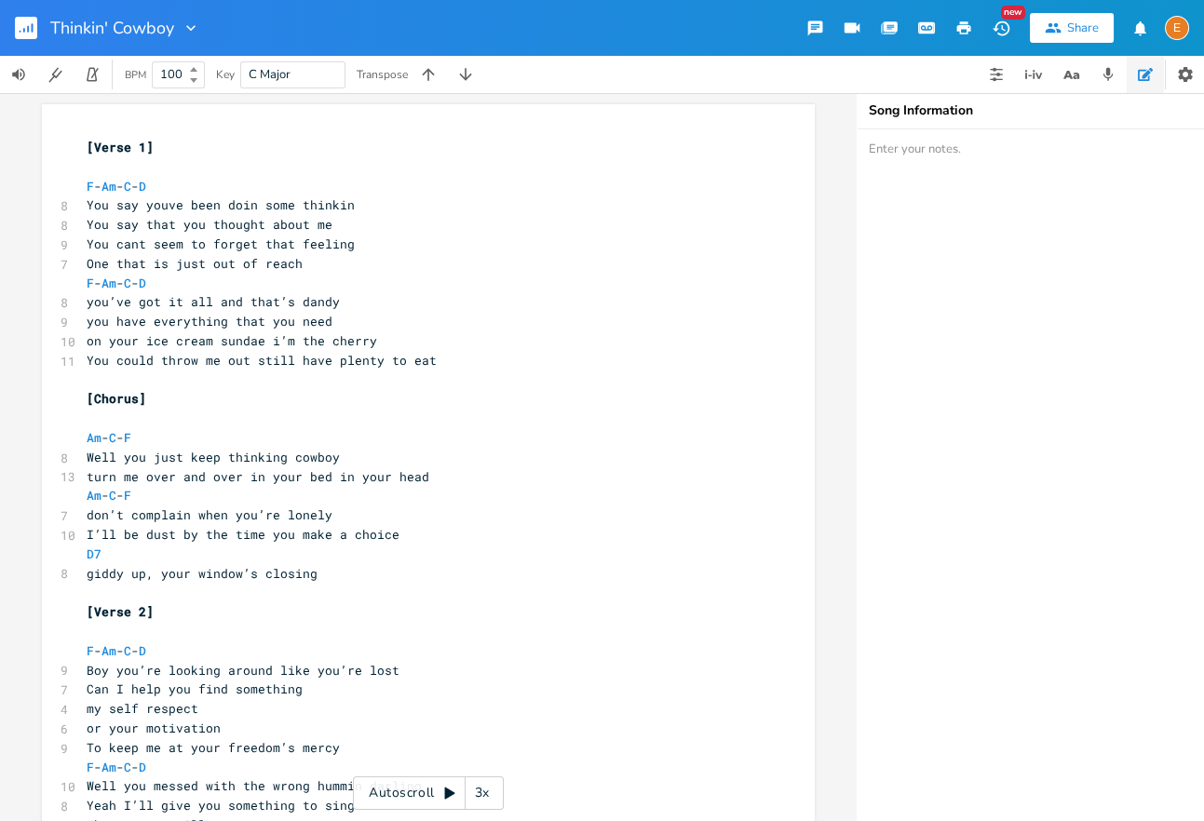
click at [34, 29] on rect "button" at bounding box center [26, 28] width 22 height 22
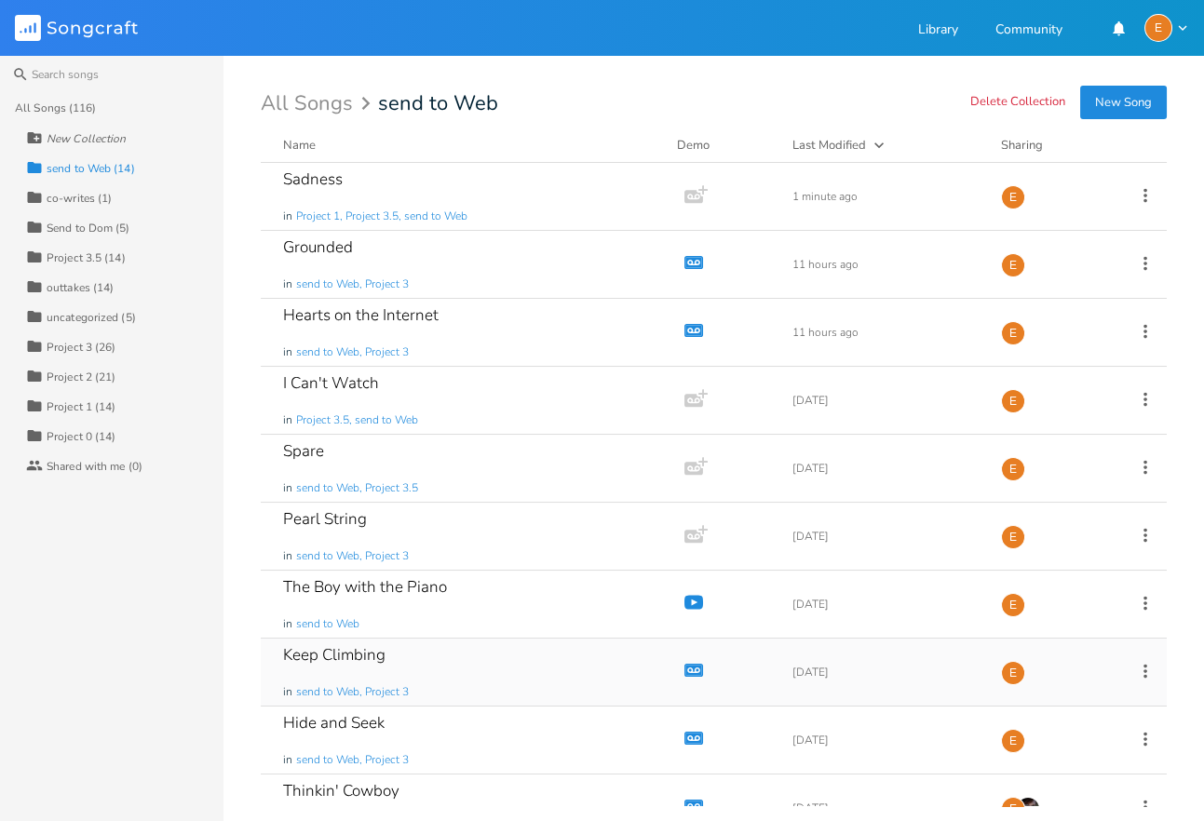
scroll to position [305, 0]
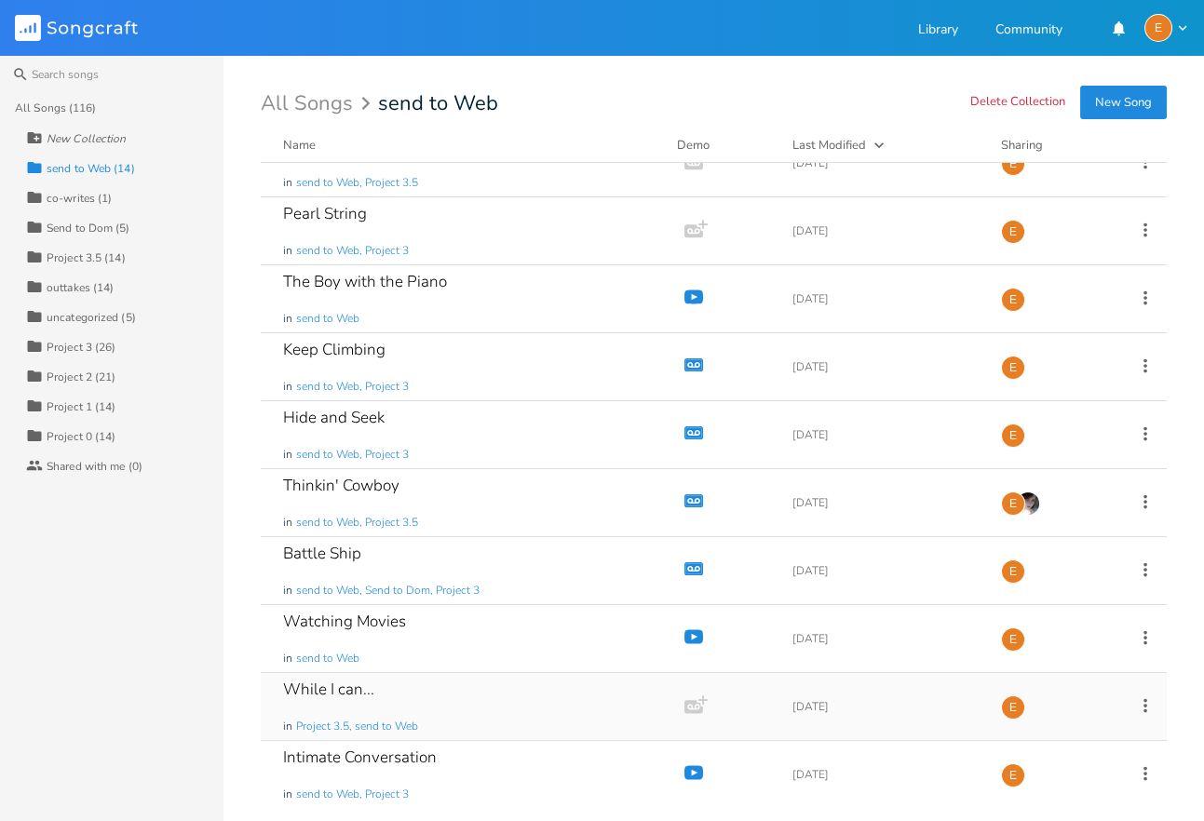
click at [444, 705] on div "While I can... in Project 3.5, send to Web" at bounding box center [468, 706] width 371 height 67
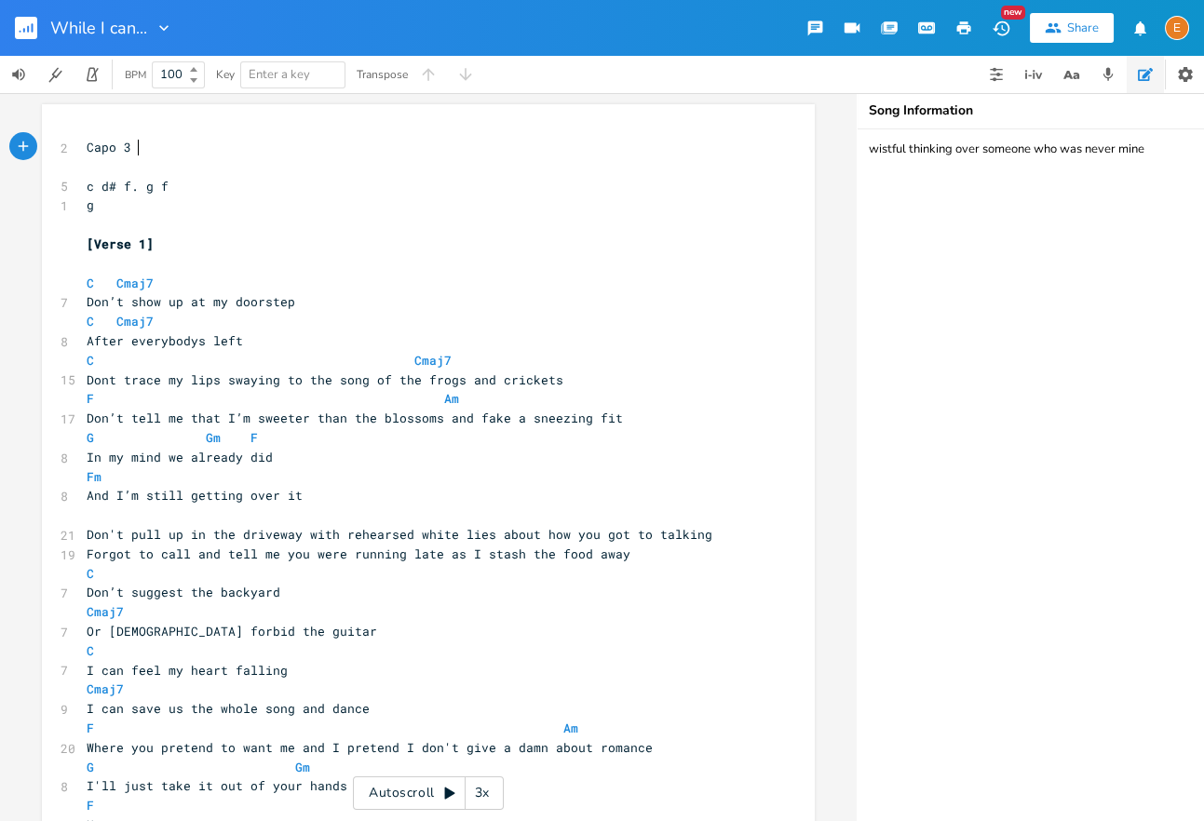
scroll to position [826, 0]
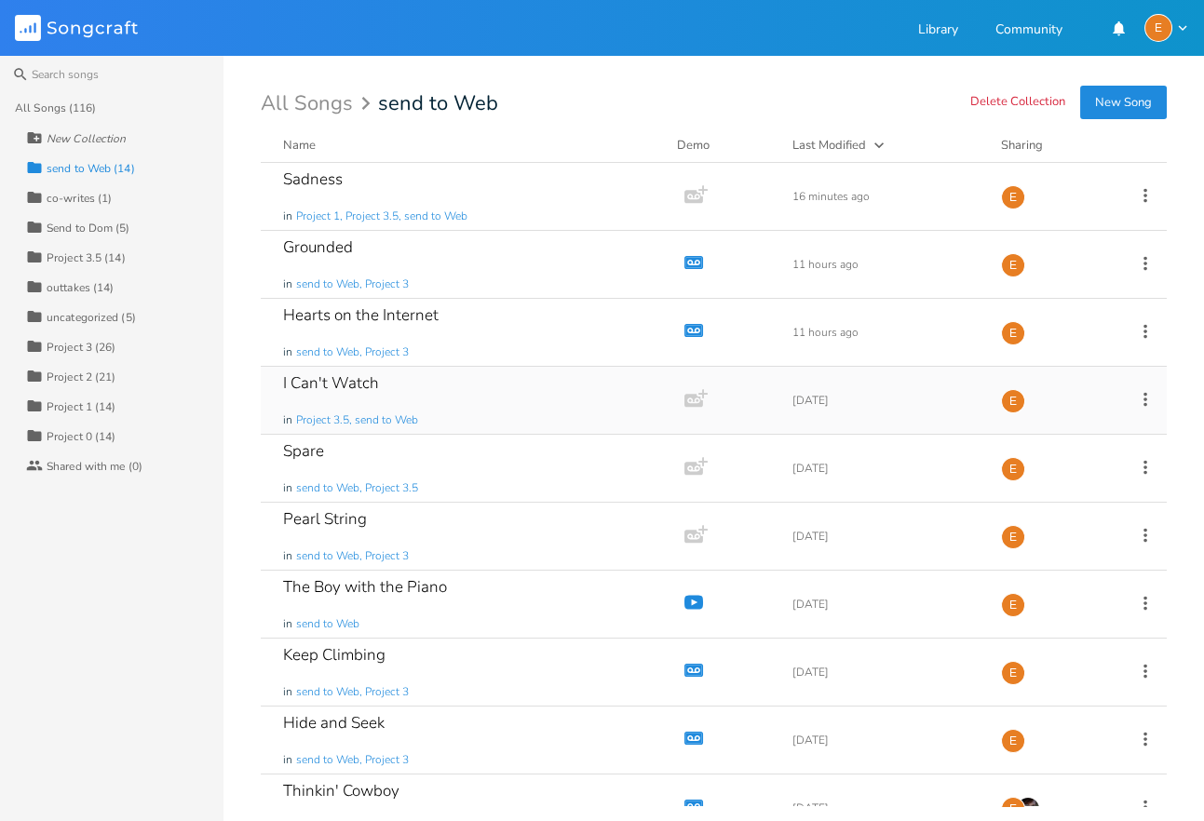
click at [481, 395] on div "I Can't Watch in Project 3.5, send to Web" at bounding box center [468, 400] width 371 height 67
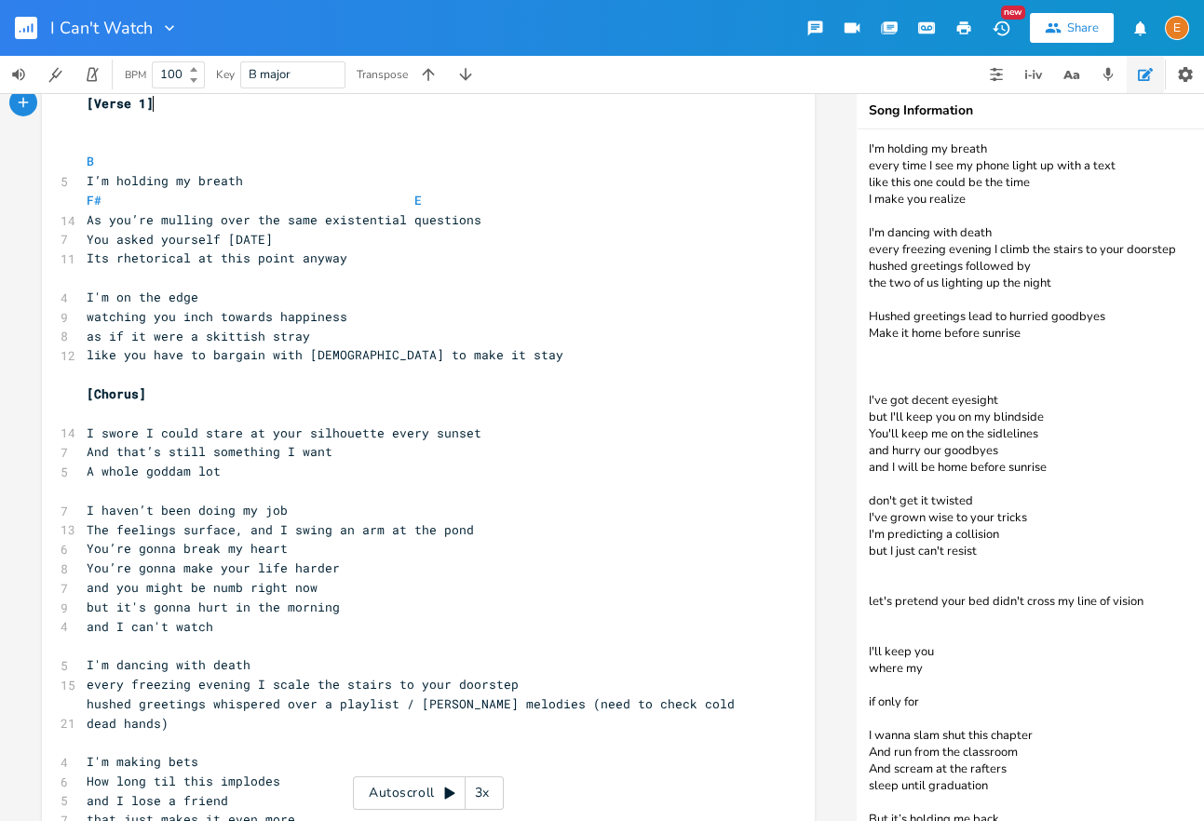
click at [24, 33] on rect "button" at bounding box center [26, 28] width 22 height 22
